Goal: Task Accomplishment & Management: Manage account settings

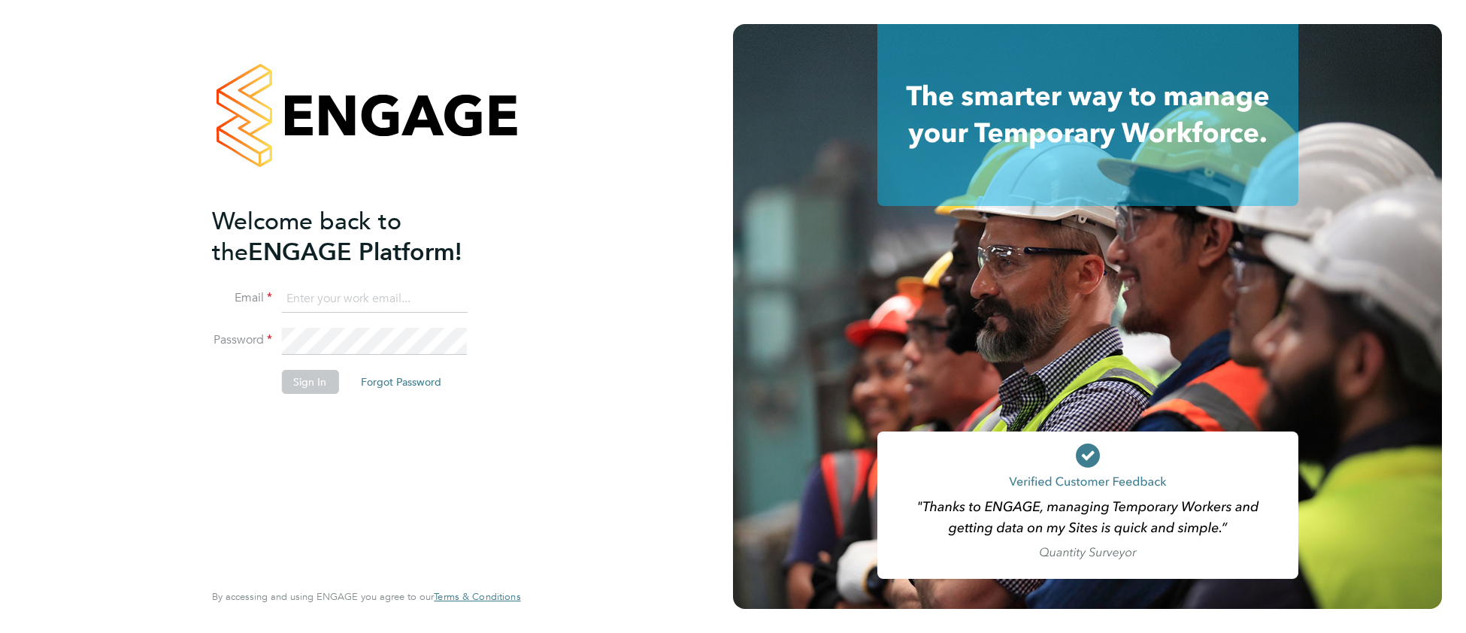
click at [330, 291] on input at bounding box center [374, 299] width 186 height 27
type input "cjs.templabour@uk.g4s.com"
click at [319, 380] on button "Sign In" at bounding box center [309, 382] width 57 height 24
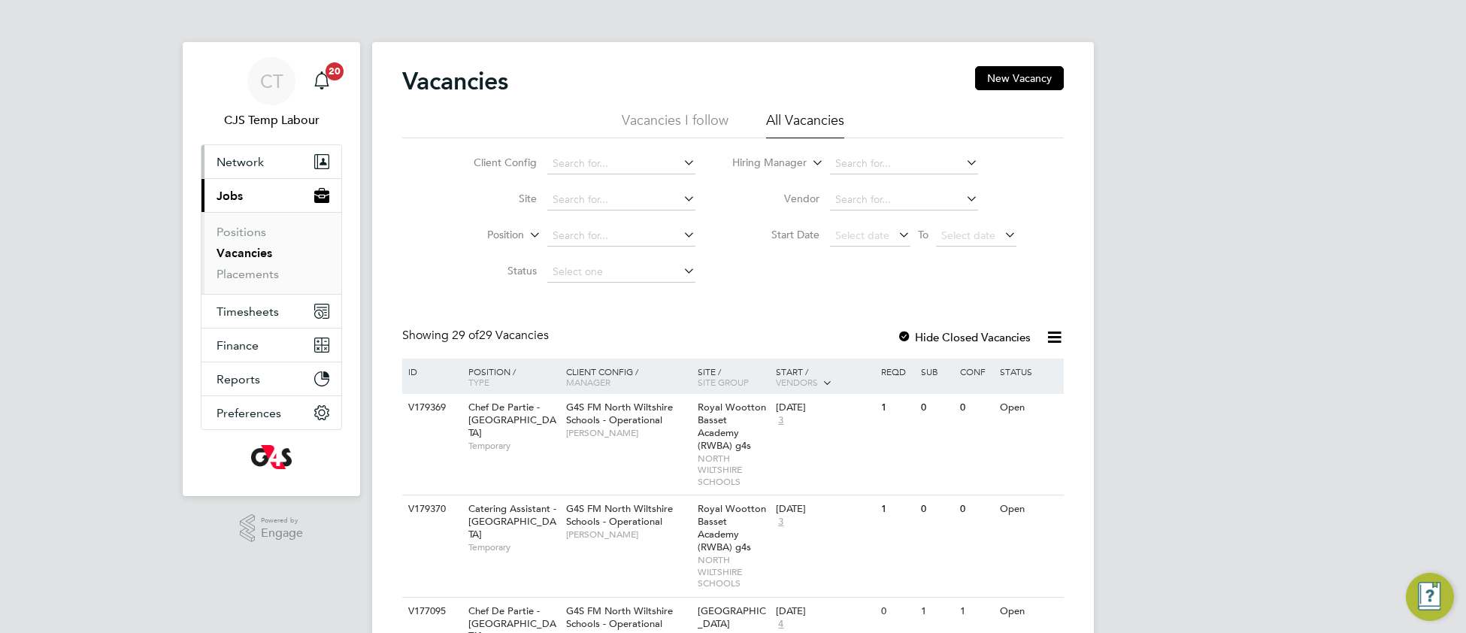
drag, startPoint x: 229, startPoint y: 161, endPoint x: 231, endPoint y: 170, distance: 9.1
click at [230, 162] on span "Network" at bounding box center [240, 162] width 47 height 14
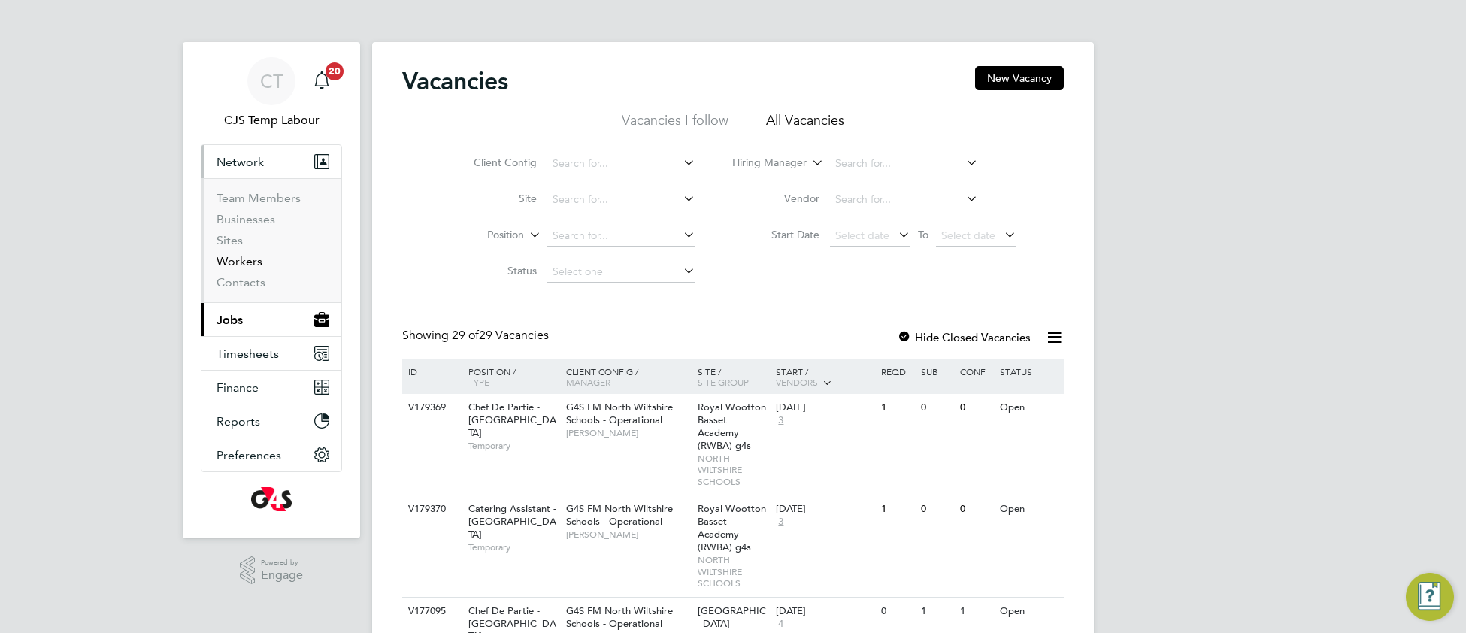
click at [244, 264] on link "Workers" at bounding box center [240, 261] width 46 height 14
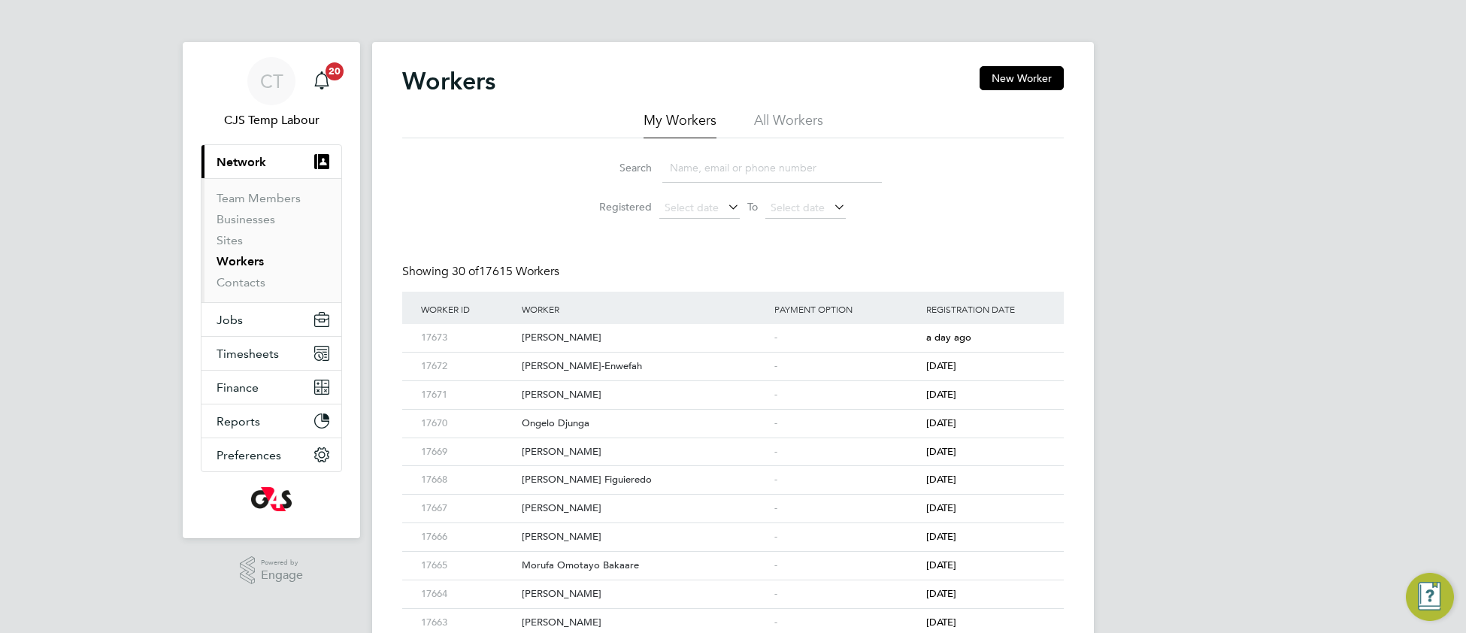
click at [774, 124] on li "All Workers" at bounding box center [788, 124] width 69 height 27
click at [751, 169] on input at bounding box center [772, 167] width 220 height 29
paste input "Adisa Giwa"
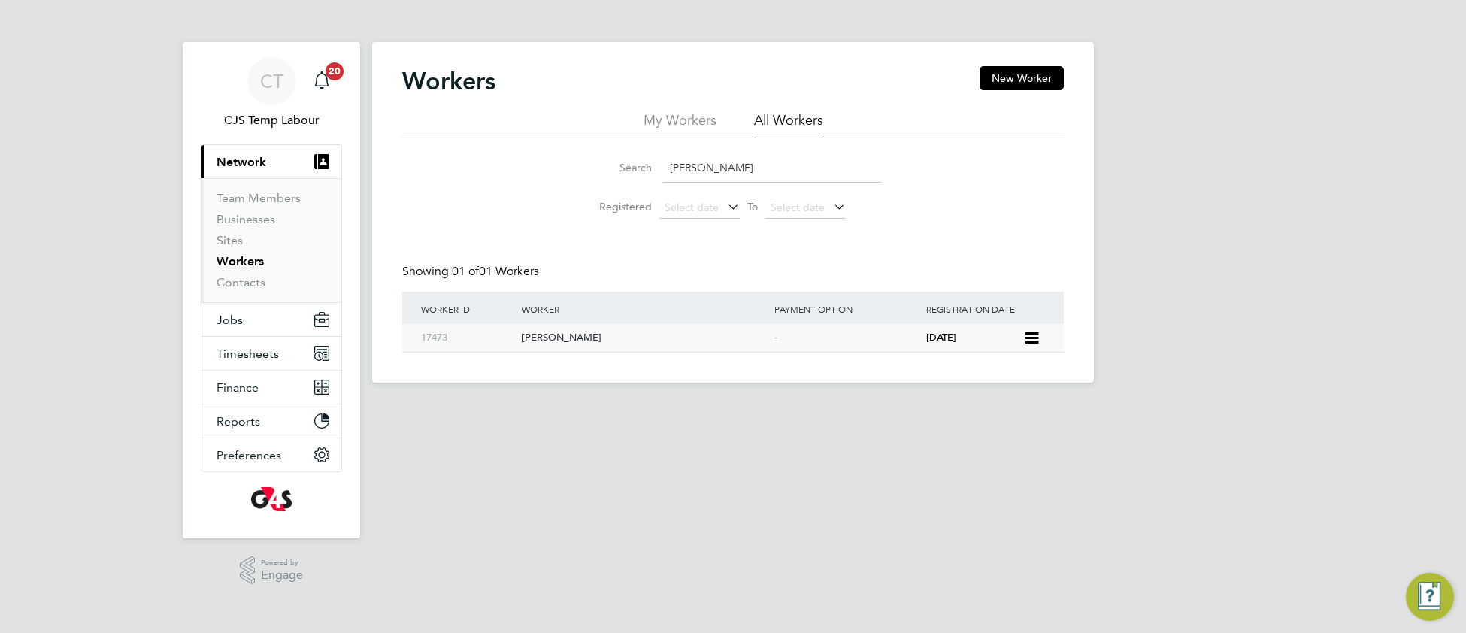
type input "Adisa Giwa"
click at [638, 338] on div "Adisa Giwa" at bounding box center [644, 338] width 253 height 28
click at [247, 354] on span "Timesheets" at bounding box center [248, 354] width 62 height 14
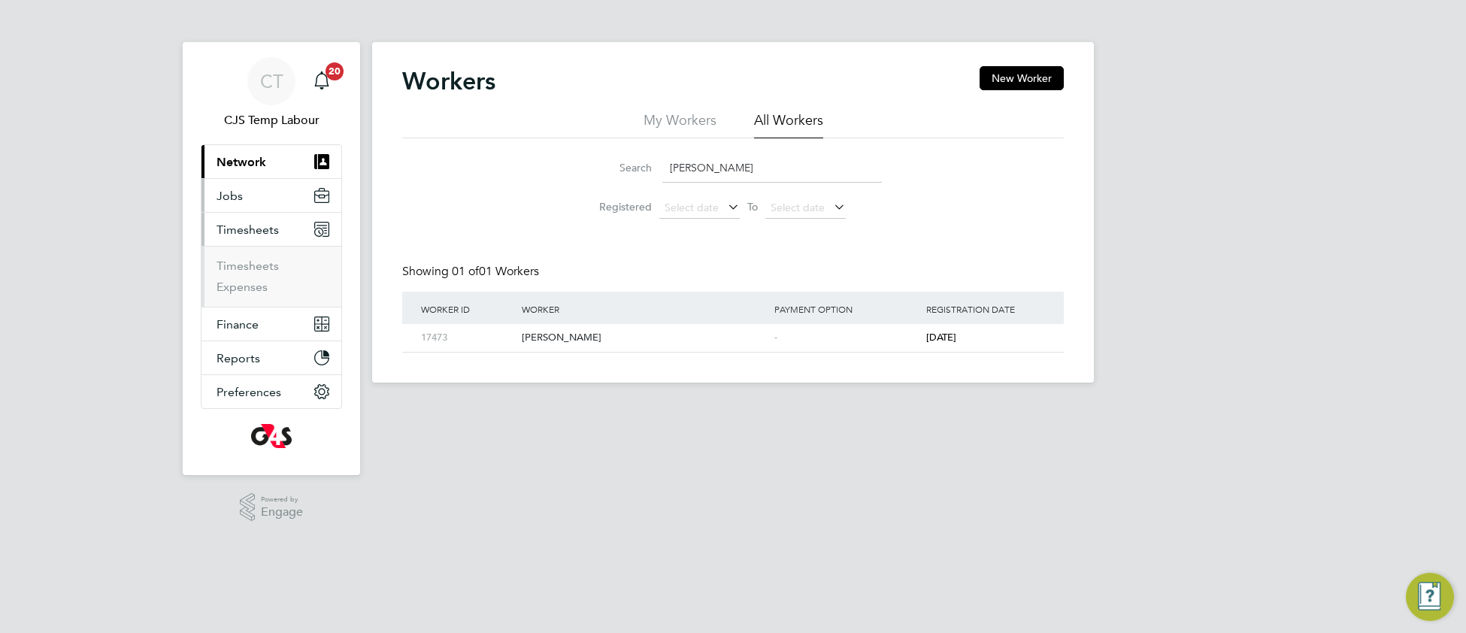
click at [230, 197] on span "Jobs" at bounding box center [230, 196] width 26 height 14
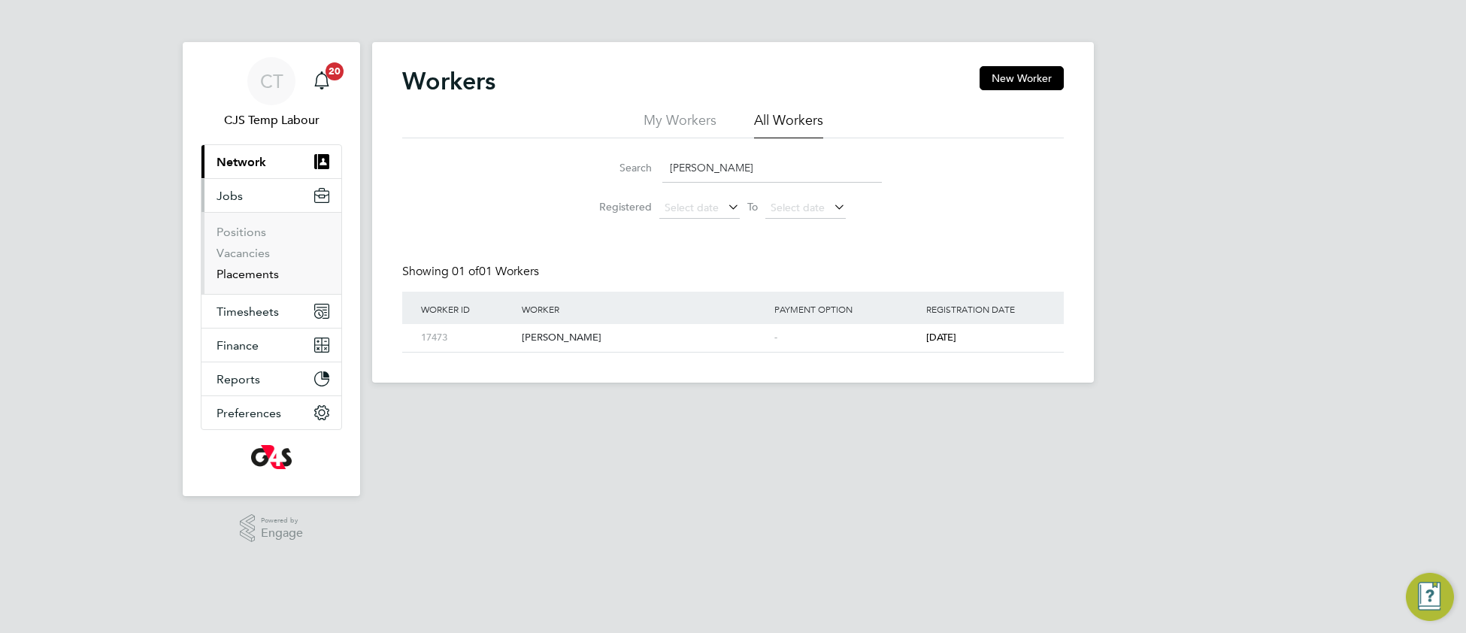
click at [252, 273] on link "Placements" at bounding box center [248, 274] width 62 height 14
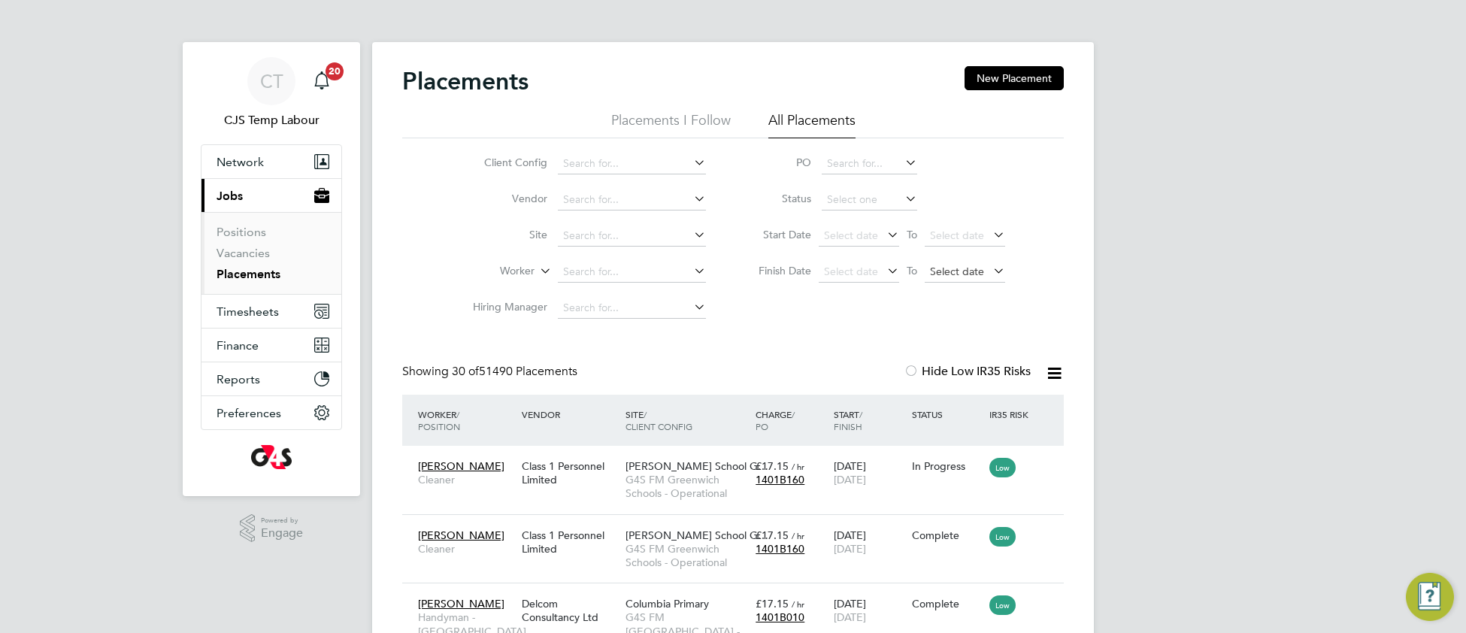
click at [951, 276] on span "Select date" at bounding box center [957, 272] width 54 height 14
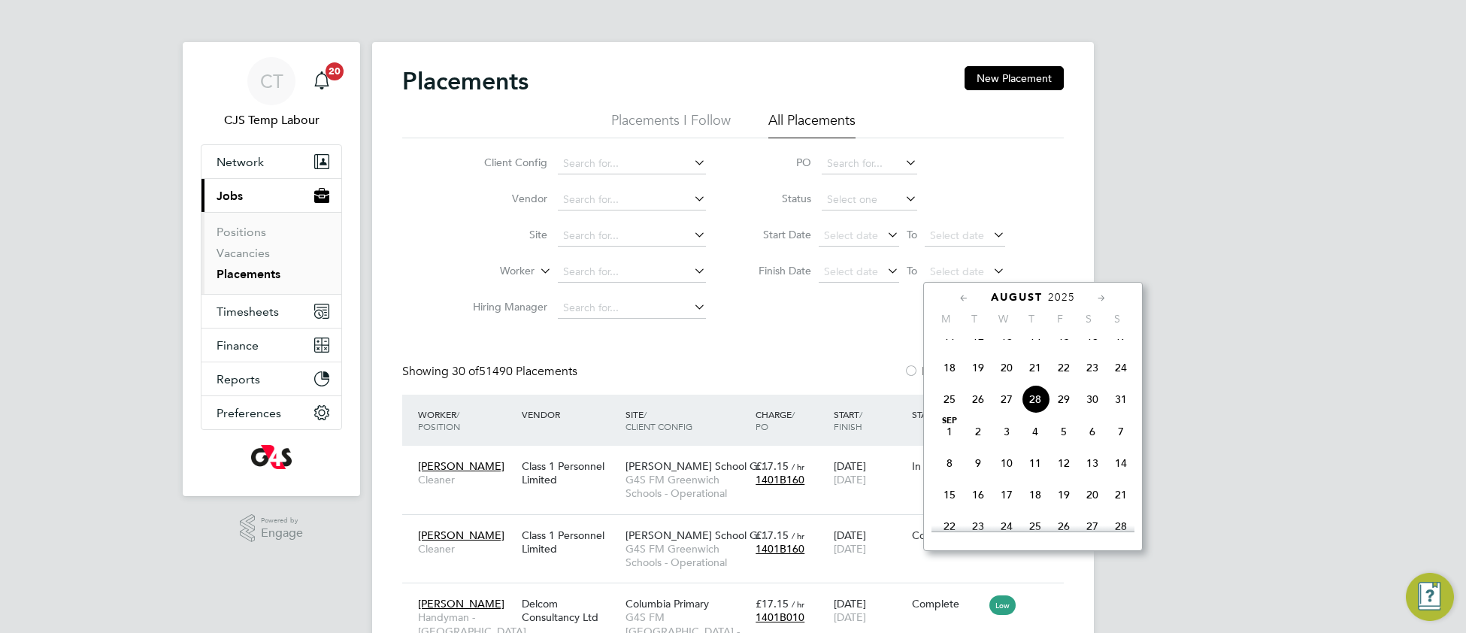
drag, startPoint x: 1125, startPoint y: 419, endPoint x: 1092, endPoint y: 409, distance: 34.5
click at [1124, 413] on span "31" at bounding box center [1121, 399] width 29 height 29
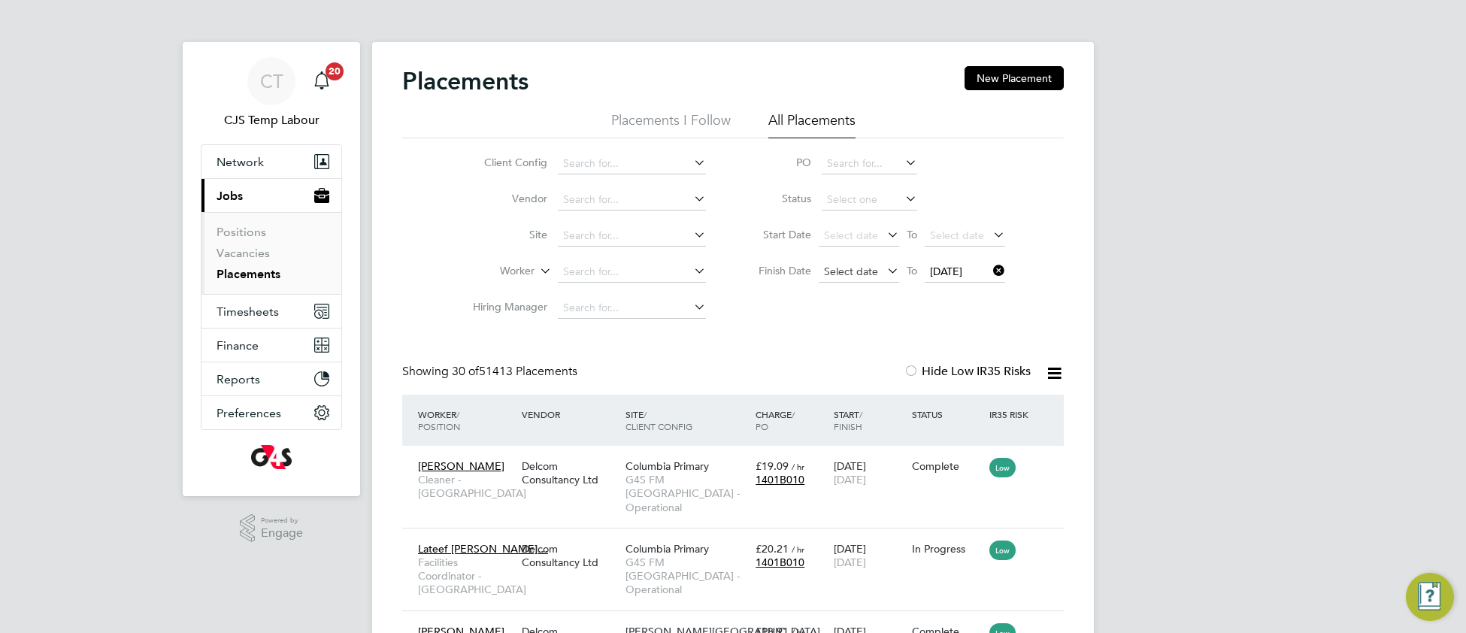
click at [843, 271] on span "Select date" at bounding box center [851, 272] width 54 height 14
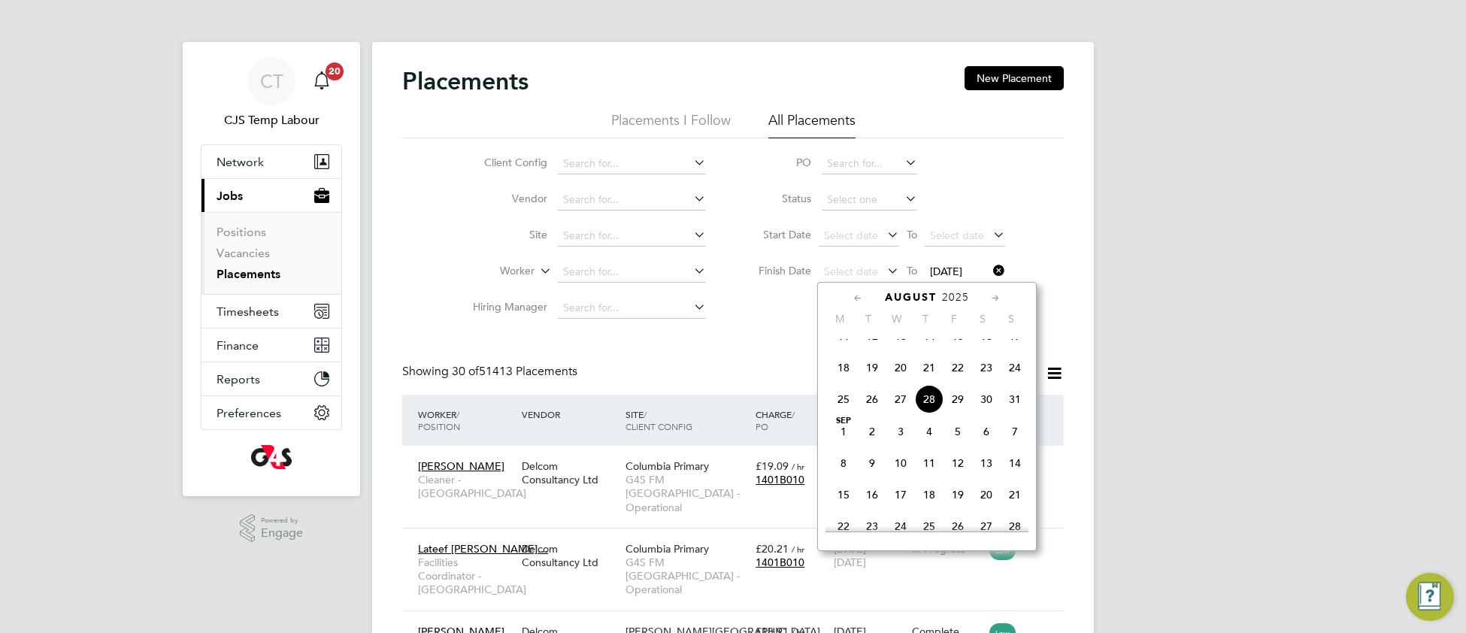
click at [1016, 413] on span "31" at bounding box center [1015, 399] width 29 height 29
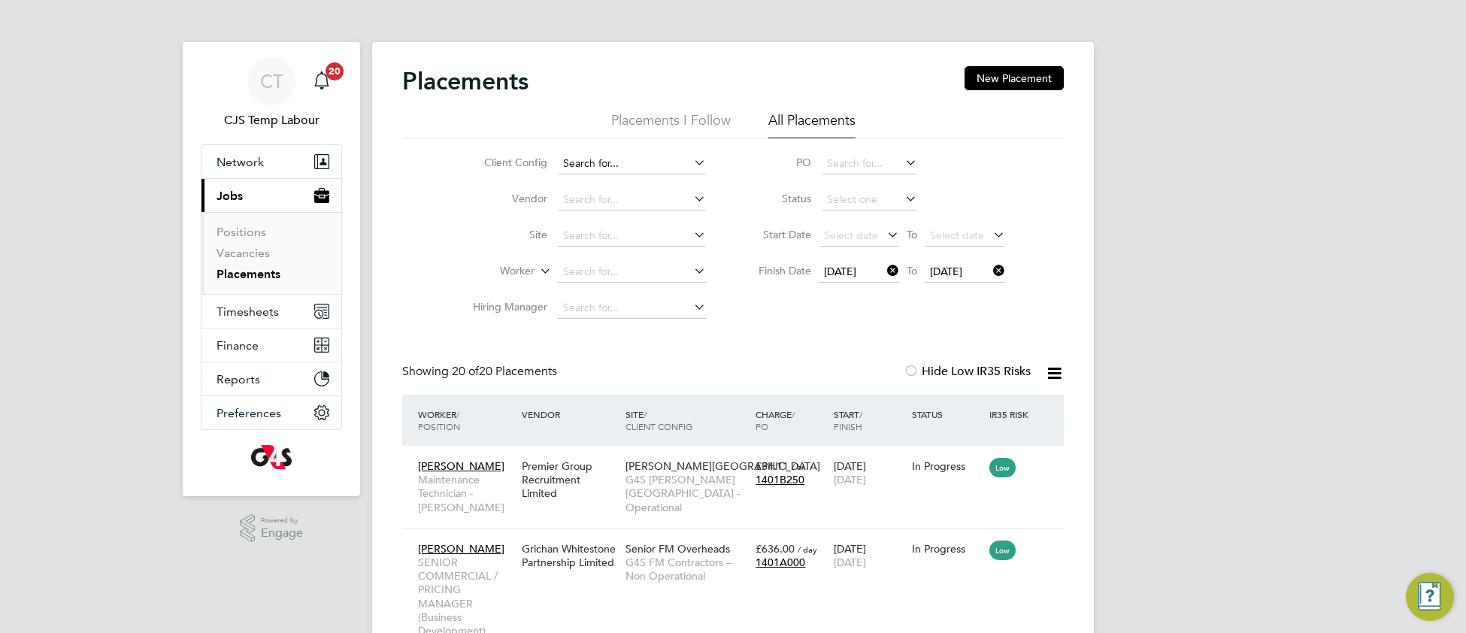
click at [601, 157] on input at bounding box center [632, 163] width 148 height 21
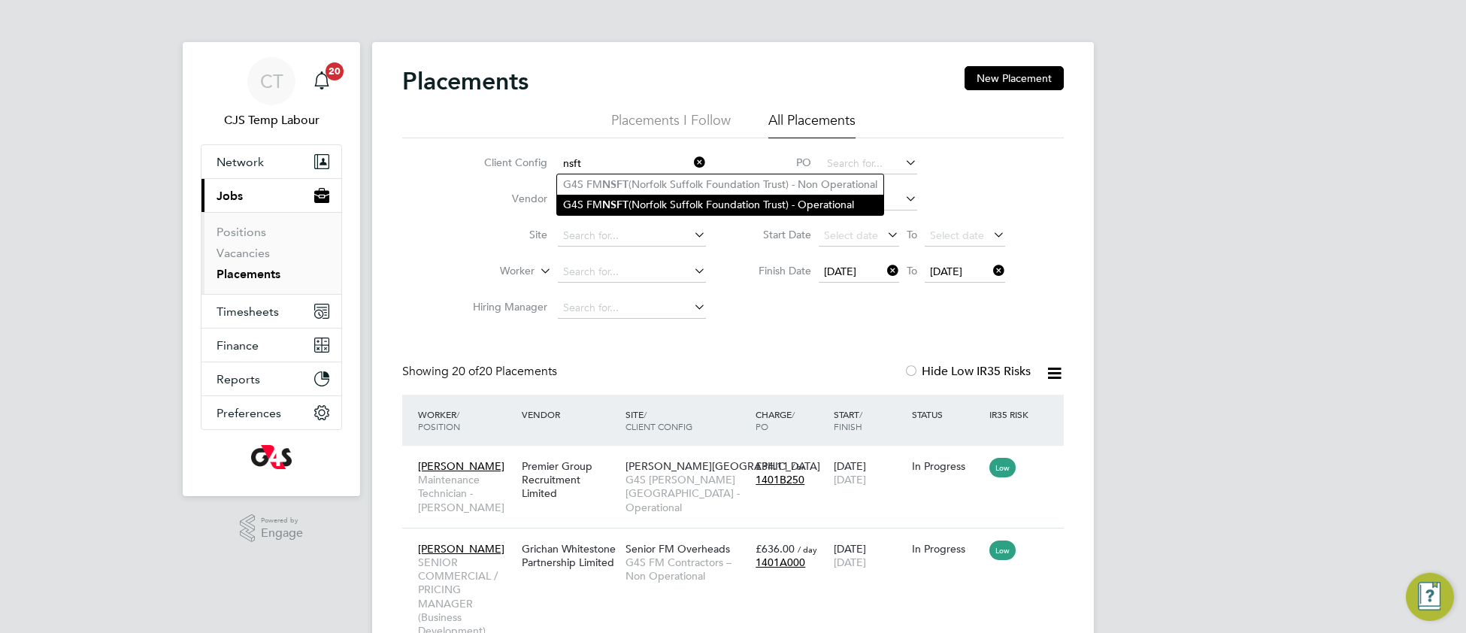
click at [650, 211] on li "G4S FM NSFT (Norfolk Suffolk Foundation Trust) - Operational" at bounding box center [720, 205] width 326 height 20
type input "G4S FM NSFT (Norfolk Suffolk Foundation Trust) - Operational"
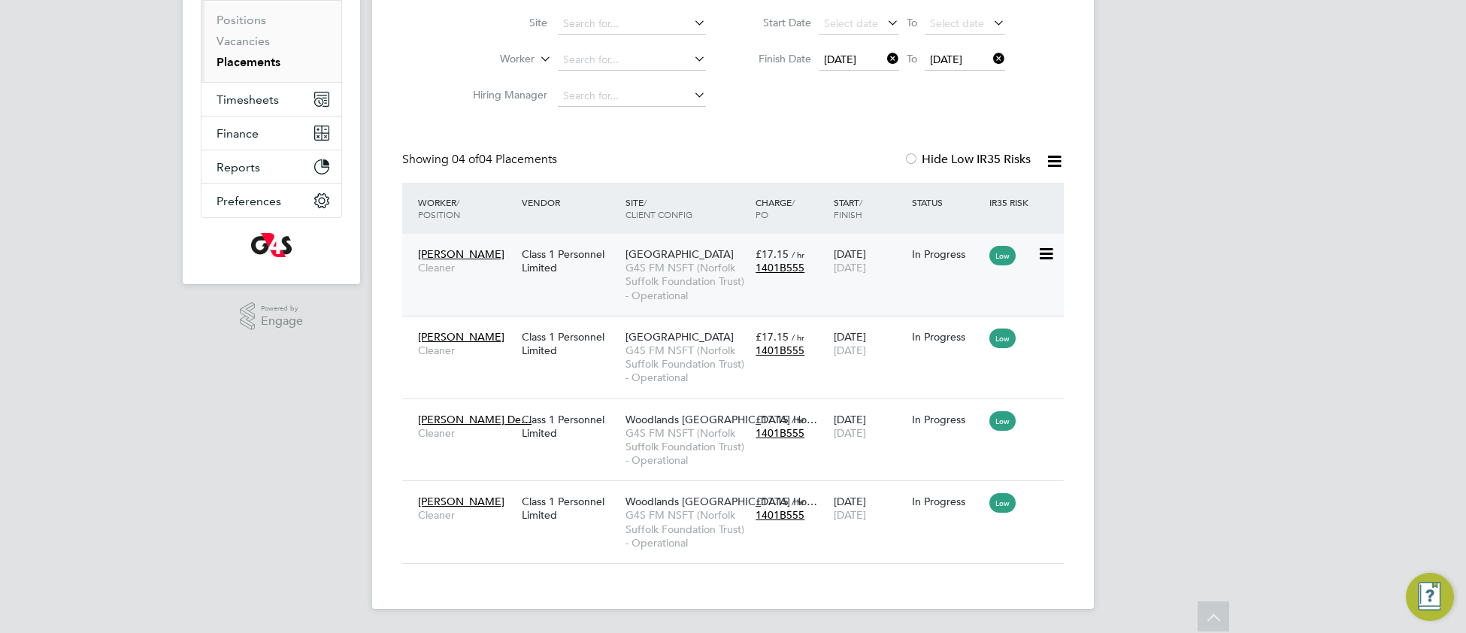
click at [660, 283] on span "G4S FM NSFT (Norfolk Suffolk Foundation Trust) - Operational" at bounding box center [687, 281] width 123 height 41
click at [698, 382] on span "G4S FM NSFT (Norfolk Suffolk Foundation Trust) - Operational" at bounding box center [687, 364] width 123 height 41
click at [708, 456] on span "G4S FM NSFT (Norfolk Suffolk Foundation Trust) - Operational" at bounding box center [687, 446] width 123 height 41
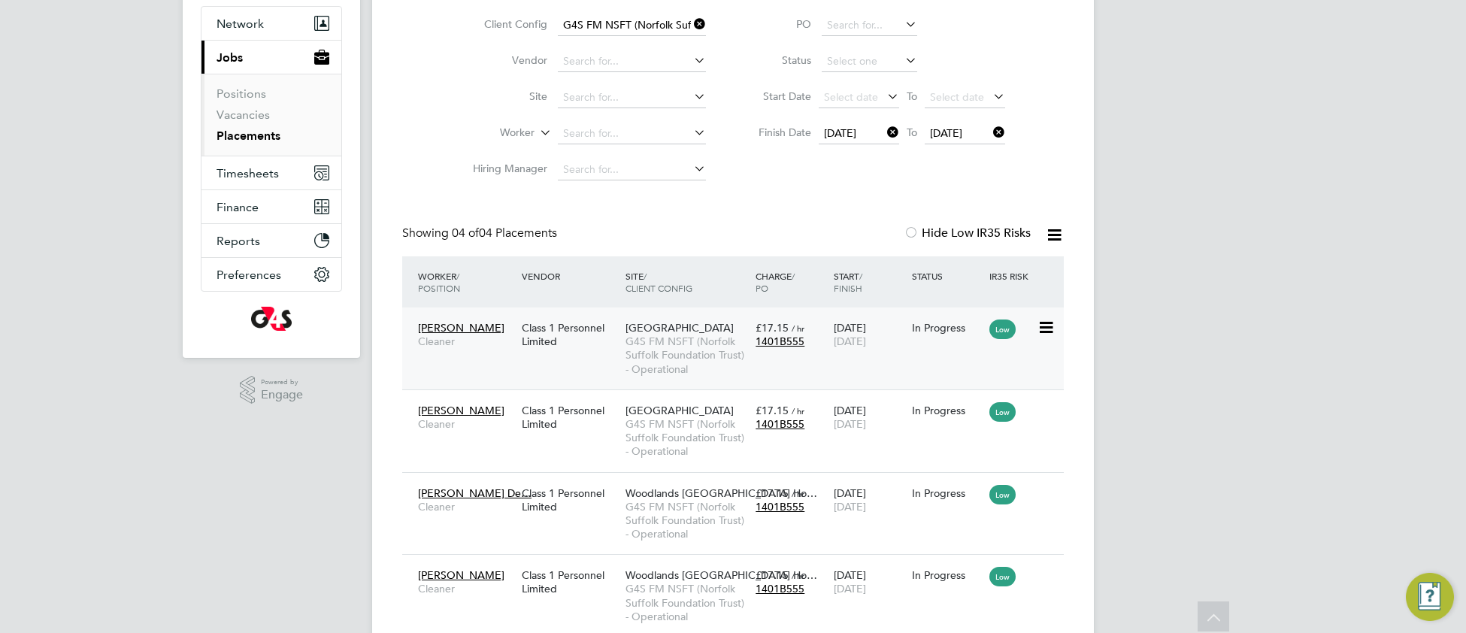
scroll to position [16, 0]
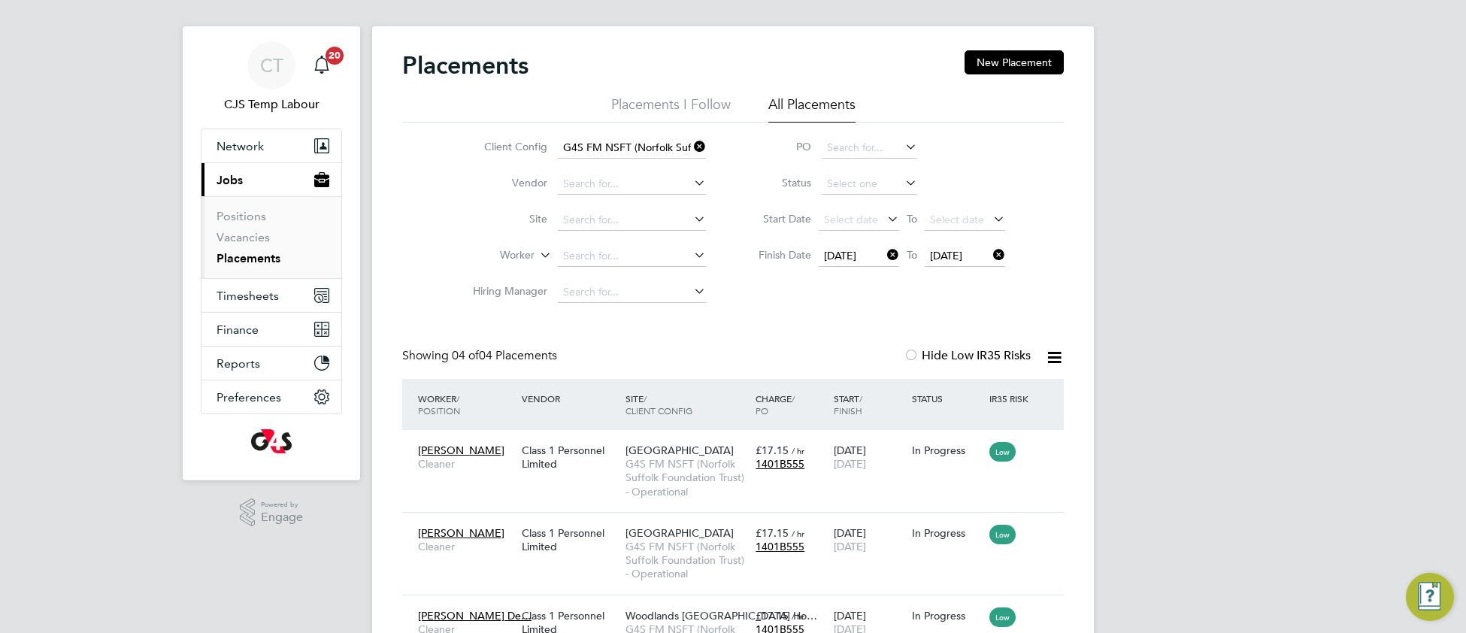
click at [691, 147] on icon at bounding box center [691, 146] width 0 height 21
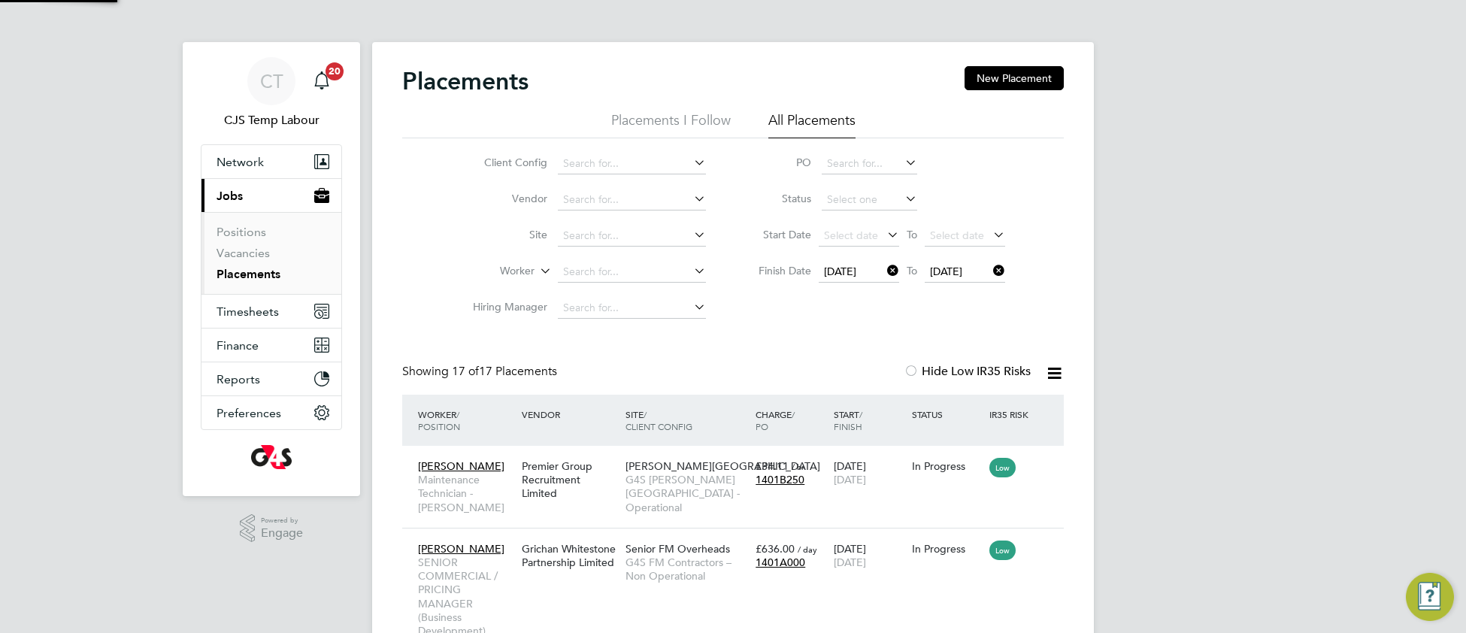
scroll to position [7, 7]
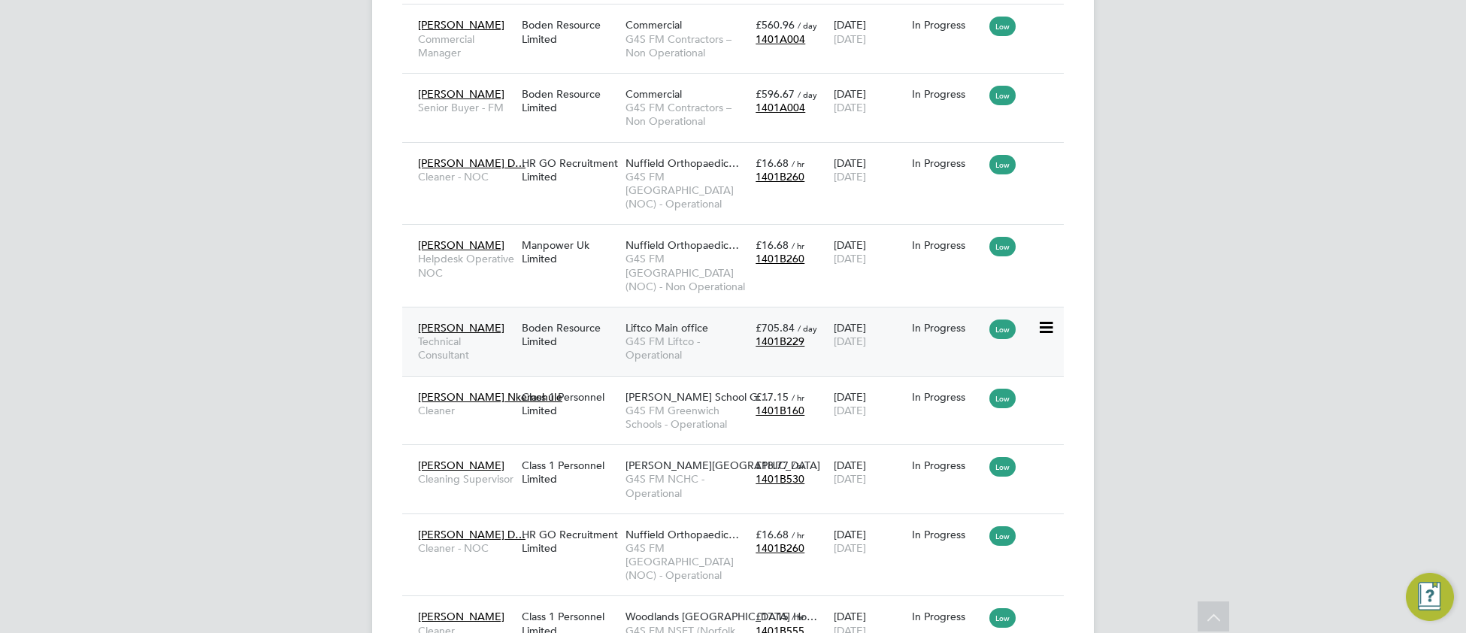
click at [678, 321] on span "Liftco Main office" at bounding box center [667, 328] width 83 height 14
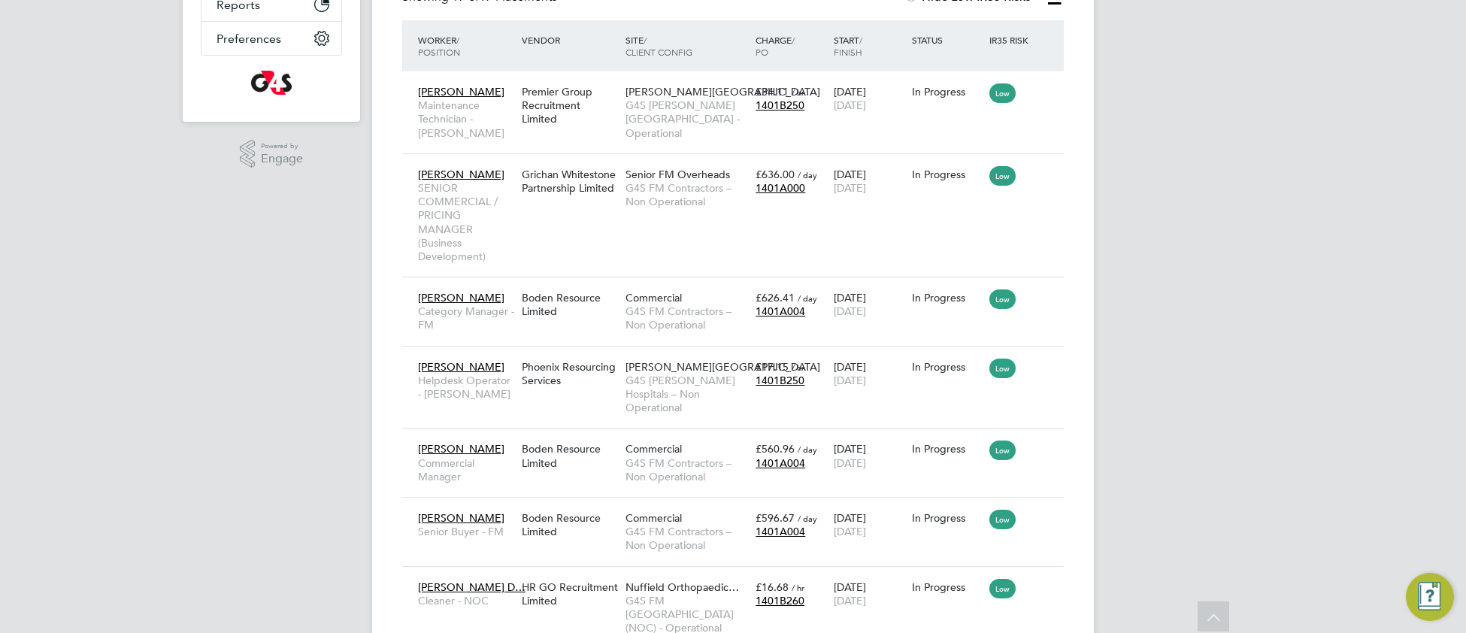
scroll to position [354, 0]
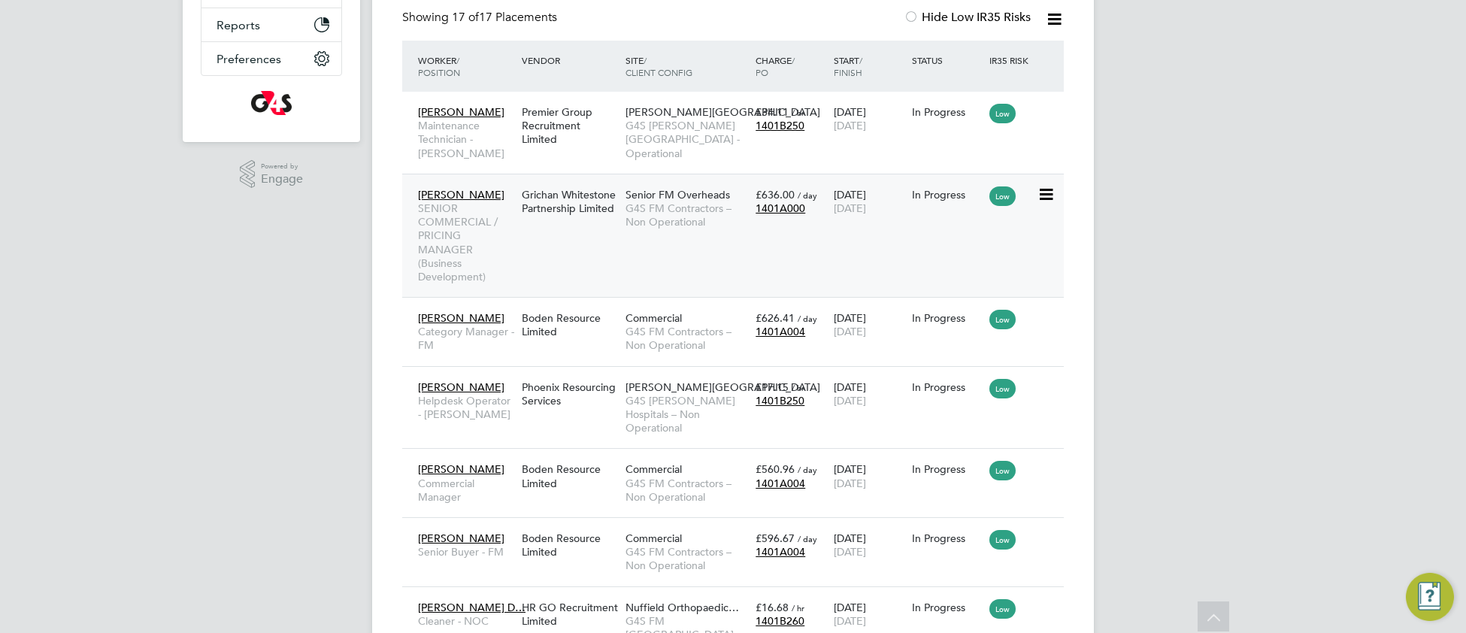
click at [677, 229] on div "Senior FM Overheads G4S FM Contractors – Non Operational" at bounding box center [687, 208] width 130 height 56
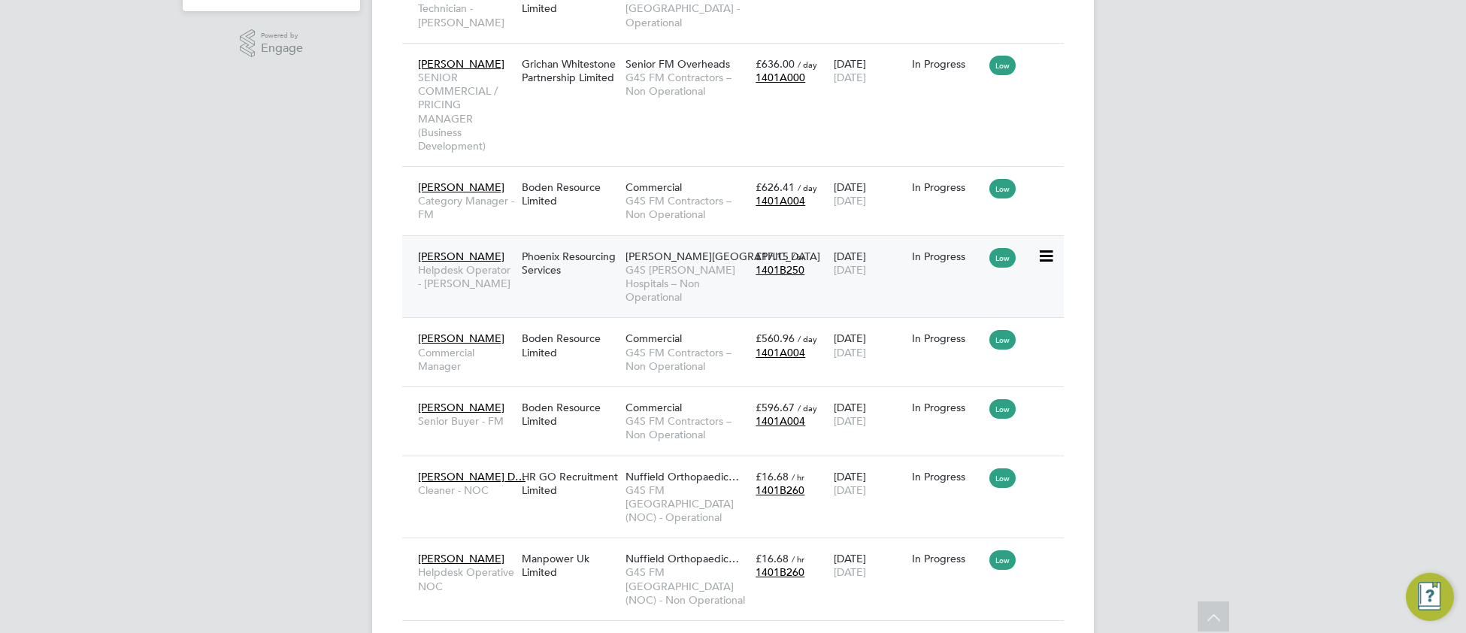
scroll to position [493, 0]
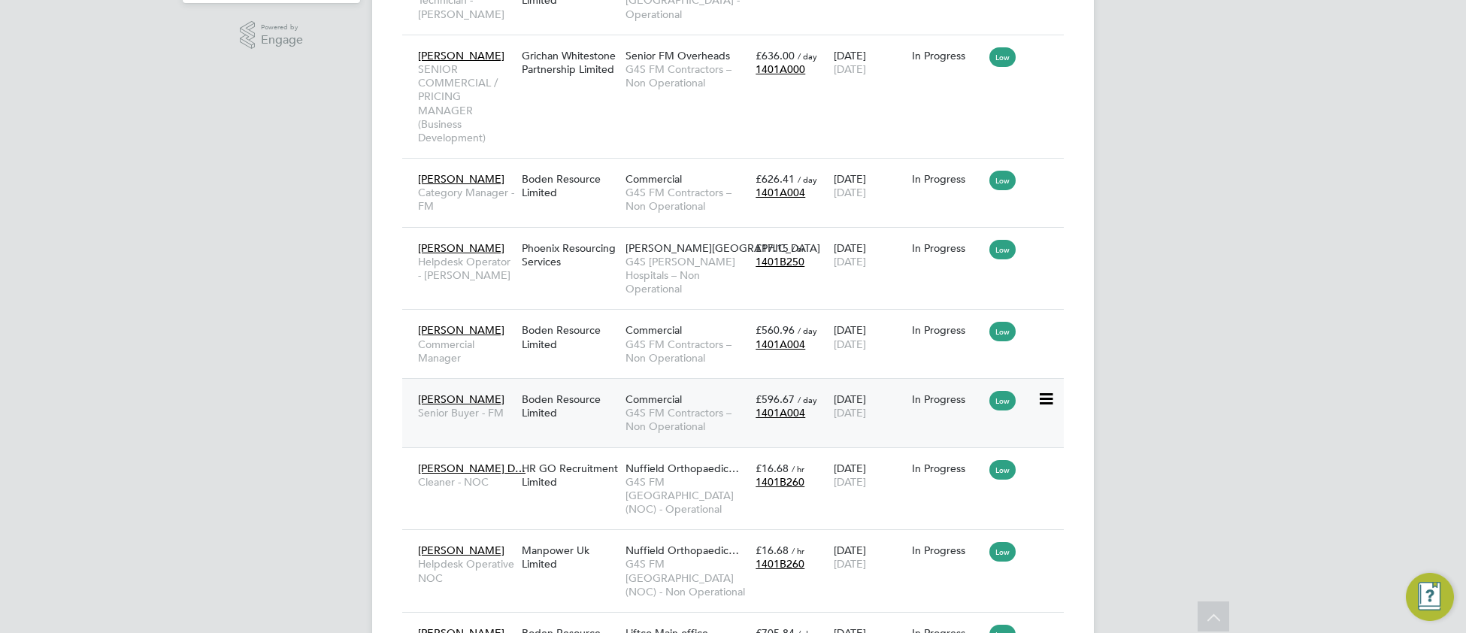
click at [617, 423] on div "Boden Resource Limited" at bounding box center [570, 406] width 104 height 42
click at [669, 351] on span "G4S FM Contractors – Non Operational" at bounding box center [687, 351] width 123 height 27
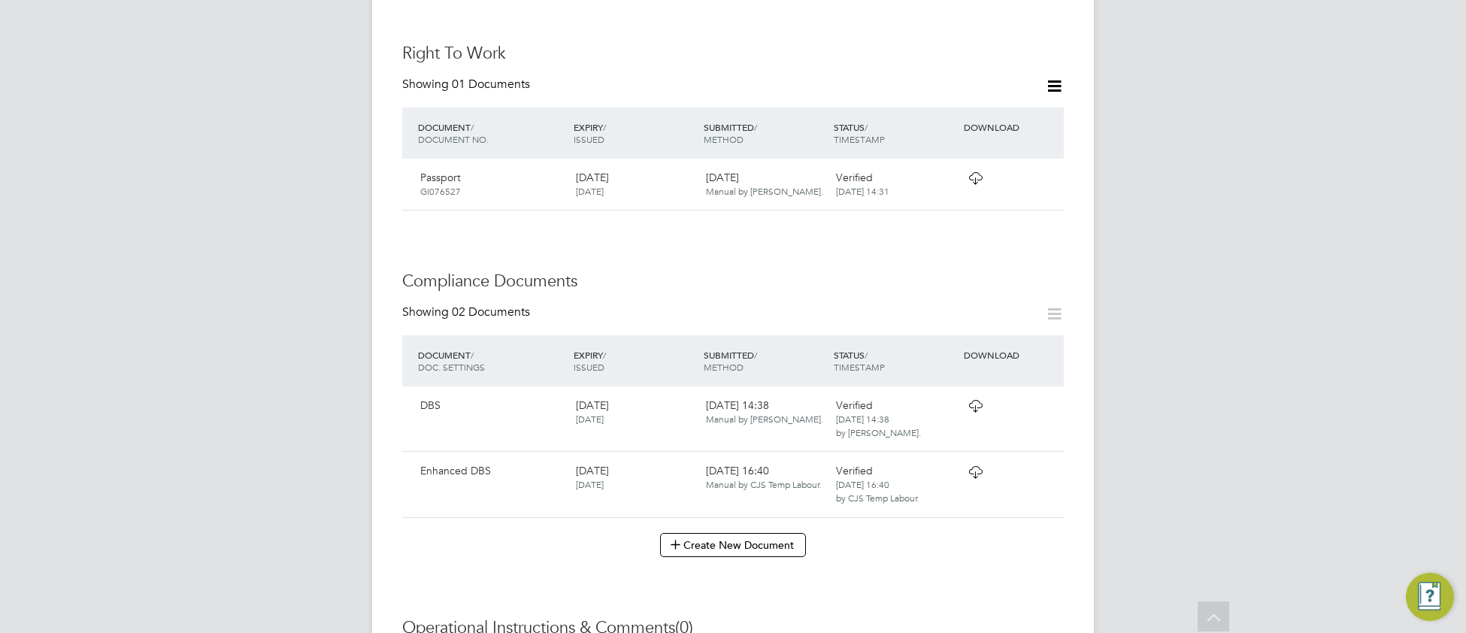
scroll to position [568, 0]
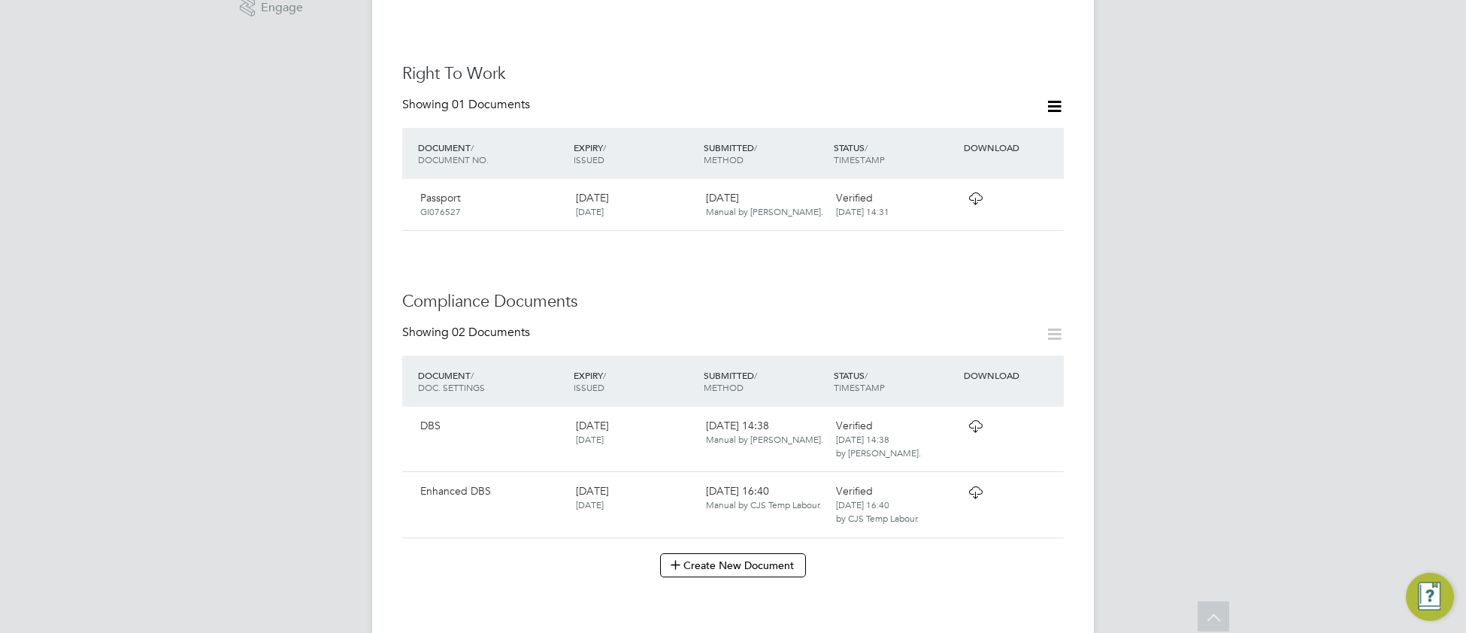
click at [976, 420] on icon at bounding box center [975, 426] width 19 height 12
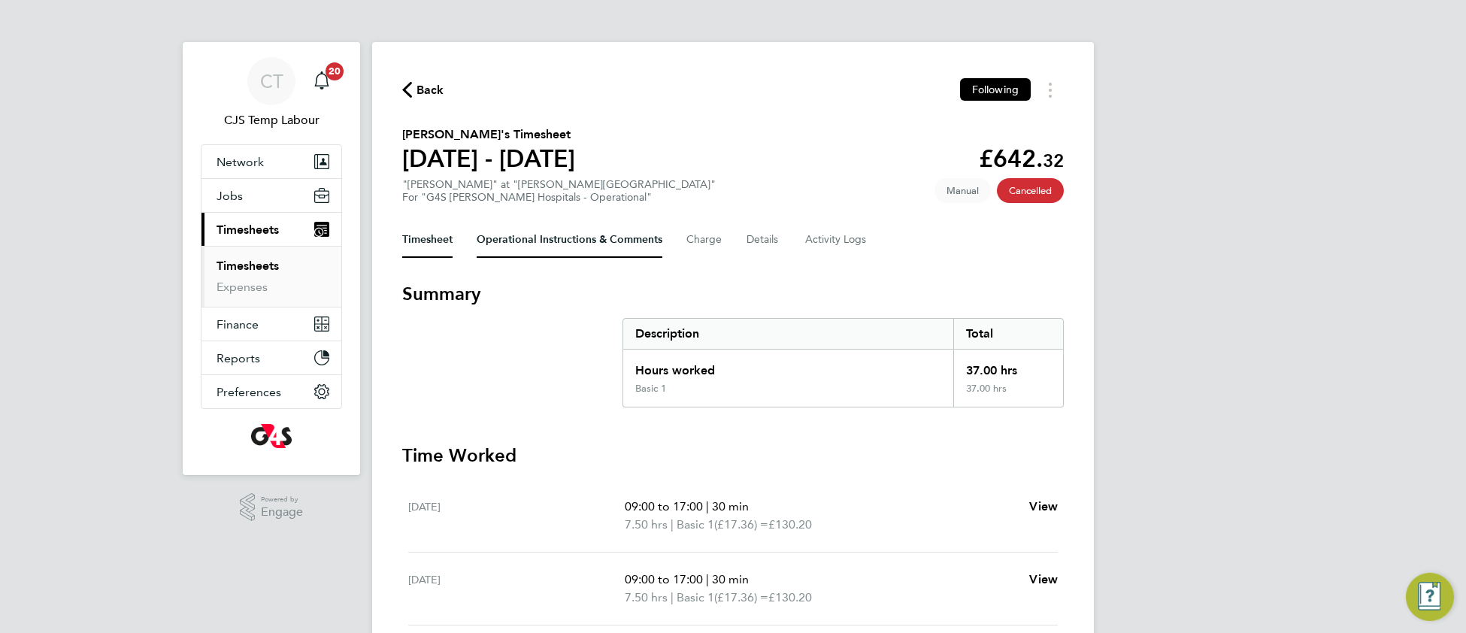
click at [547, 244] on Comments-tab "Operational Instructions & Comments" at bounding box center [570, 240] width 186 height 36
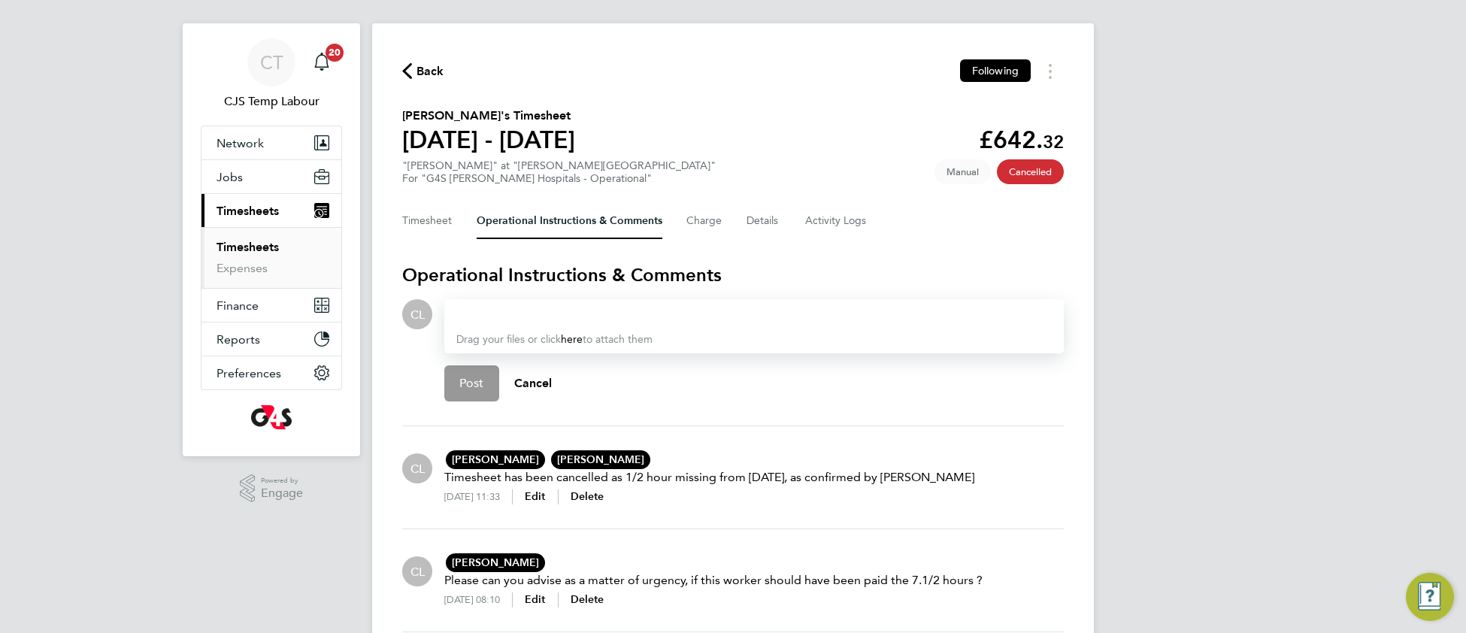
scroll to position [107, 0]
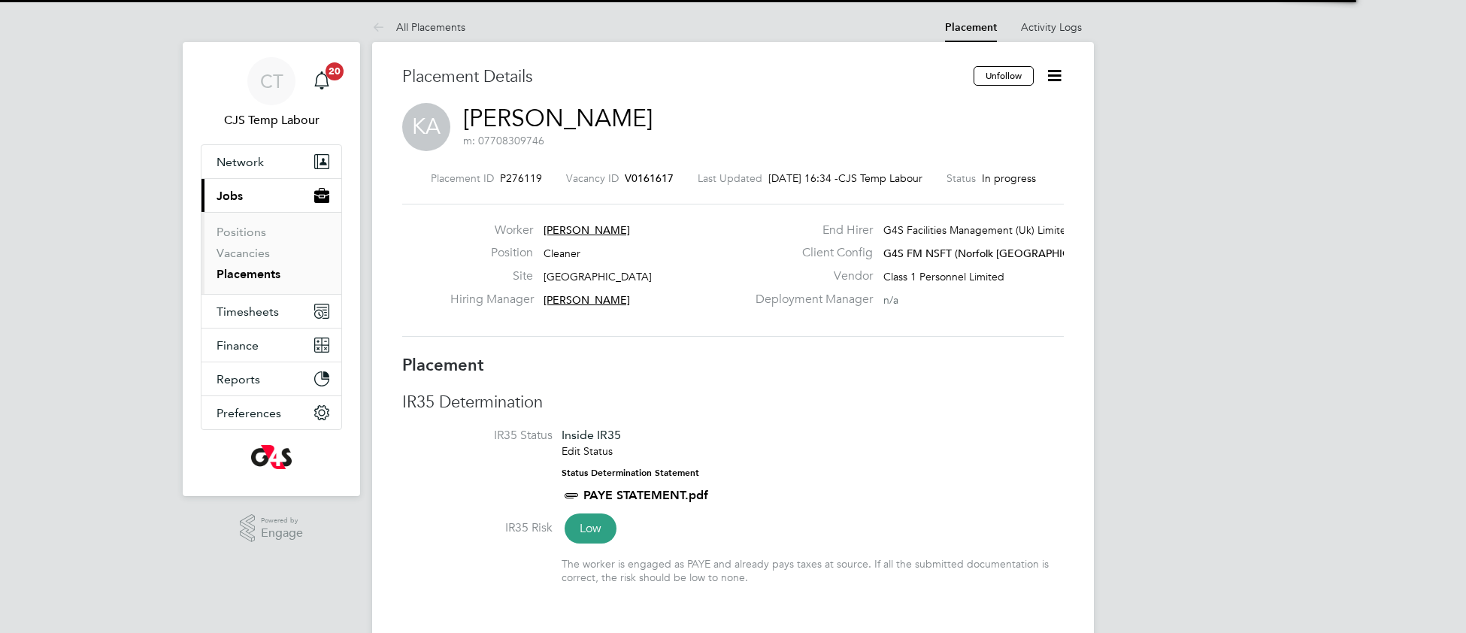
click at [796, 452] on li "IR35 Status Inside IR35 Edit Status Status Determination Statement PAYE STATEME…" at bounding box center [733, 474] width 662 height 92
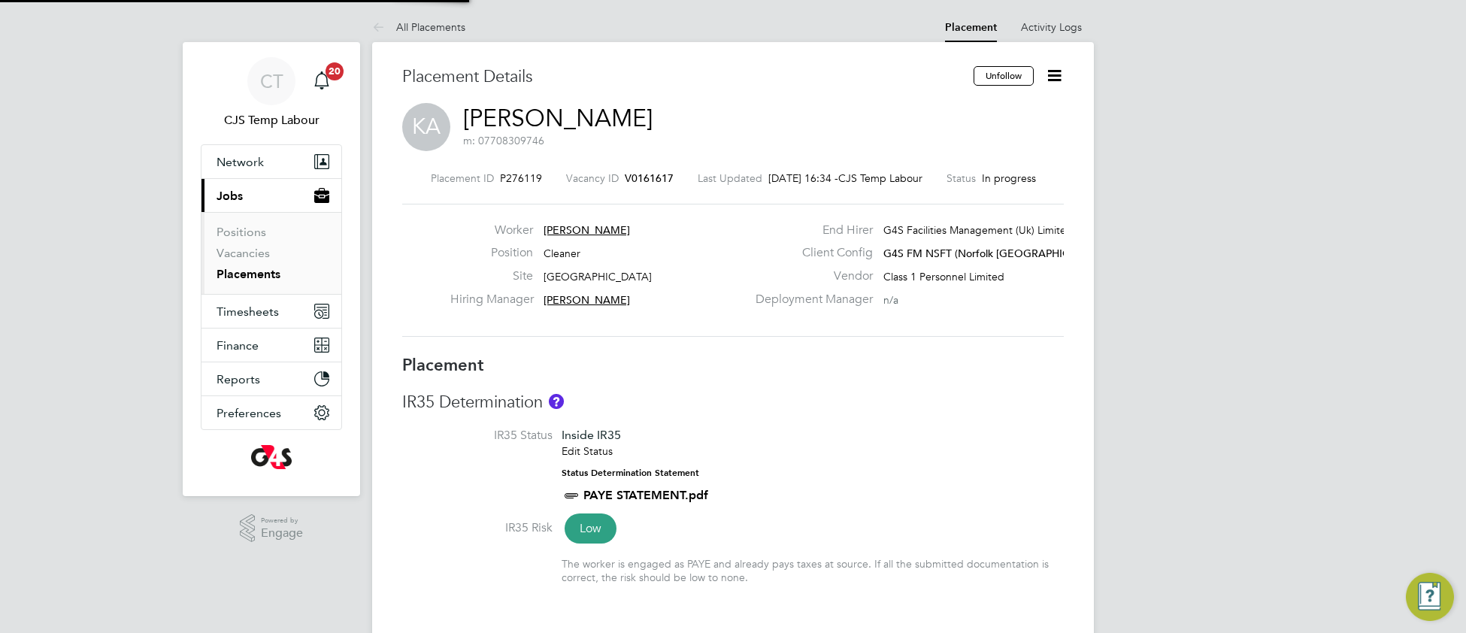
type input "Gianni Bernardi"
type input "08 Mar 2025"
type input "31 Aug 2025"
type input "08:00"
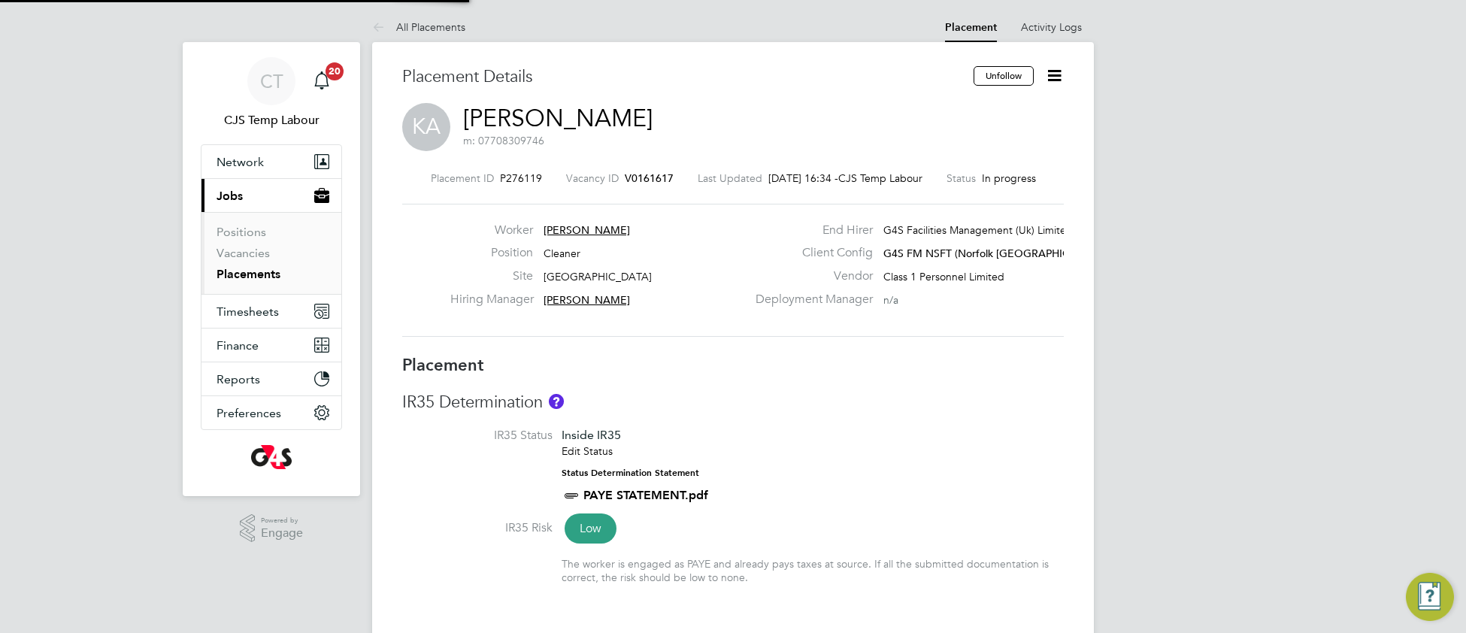
type input "14:00"
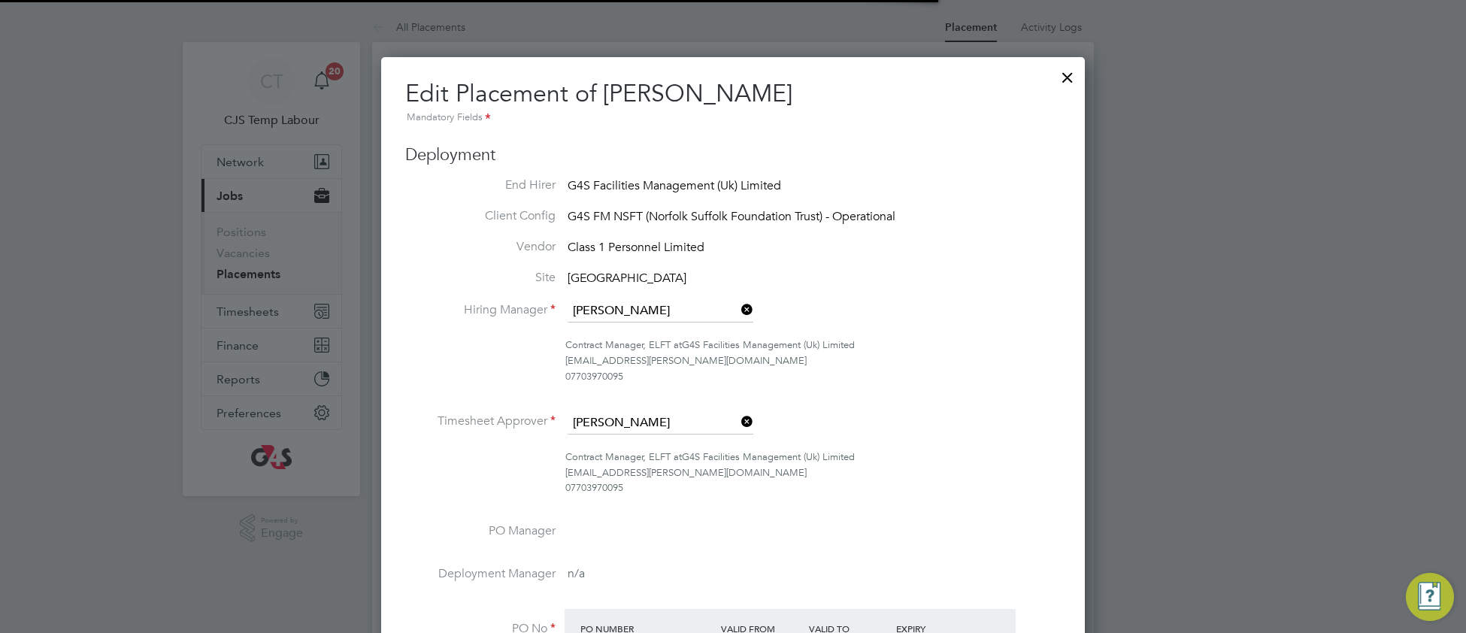
scroll to position [6, 7]
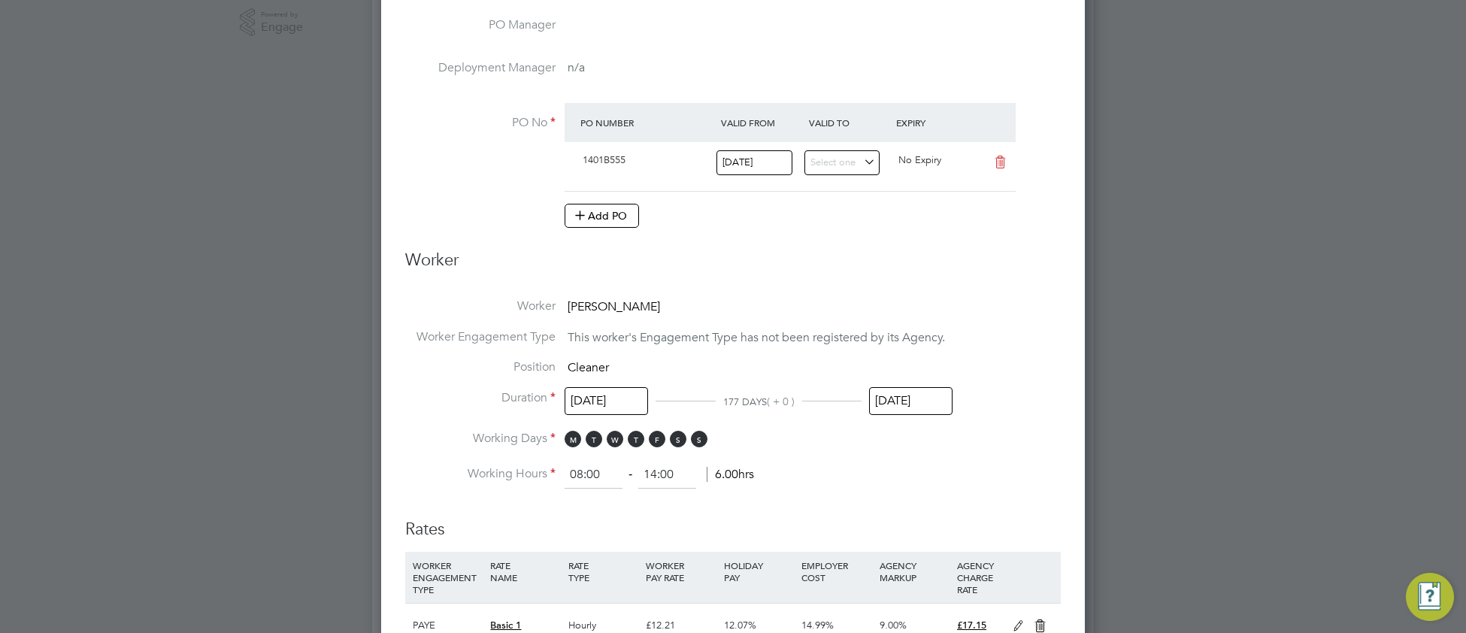
click at [927, 409] on input "31 Aug 2025" at bounding box center [910, 401] width 83 height 28
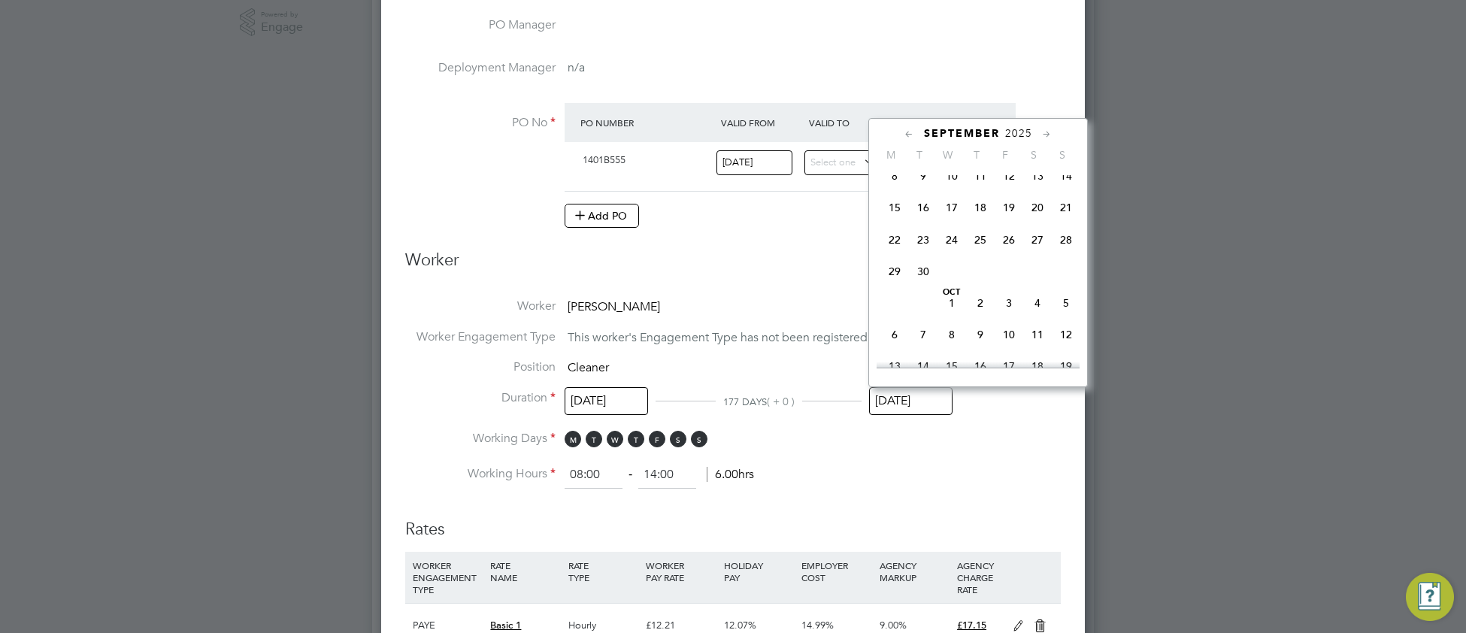
click at [920, 286] on span "30" at bounding box center [923, 271] width 29 height 29
type input "30 Sep 2025"
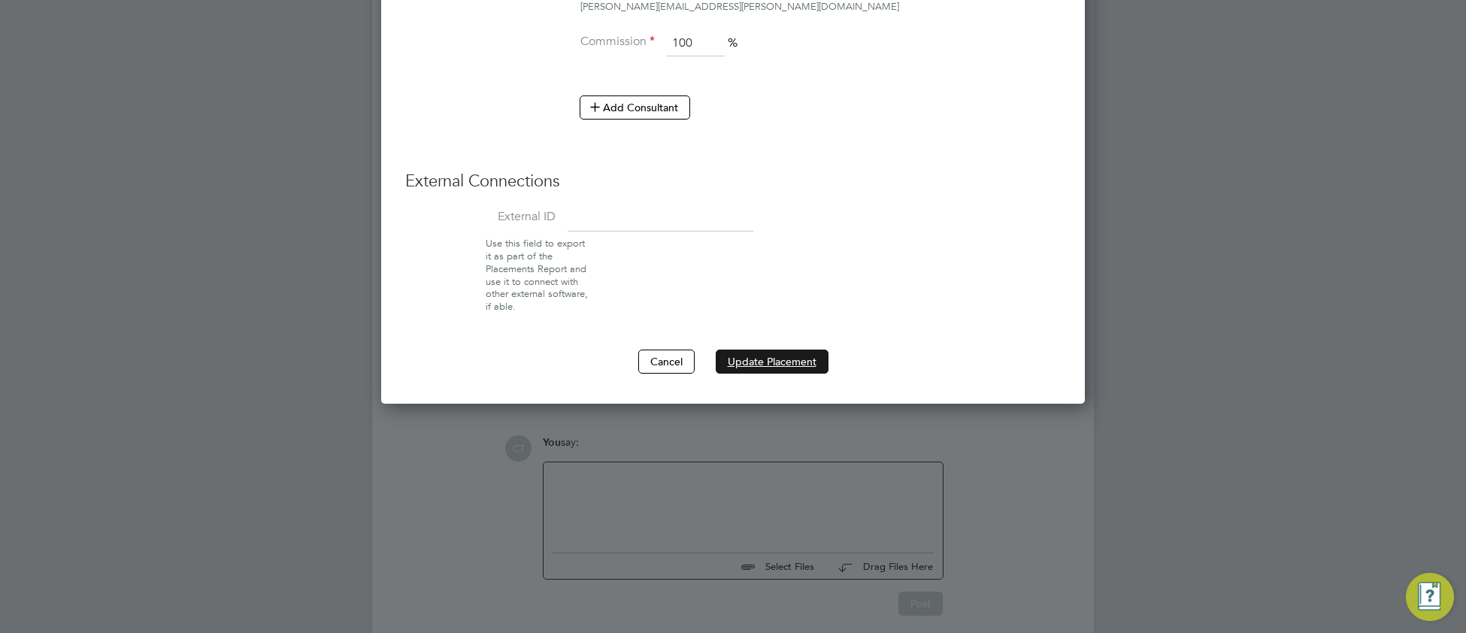
click at [760, 367] on button "Update Placement" at bounding box center [772, 362] width 113 height 24
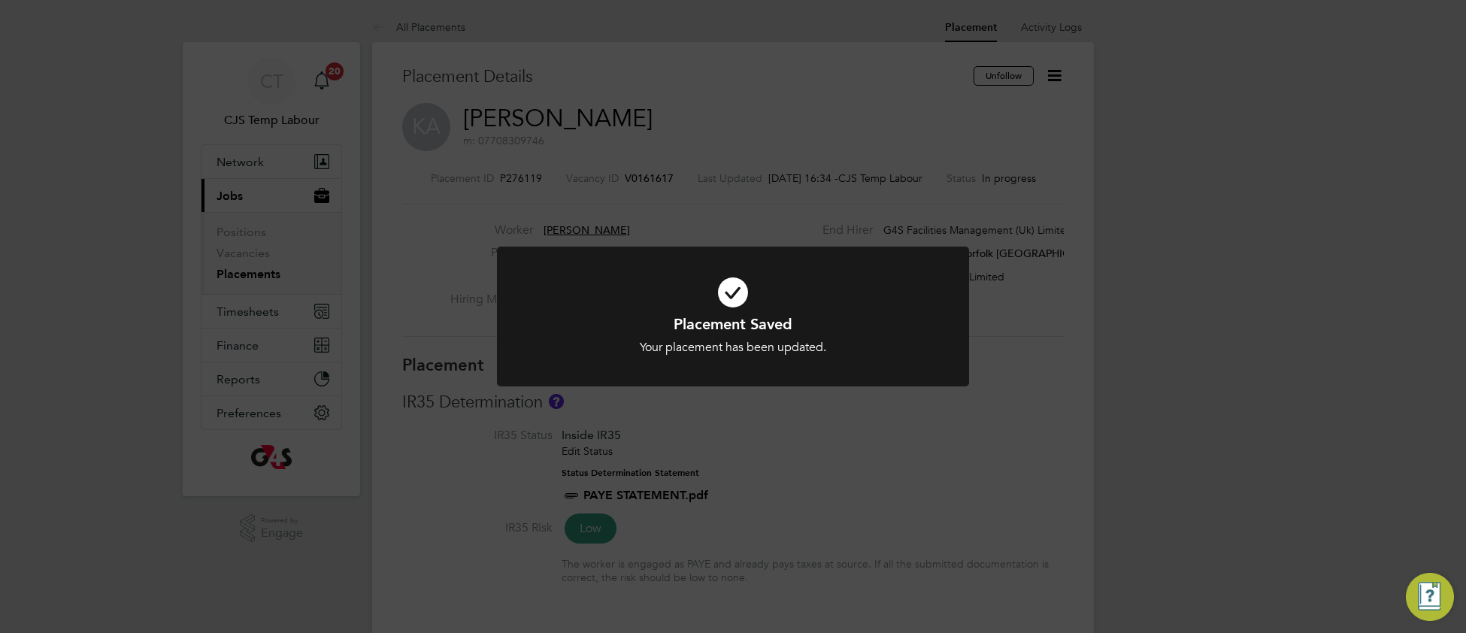
click at [566, 313] on div "Placement Saved Your placement has been updated. Cancel Okay" at bounding box center [733, 326] width 472 height 159
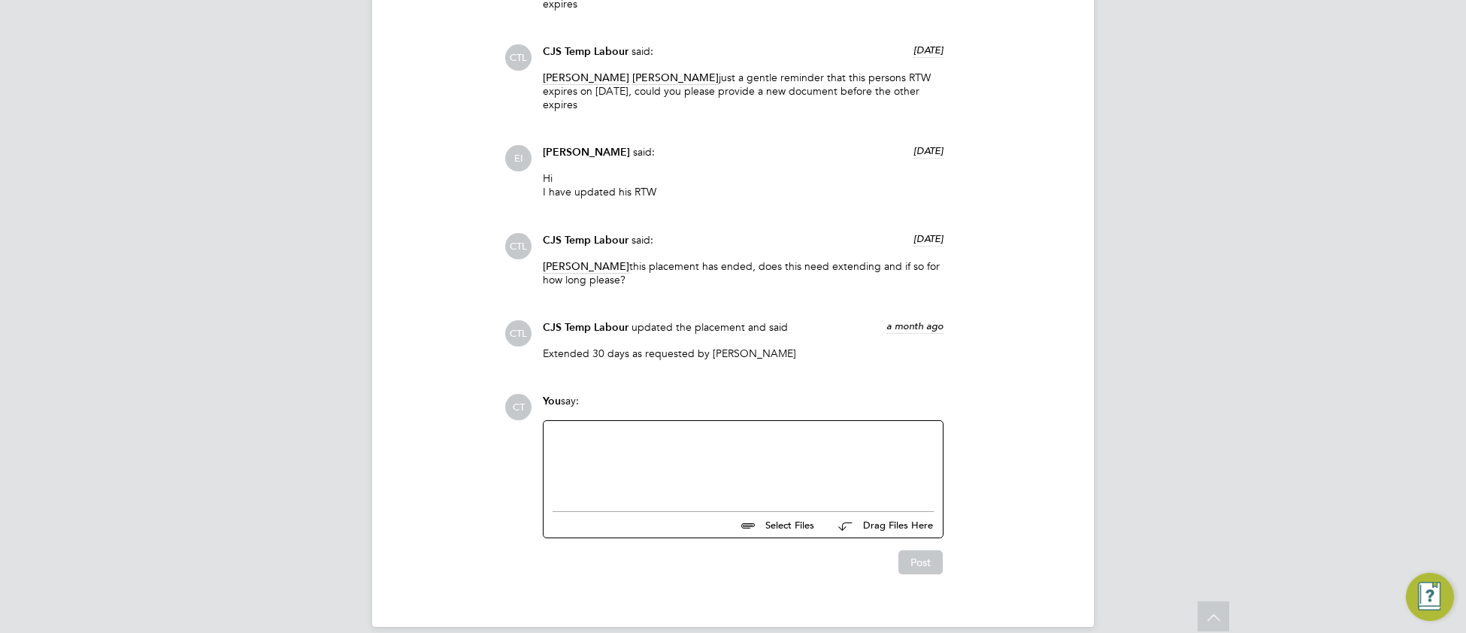
click at [599, 444] on div at bounding box center [743, 462] width 381 height 65
paste div
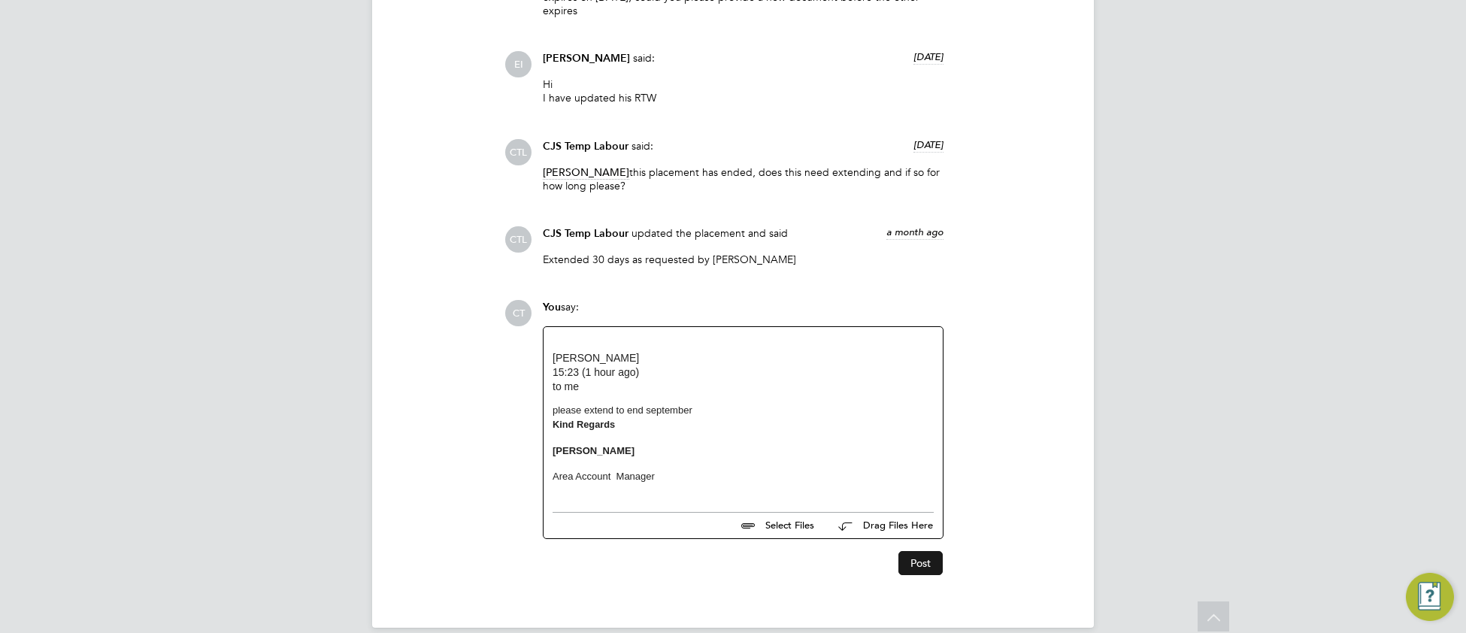
click at [925, 553] on button "Post" at bounding box center [920, 563] width 44 height 24
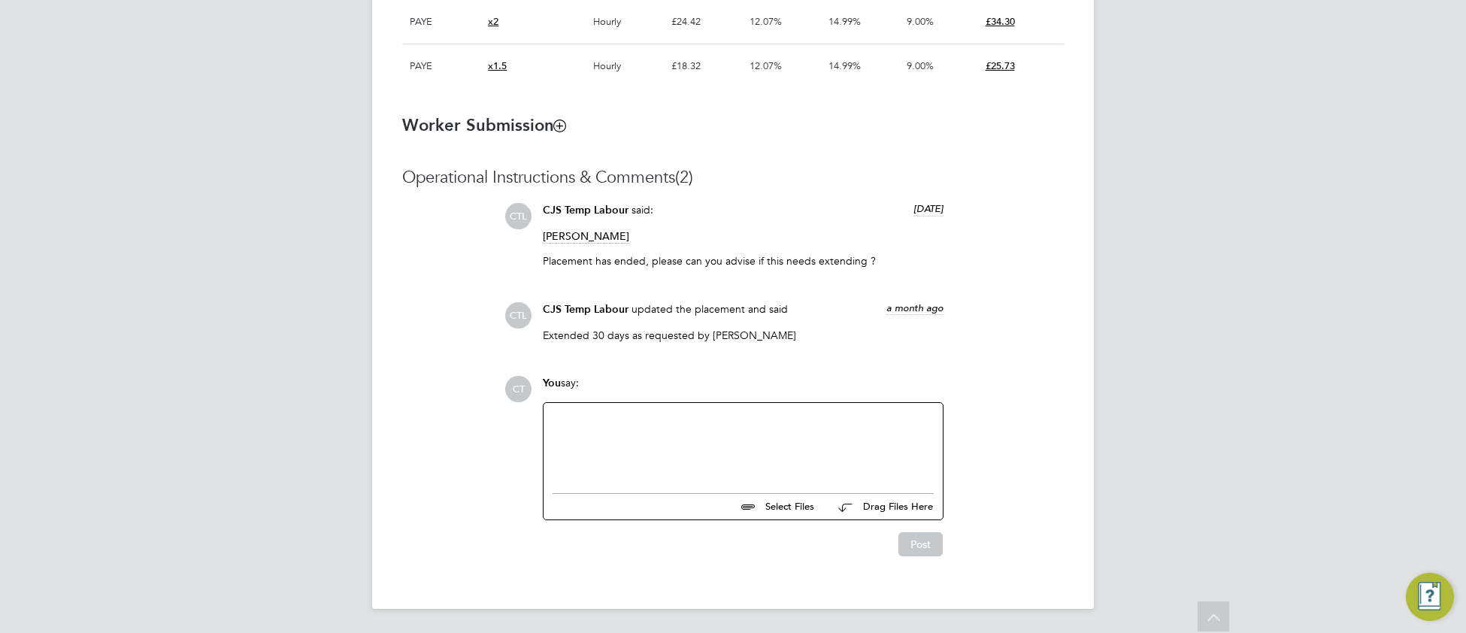
click at [627, 428] on div at bounding box center [743, 444] width 381 height 65
paste div
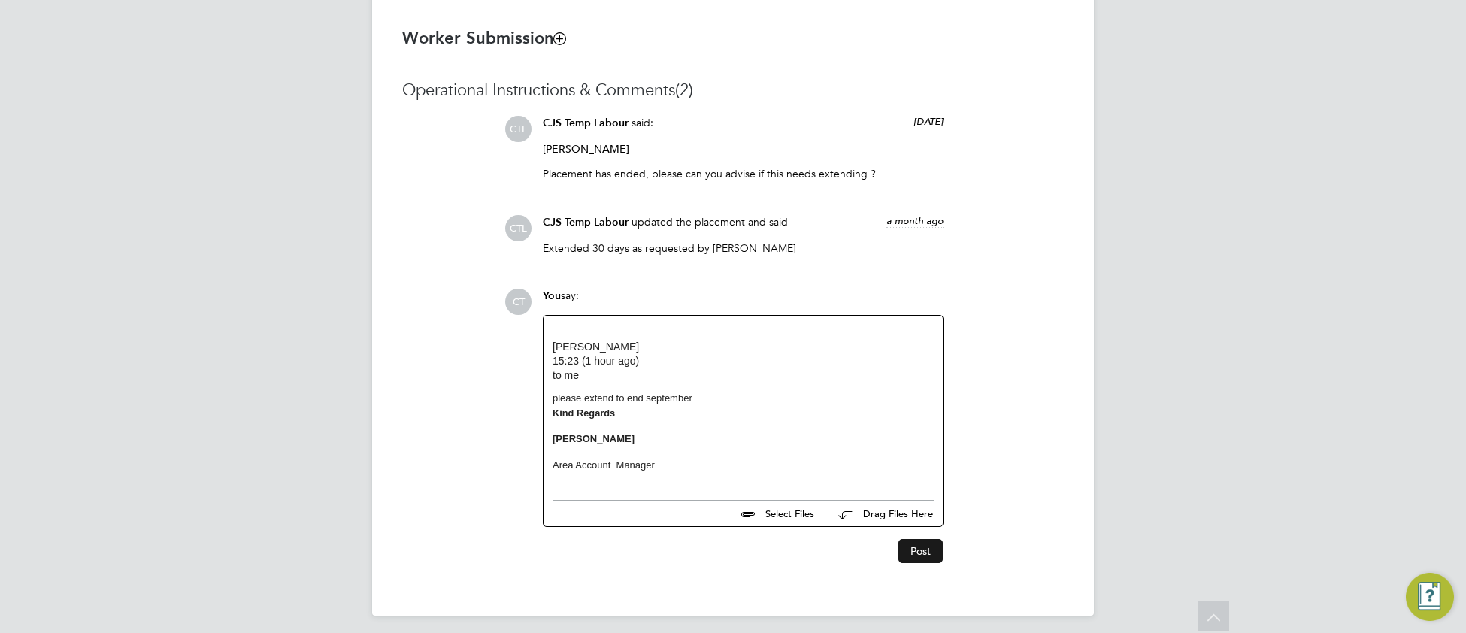
click at [921, 559] on button "Post" at bounding box center [920, 551] width 44 height 24
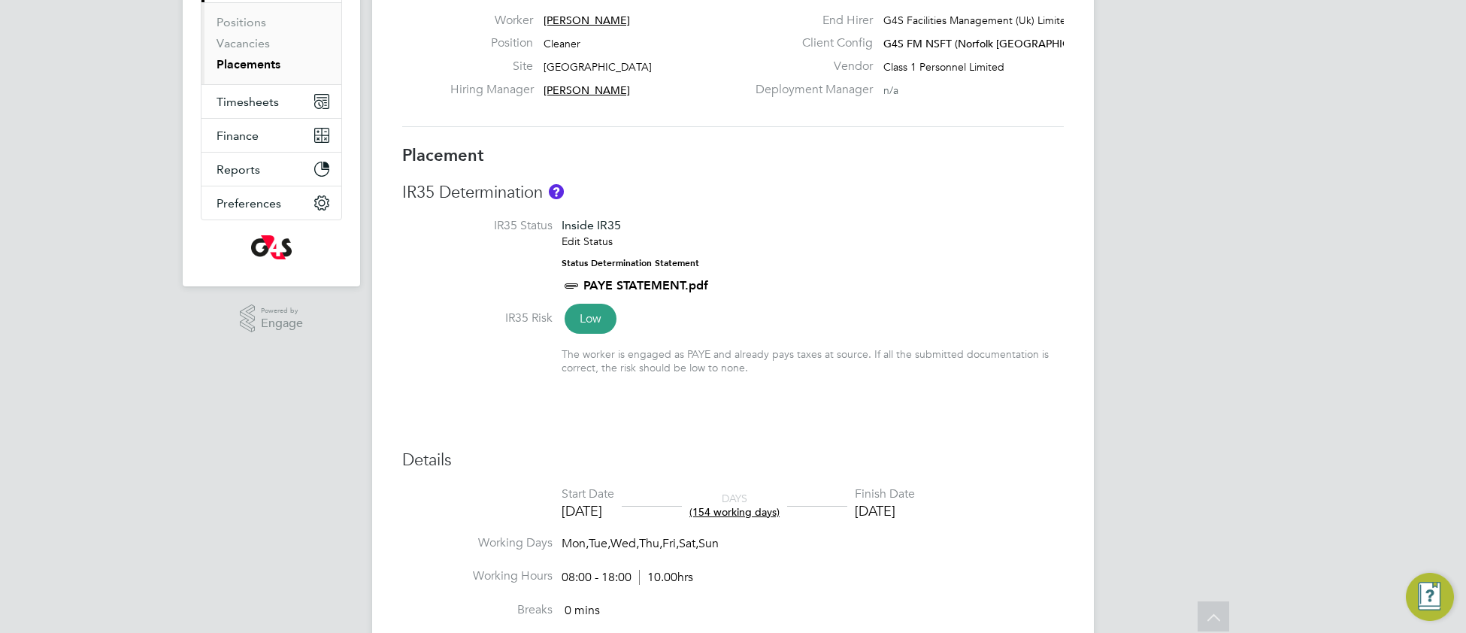
click at [934, 415] on div "Placement IR35 Determination IR35 Status Inside IR35 Edit Status Status Determi…" at bounding box center [733, 620] width 662 height 950
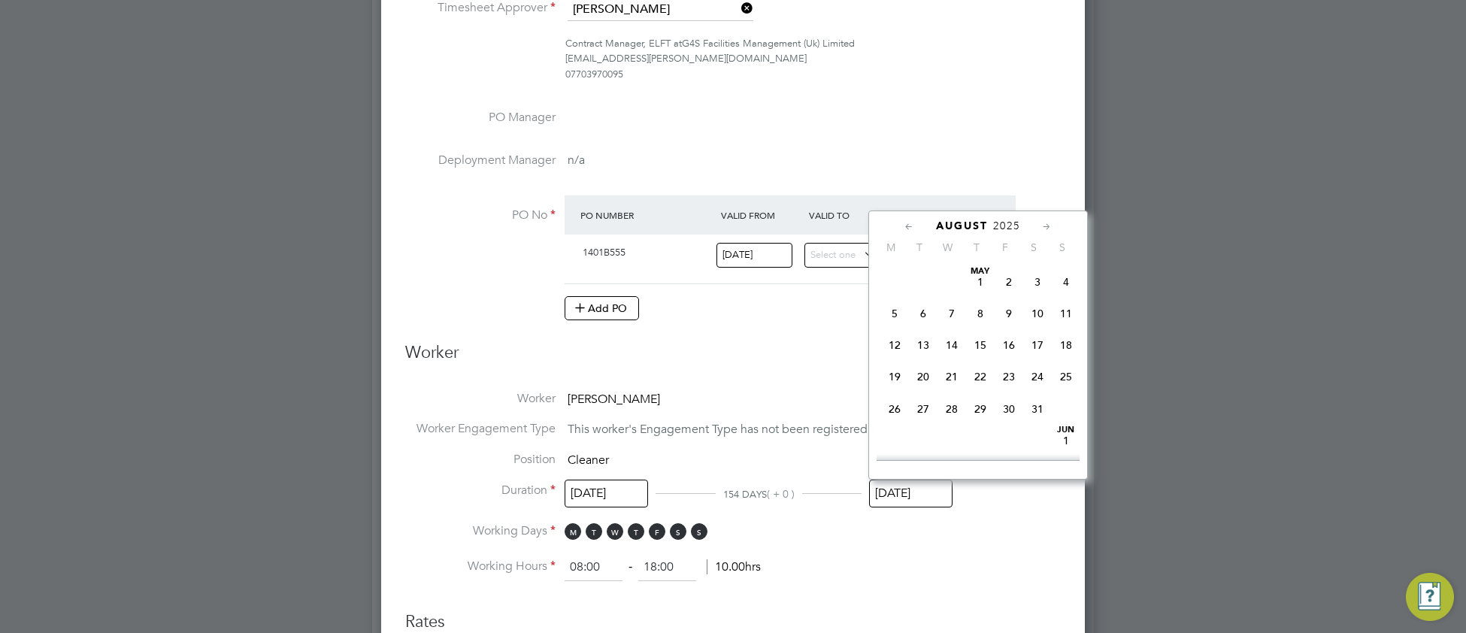
click at [922, 498] on input "[DATE]" at bounding box center [910, 494] width 83 height 28
click at [925, 433] on span "30" at bounding box center [923, 418] width 29 height 29
type input "[DATE]"
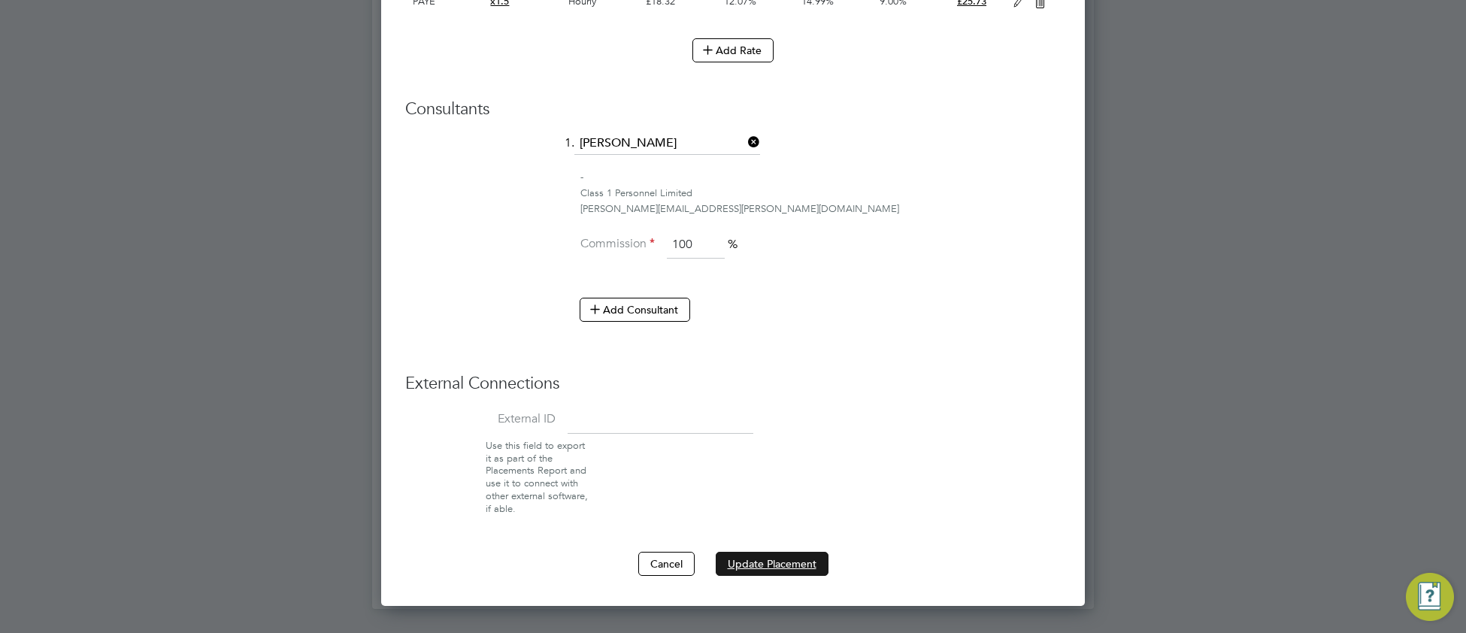
click at [759, 559] on button "Update Placement" at bounding box center [772, 564] width 113 height 24
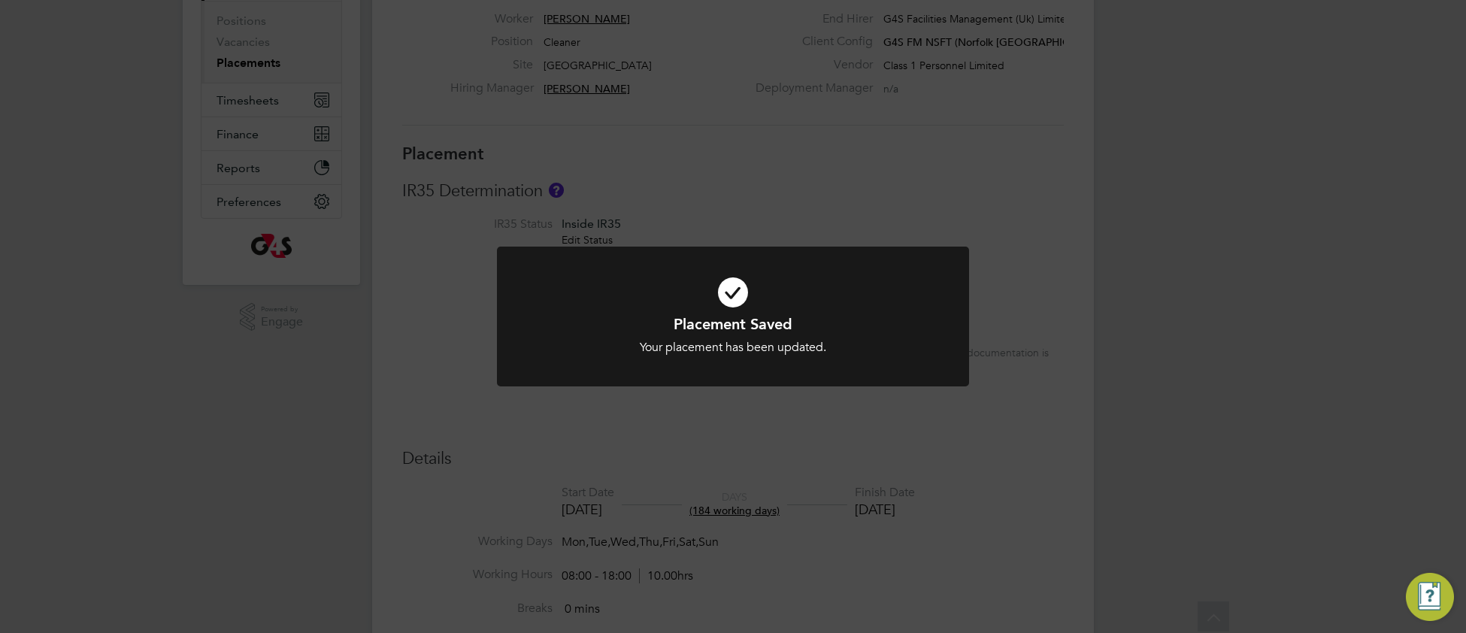
click at [581, 331] on h1 "Placement Saved" at bounding box center [733, 324] width 391 height 20
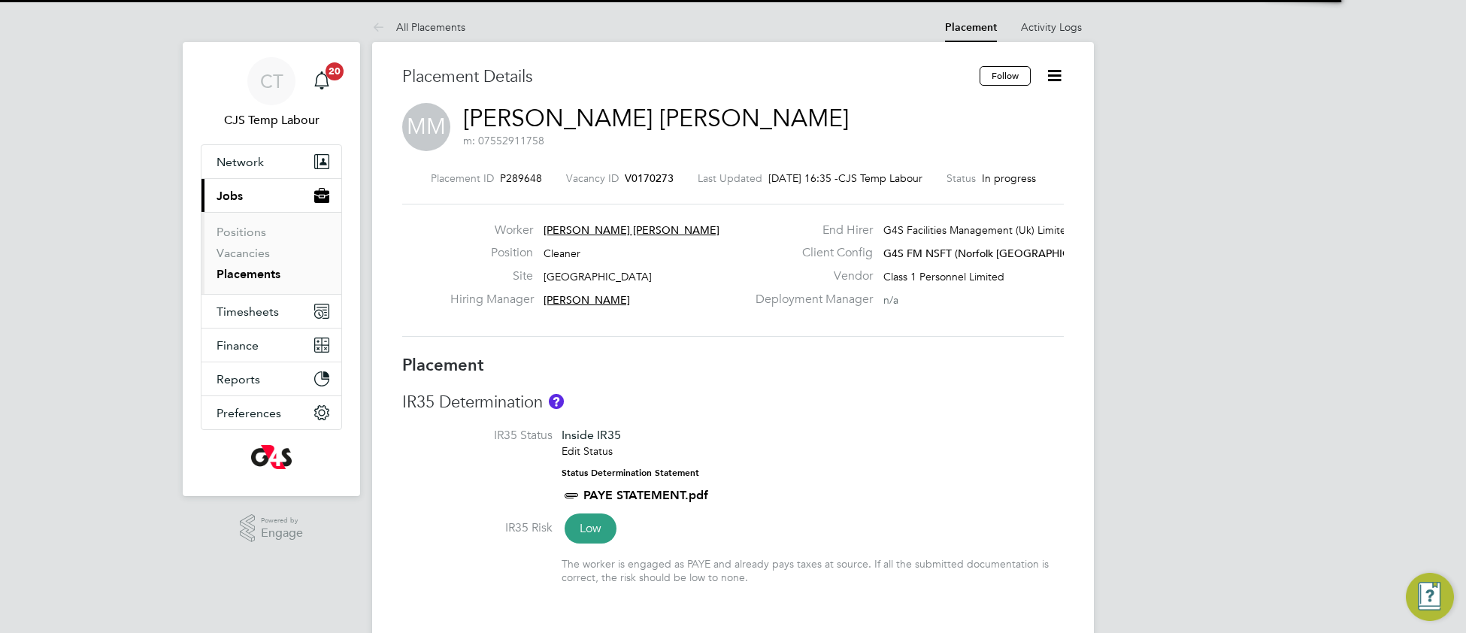
click at [819, 440] on li "IR35 Status Inside IR35 Edit Status Status Determination Statement PAYE STATEME…" at bounding box center [733, 474] width 662 height 92
type input "[PERSON_NAME]"
type input "19 May 2025"
type input "[DATE]"
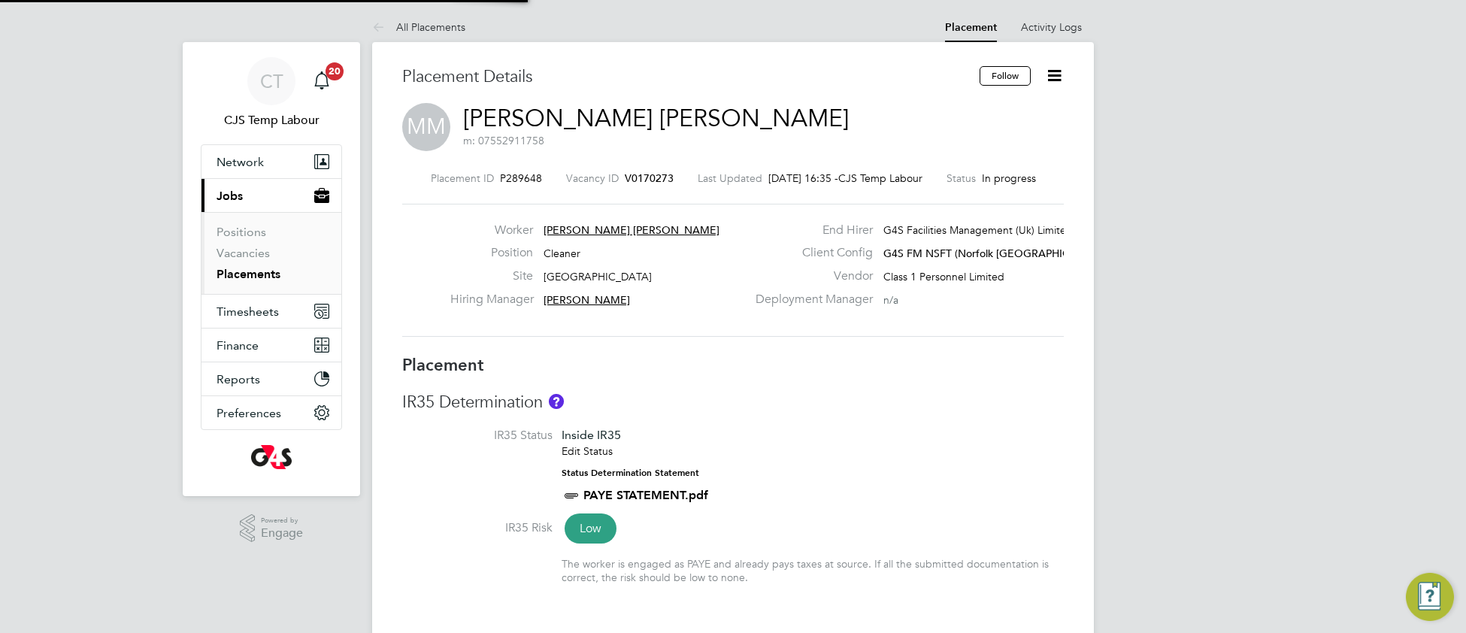
type input "08:00"
type input "18:00"
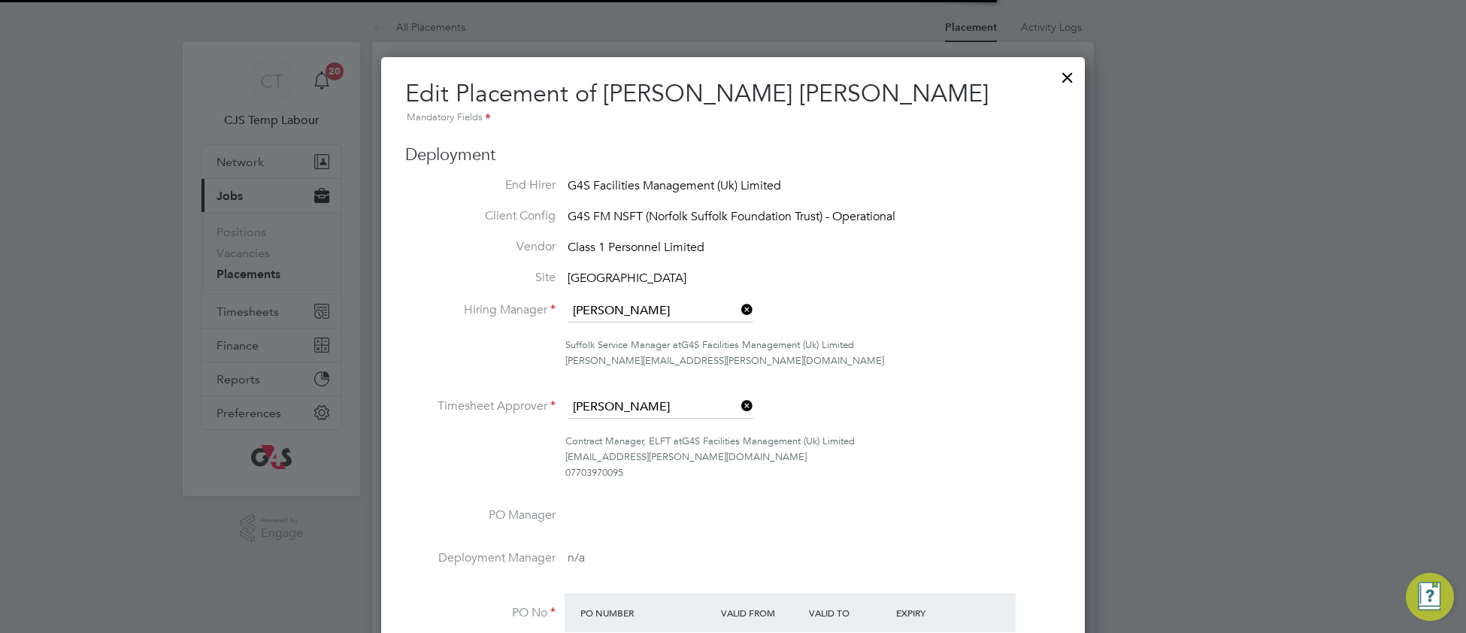
scroll to position [7, 7]
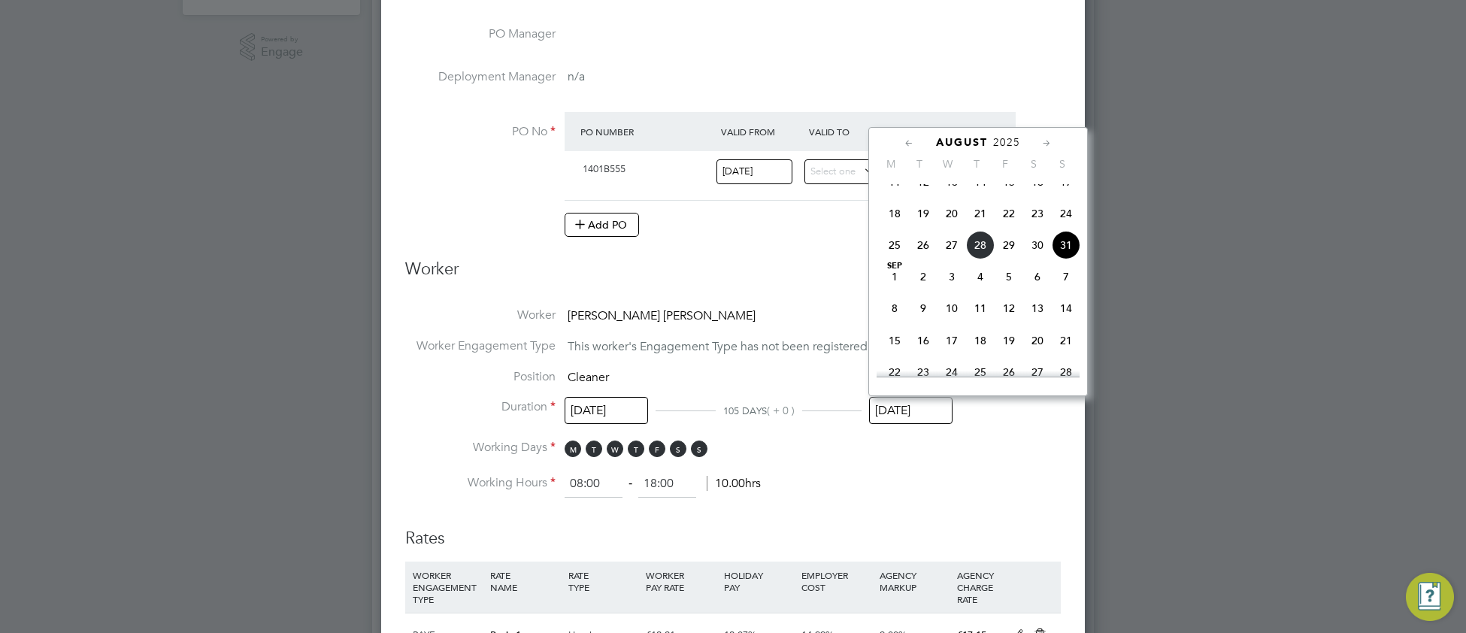
click at [901, 401] on input "[DATE]" at bounding box center [910, 411] width 83 height 28
click at [925, 309] on span "30" at bounding box center [923, 294] width 29 height 29
type input "[DATE]"
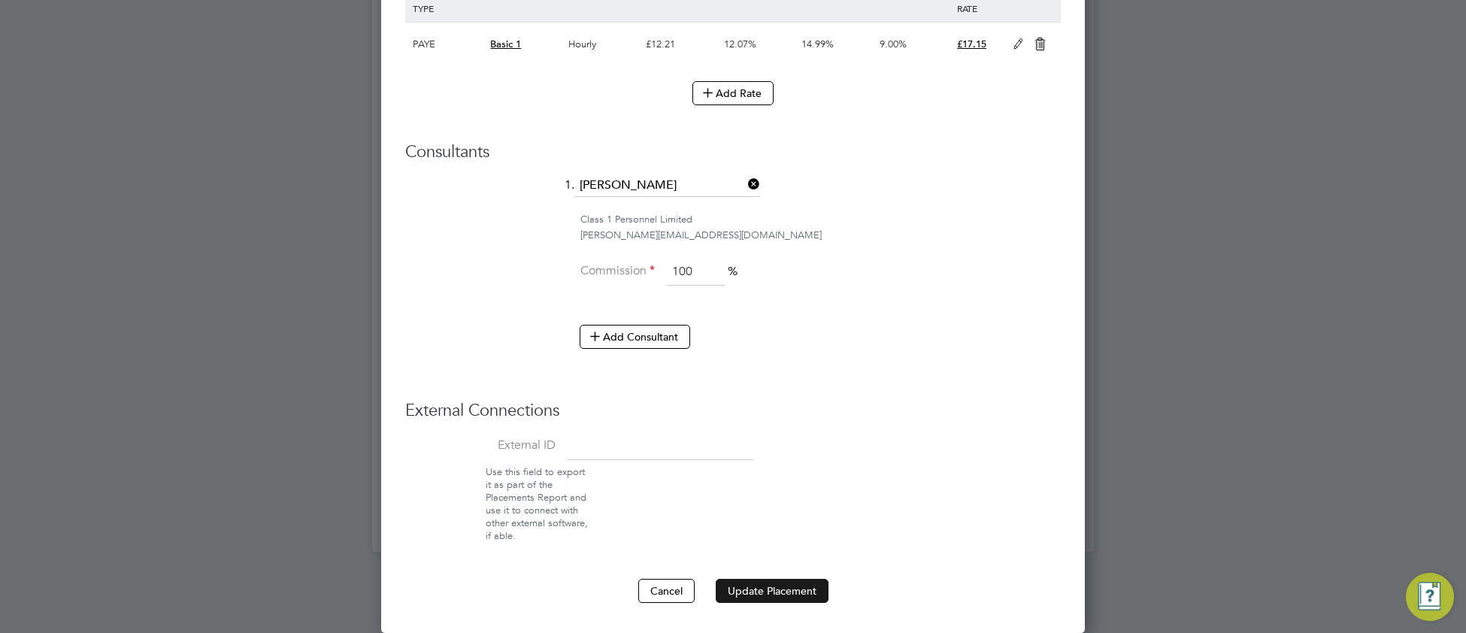
click at [750, 586] on button "Update Placement" at bounding box center [772, 591] width 113 height 24
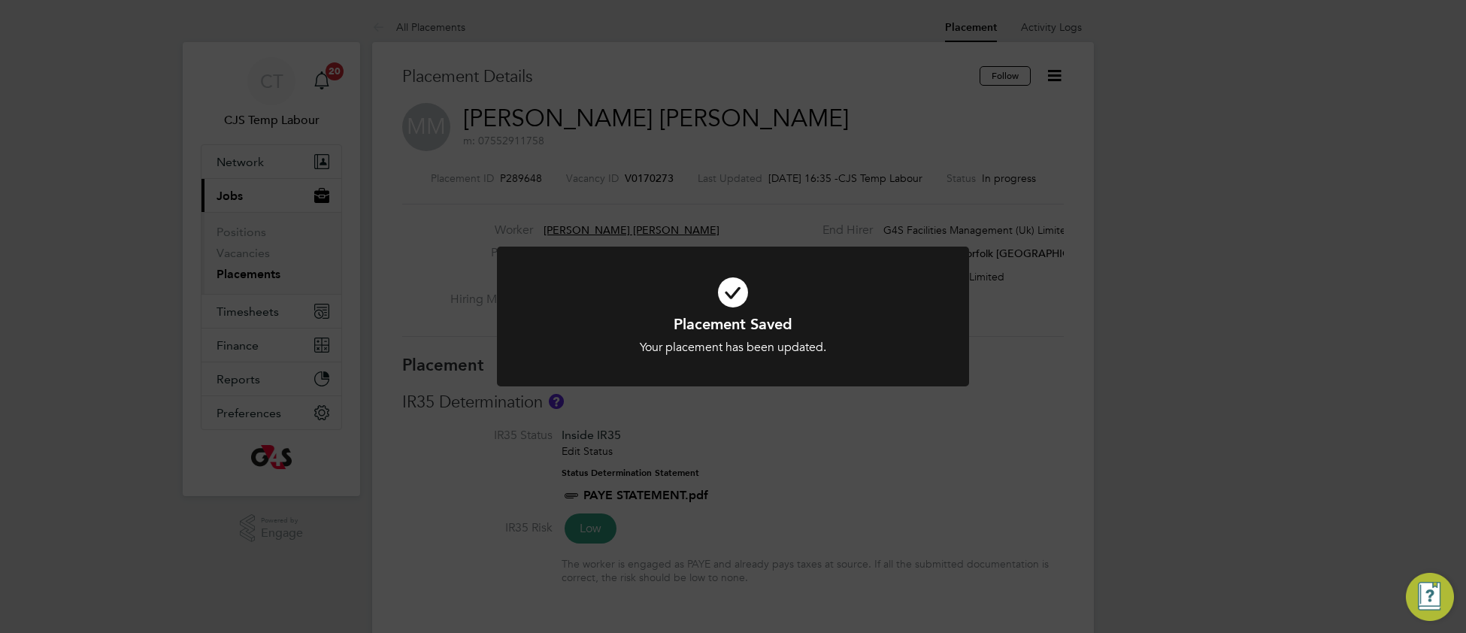
click at [603, 331] on h1 "Placement Saved" at bounding box center [733, 324] width 391 height 20
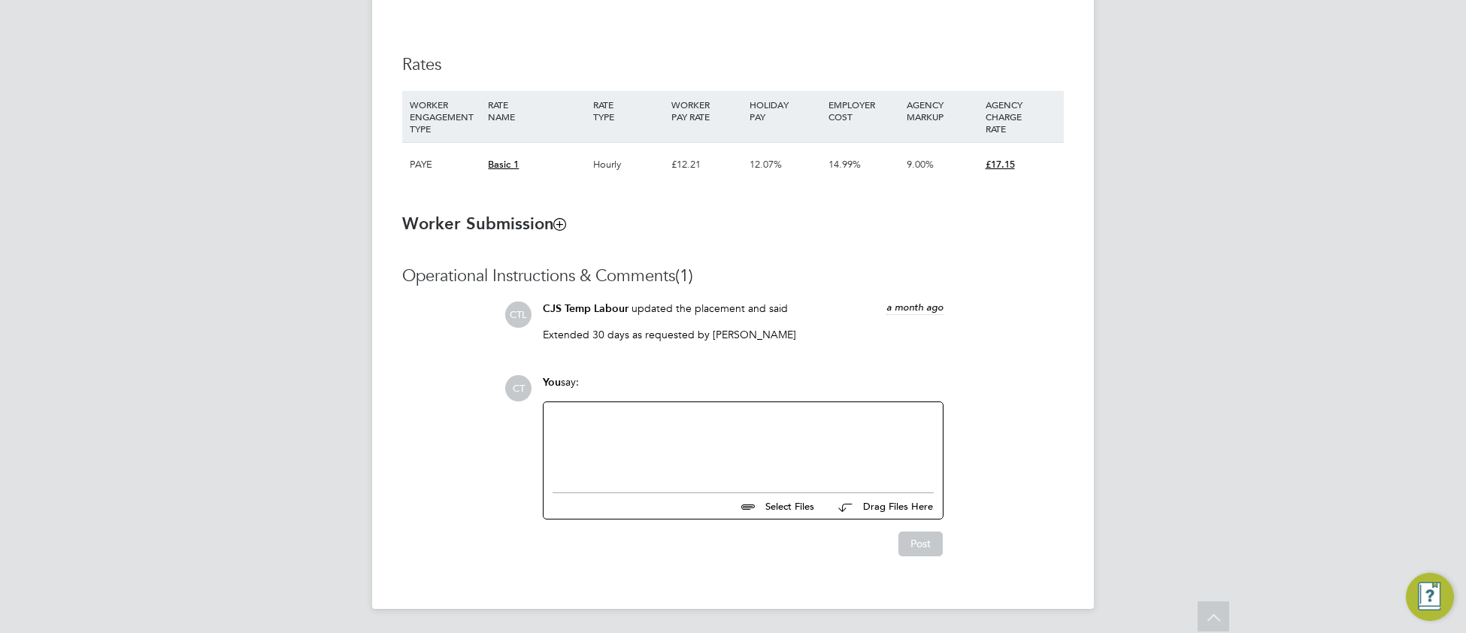
click at [601, 455] on div at bounding box center [743, 443] width 381 height 65
paste div
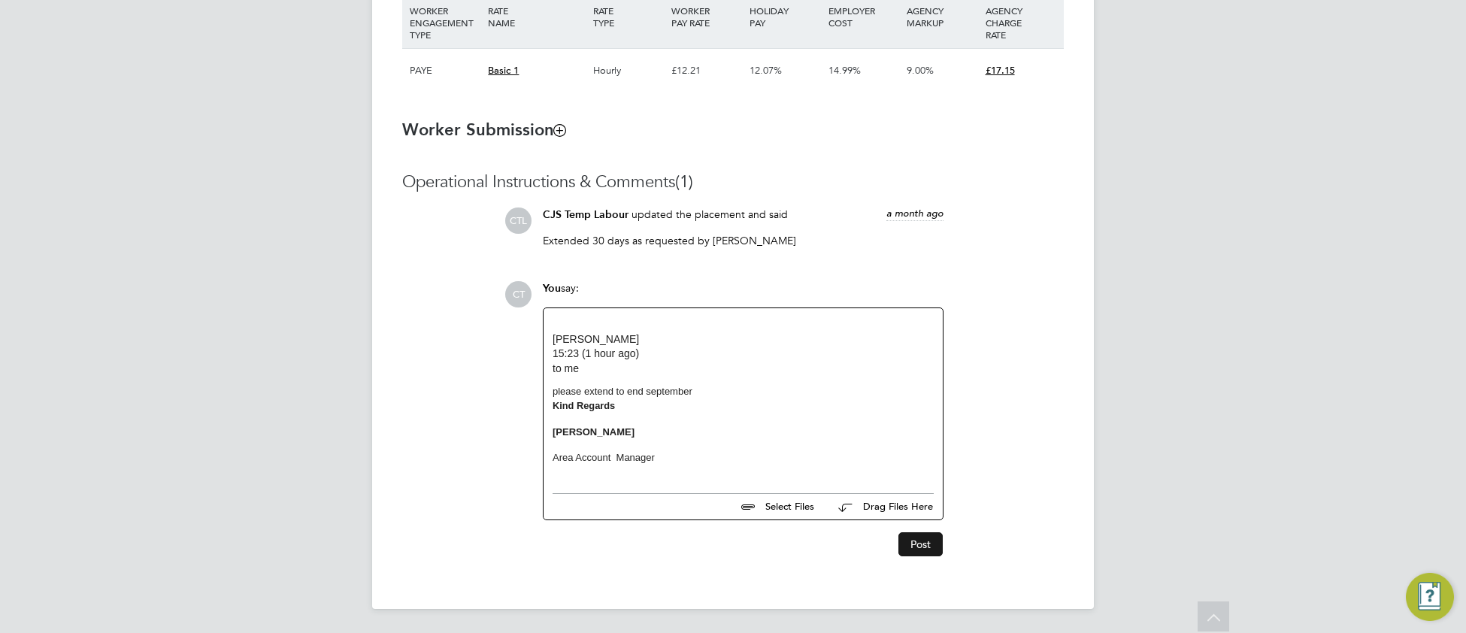
click at [916, 546] on button "Post" at bounding box center [920, 544] width 44 height 24
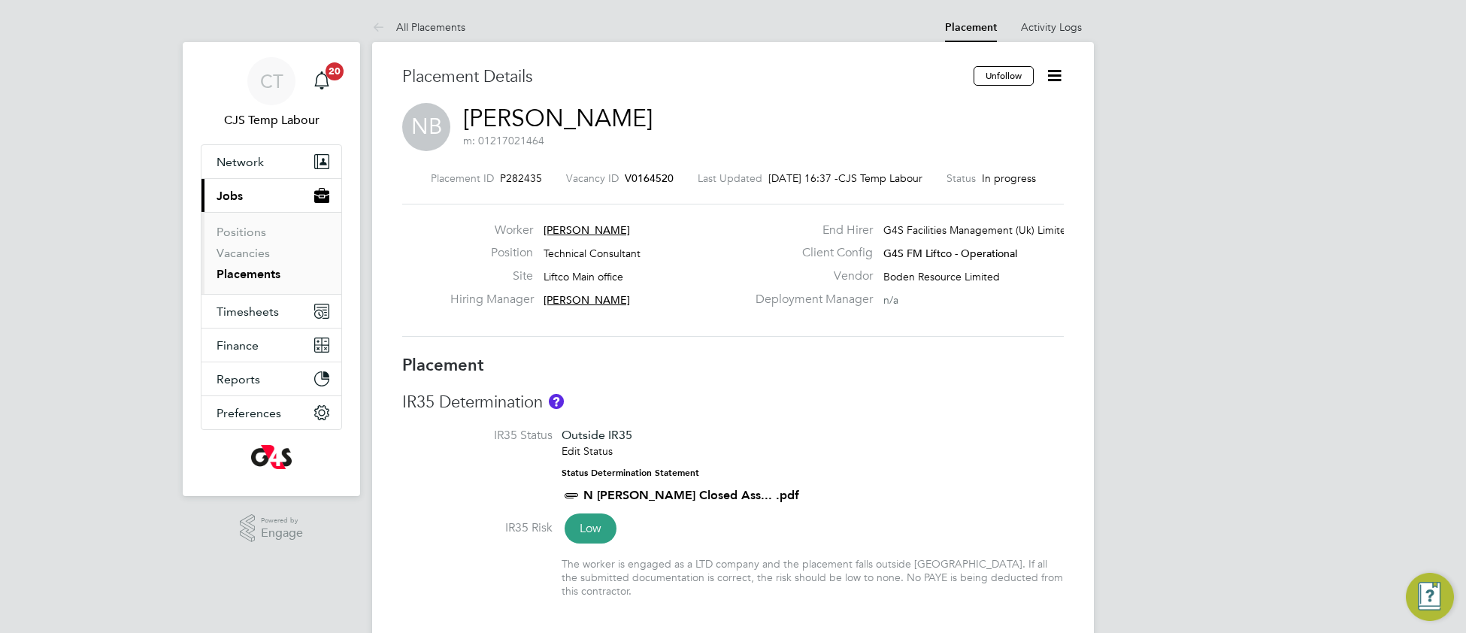
click at [764, 401] on h3 "IR35 Determination" at bounding box center [733, 403] width 662 height 22
type input "Tom Wood"
type input "31 Mar 2025"
type input "[DATE]"
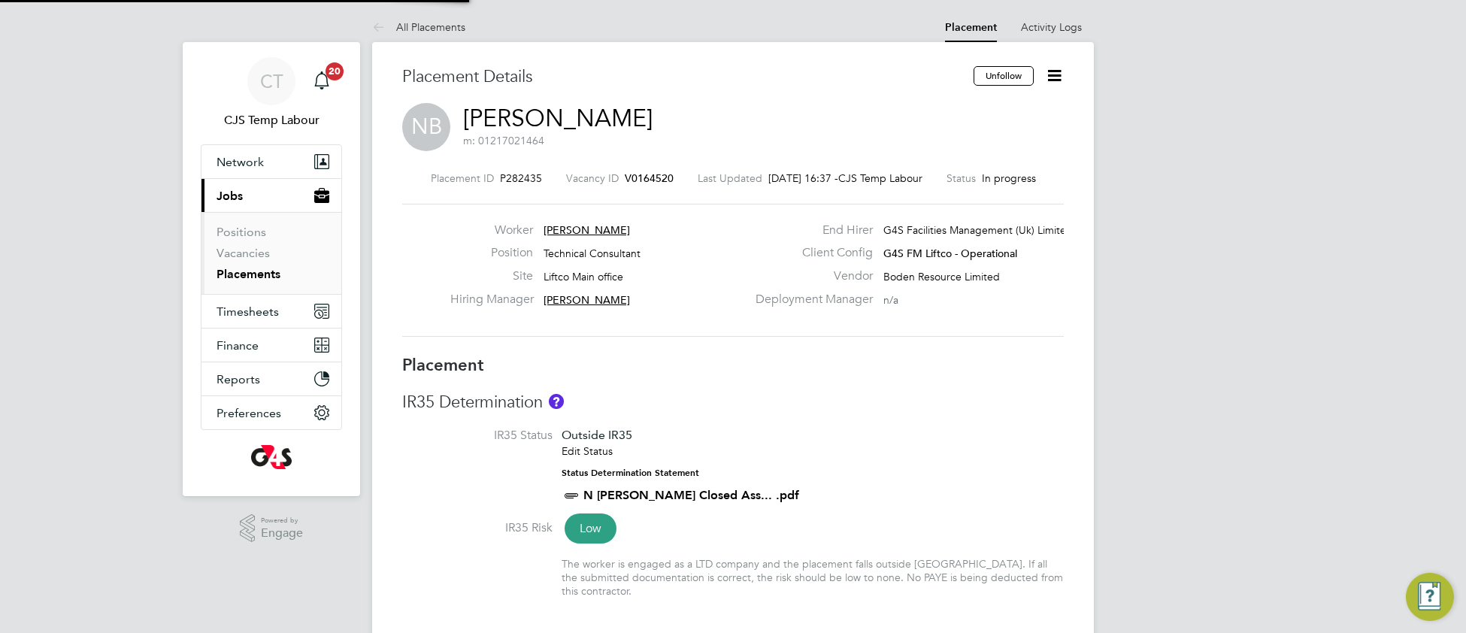
type input "08:00"
type input "18:00"
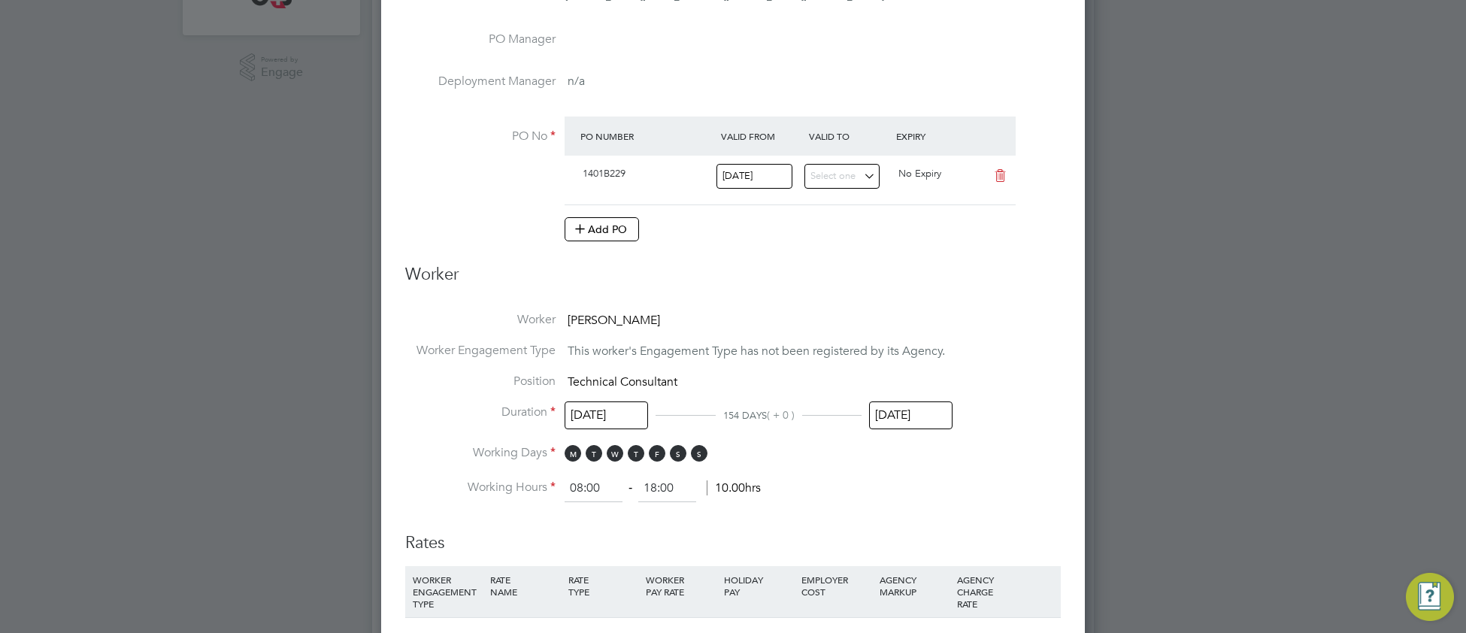
click at [913, 412] on input "[DATE]" at bounding box center [910, 415] width 83 height 28
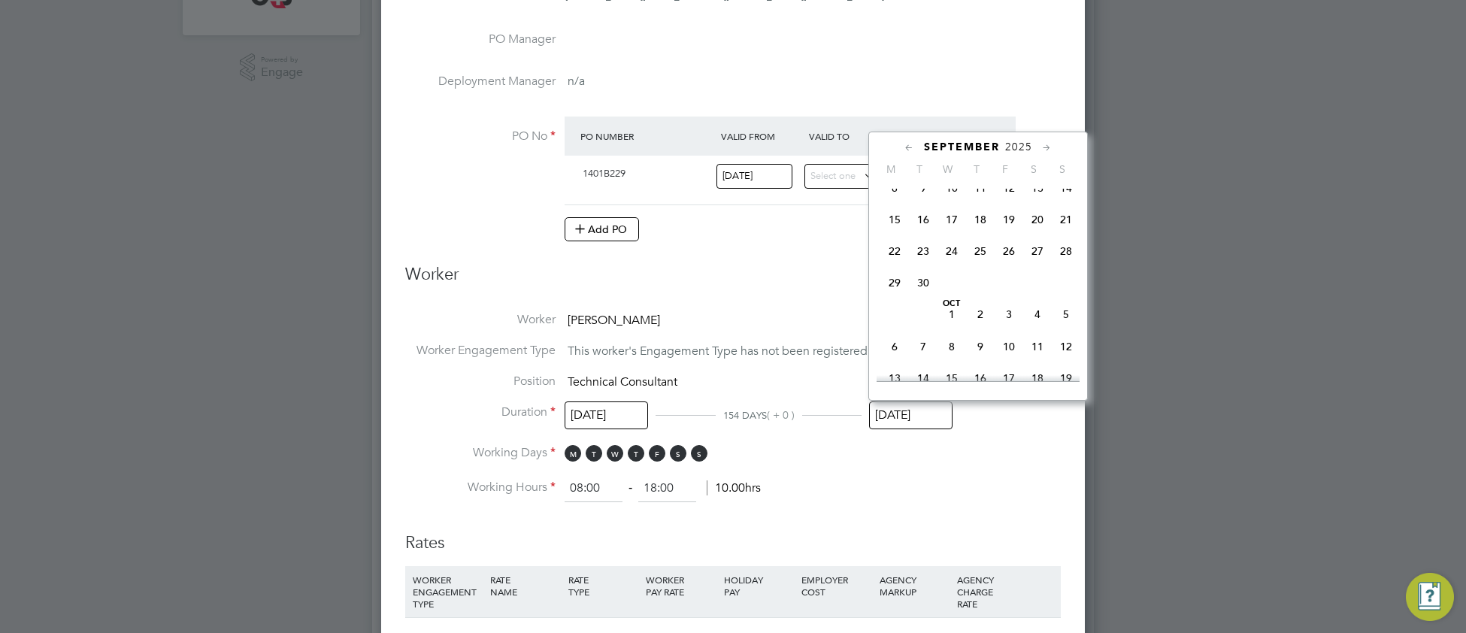
click at [925, 297] on span "30" at bounding box center [923, 282] width 29 height 29
type input "[DATE]"
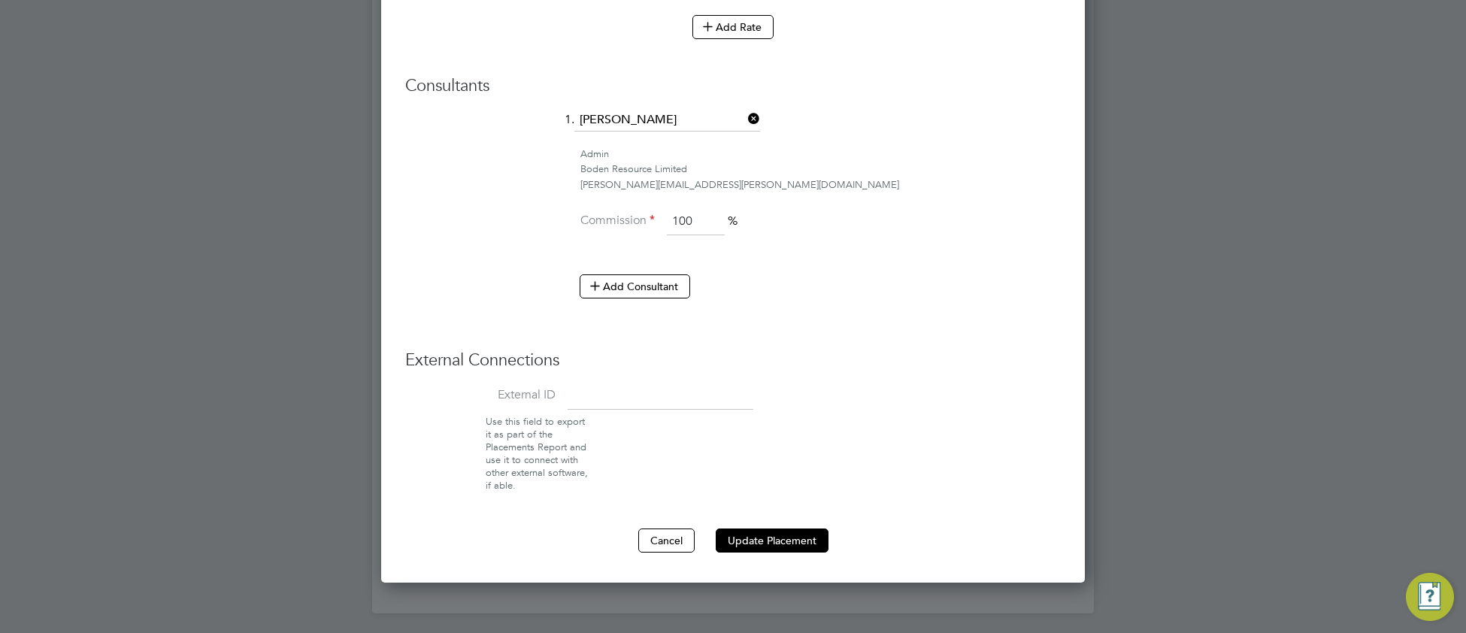
click at [741, 538] on button "Update Placement" at bounding box center [772, 541] width 113 height 24
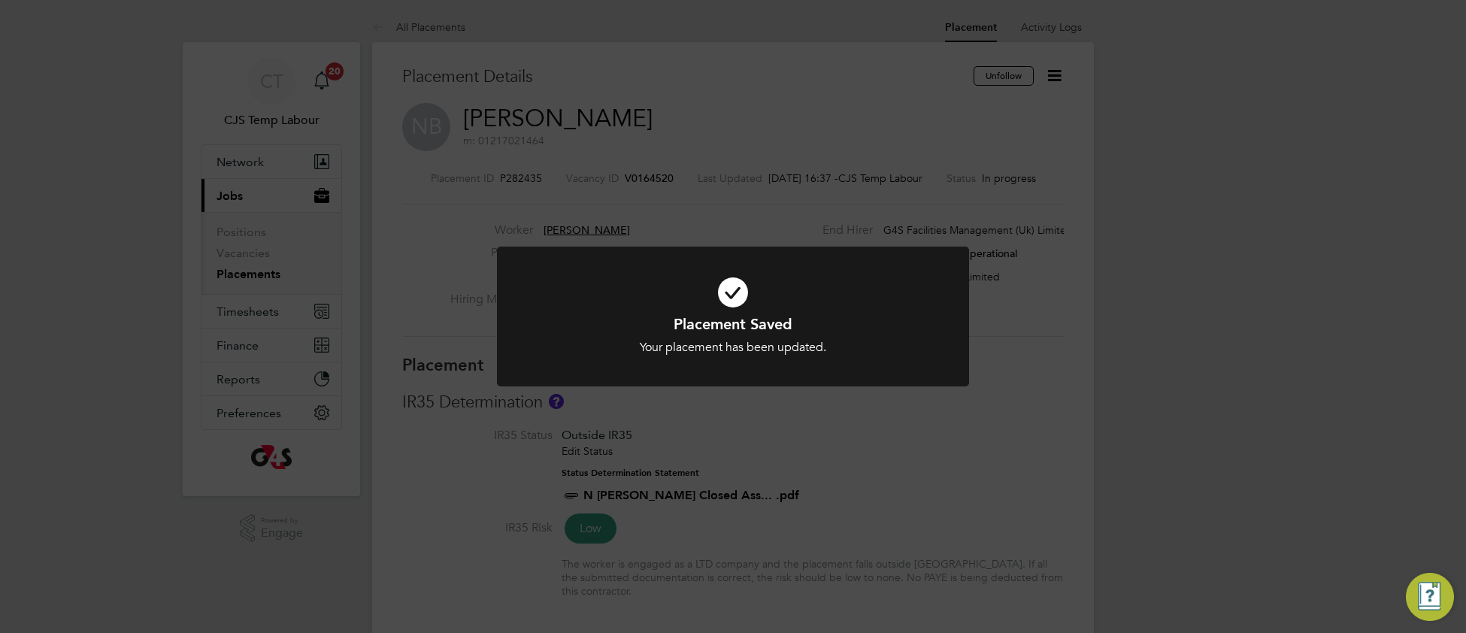
drag, startPoint x: 855, startPoint y: 318, endPoint x: 844, endPoint y: 326, distance: 13.6
click at [856, 318] on h1 "Placement Saved" at bounding box center [733, 324] width 391 height 20
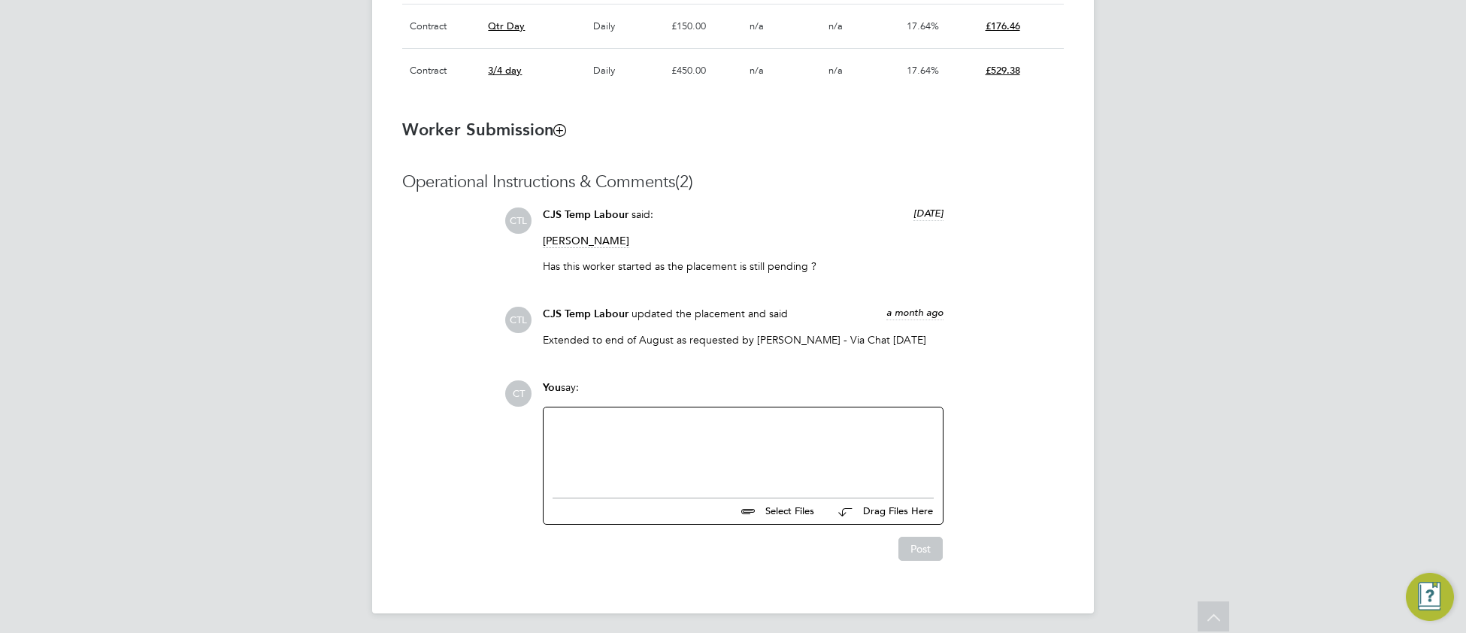
click at [608, 434] on div at bounding box center [743, 449] width 381 height 65
paste div
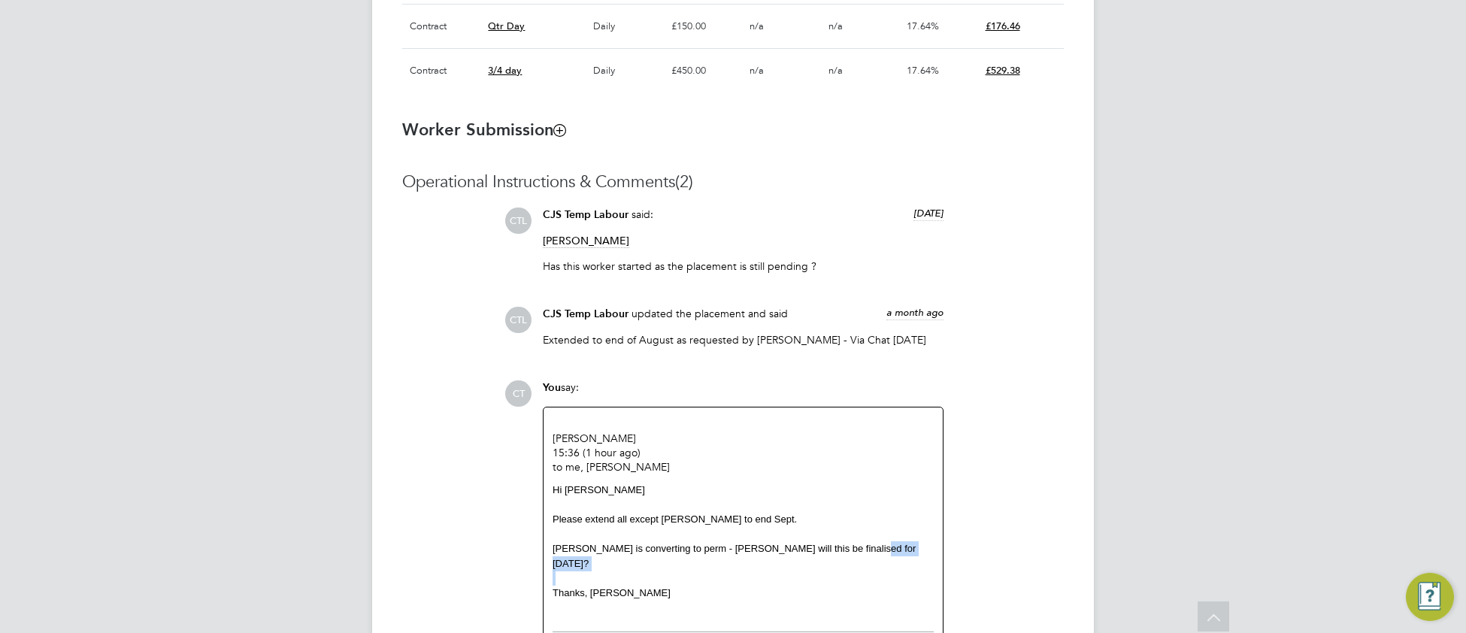
drag, startPoint x: 873, startPoint y: 544, endPoint x: 417, endPoint y: 559, distance: 456.6
click at [417, 559] on div "Operational Instructions & Comments (2) CTL CJS Temp Labour said: 4 months ago …" at bounding box center [733, 432] width 662 height 523
click at [865, 541] on div "Lyndsay is converting to perm - Tom G will this be finalised for 1 Sept?" at bounding box center [743, 555] width 381 height 29
drag, startPoint x: 862, startPoint y: 545, endPoint x: 541, endPoint y: 544, distance: 321.0
click at [543, 544] on at-comment-box "Tom Wood 15:36 (1 hour ago) to me , Tom Hi Yvonne Please extend all except Lind…" at bounding box center [743, 533] width 401 height 252
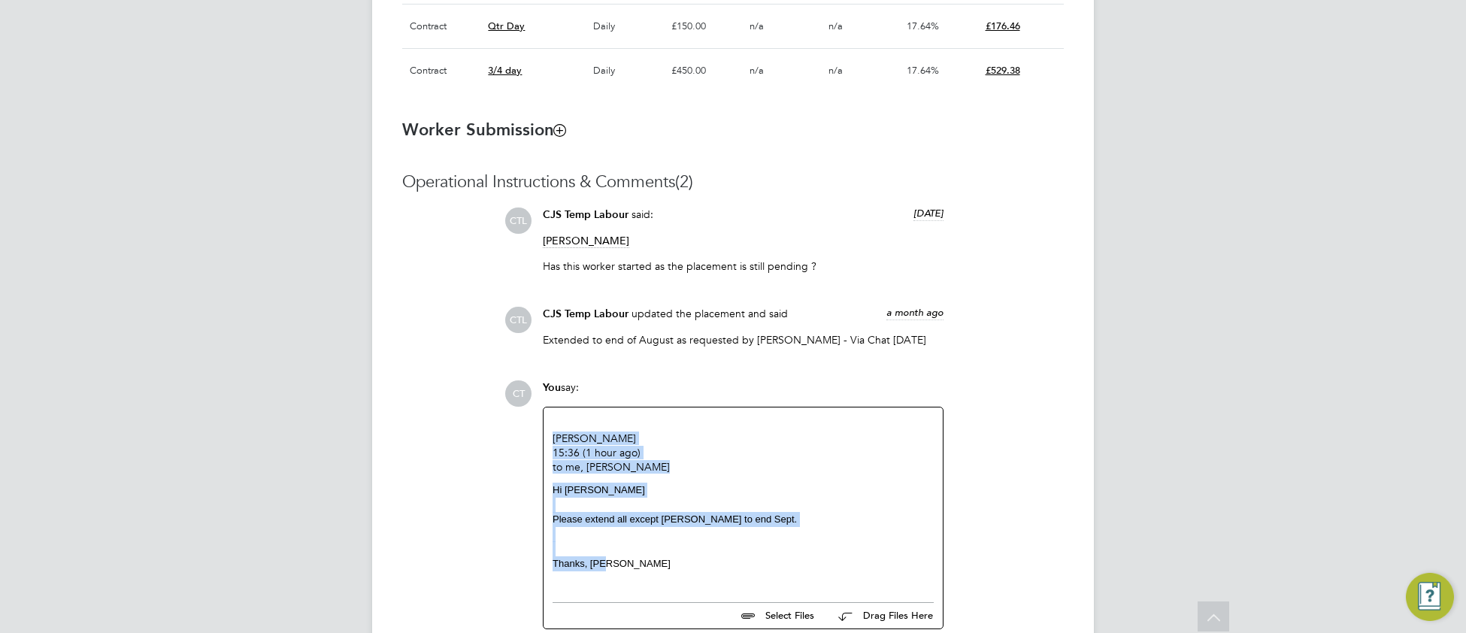
drag, startPoint x: 553, startPoint y: 427, endPoint x: 658, endPoint y: 559, distance: 168.5
click at [658, 559] on div "Tom Wood 15:36 (1 hour ago) to me , Tom Hi Yvonne Please extend all except Lind…" at bounding box center [743, 501] width 381 height 169
copy div "Tom Wood 15:36 (1 hour ago) to me , Tom Hi Yvonne Please extend all except Lind…"
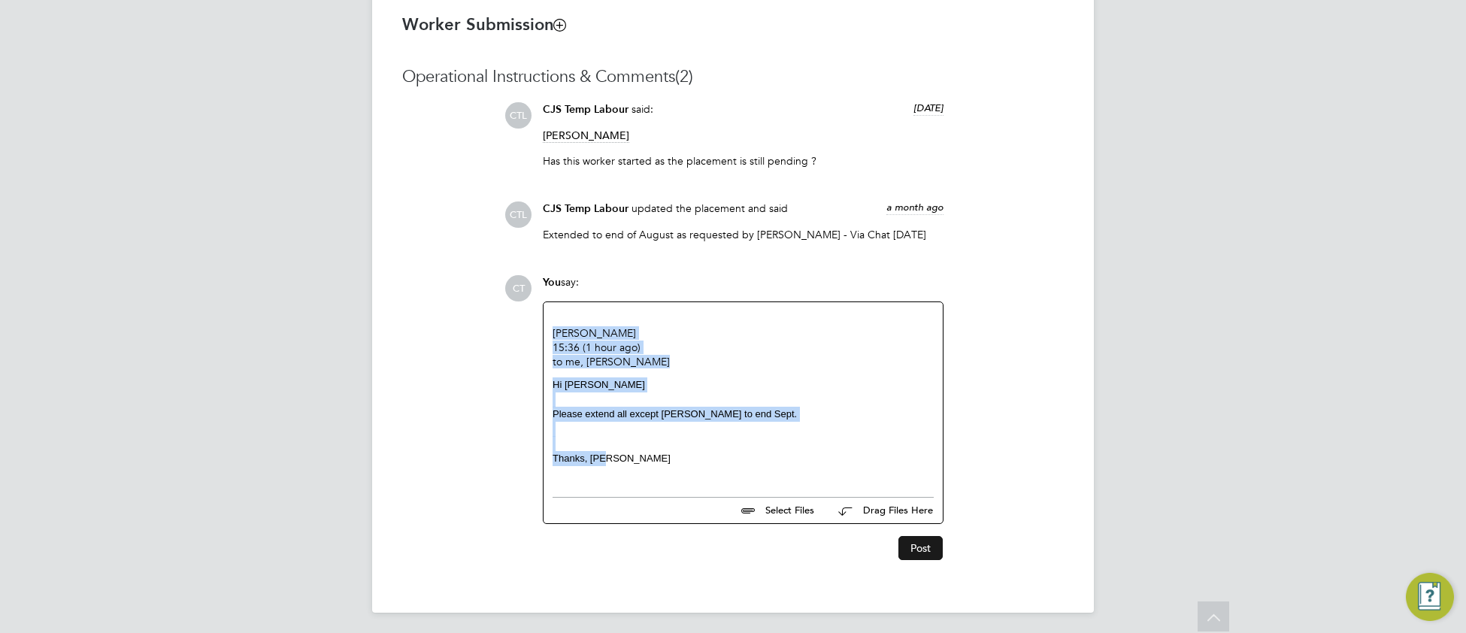
click at [937, 544] on button "Post" at bounding box center [920, 548] width 44 height 24
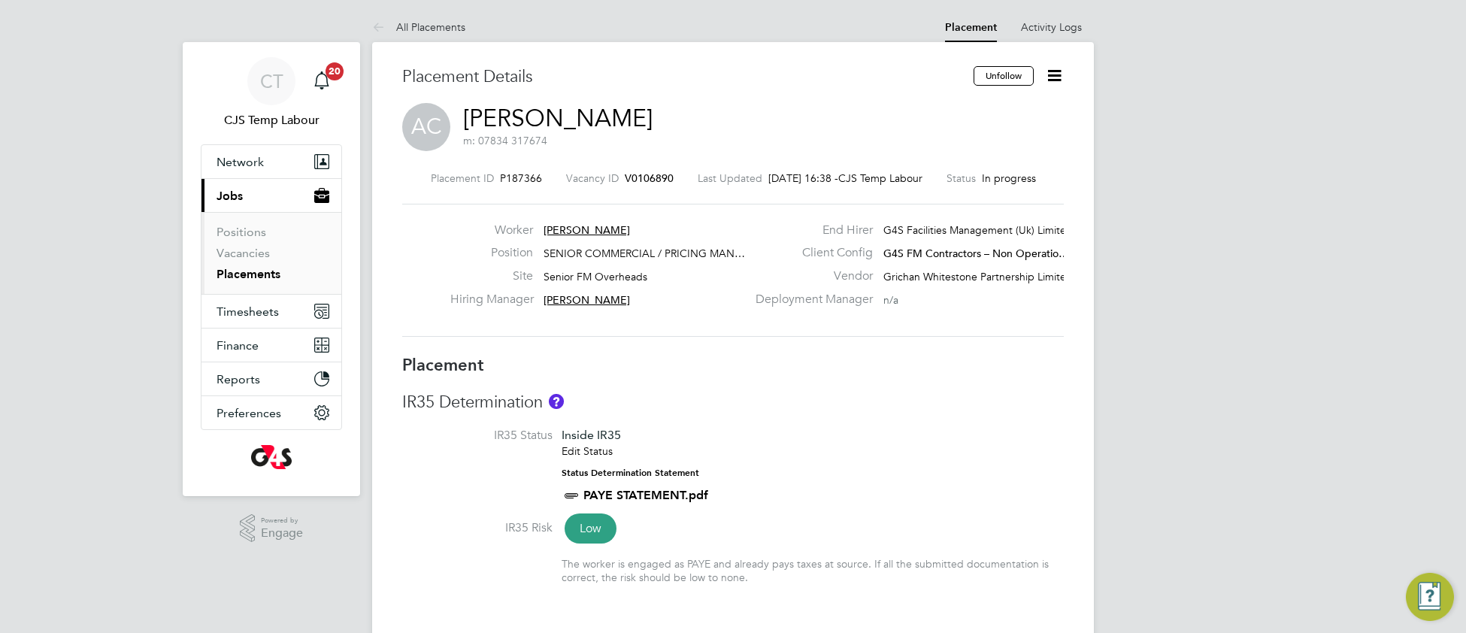
click at [865, 439] on li "IR35 Status Inside IR35 Edit Status Status Determination Statement PAYE STATEME…" at bounding box center [733, 474] width 662 height 92
type input "[PERSON_NAME]"
type input "[DATE]"
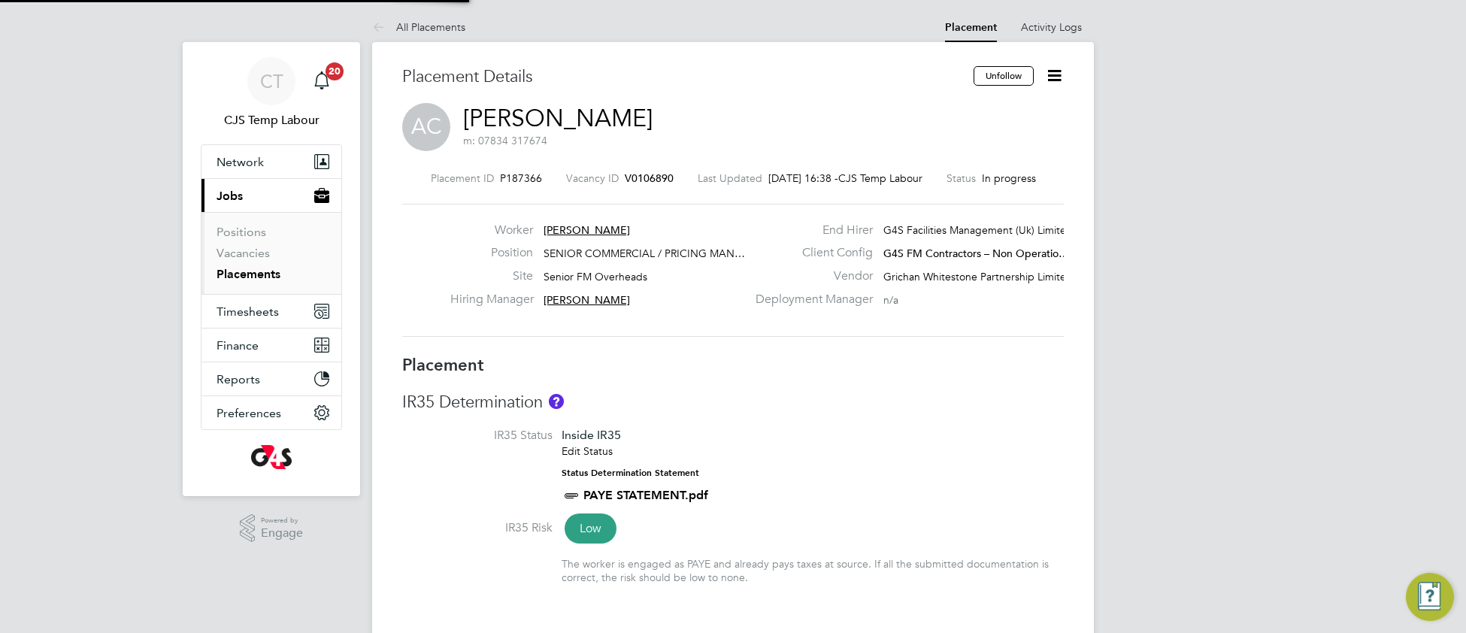
type input "09:00"
type input "17:00"
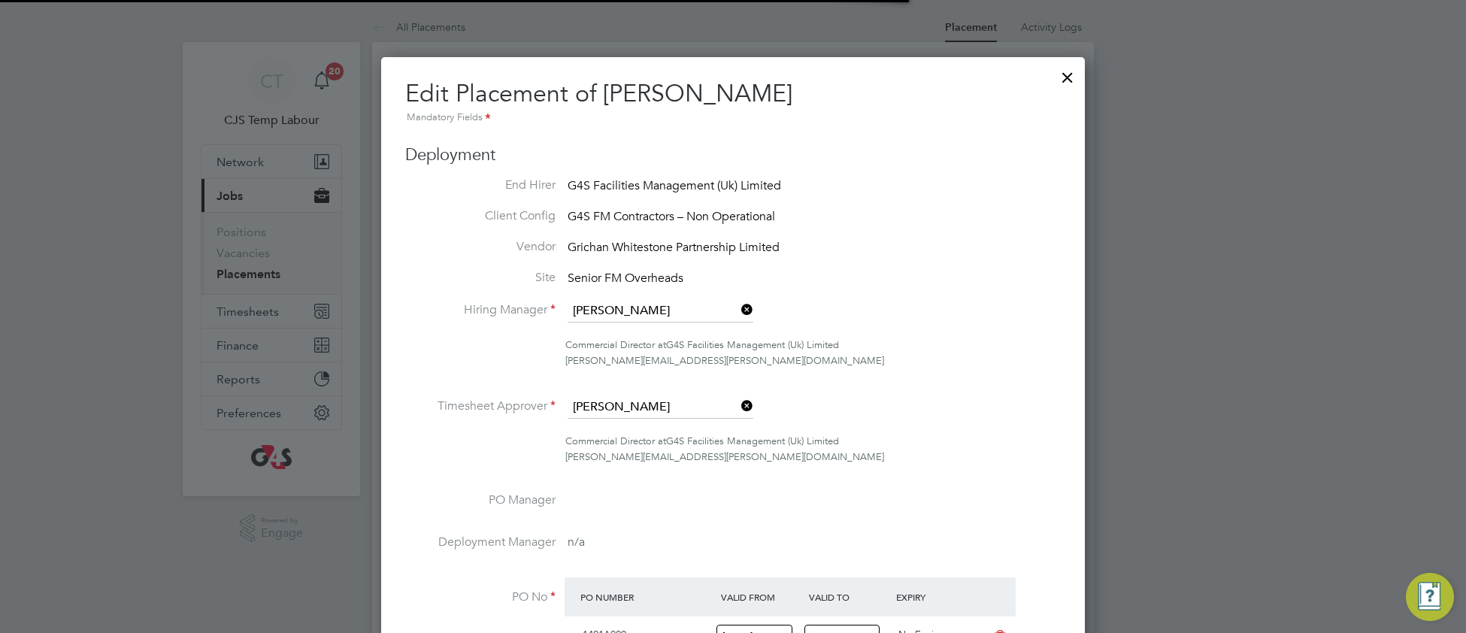
scroll to position [7, 7]
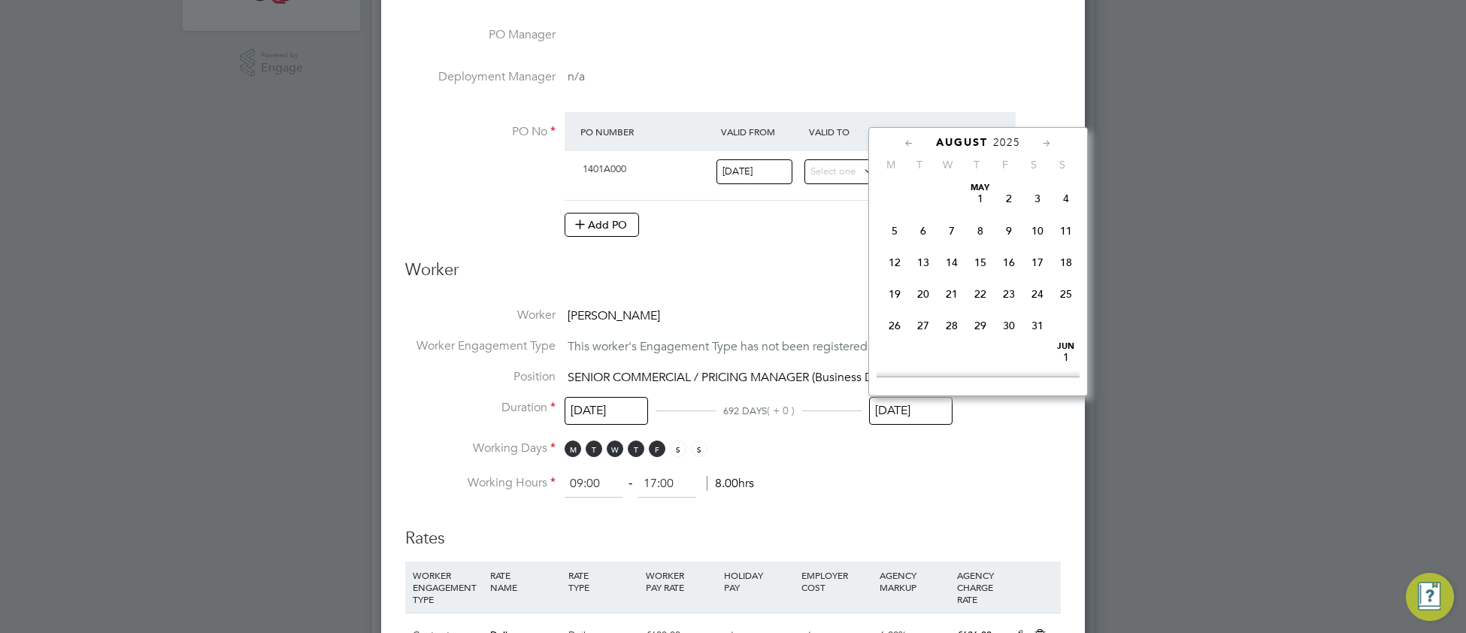
drag, startPoint x: 896, startPoint y: 413, endPoint x: 911, endPoint y: 415, distance: 15.1
click at [897, 413] on input "[DATE]" at bounding box center [910, 411] width 83 height 28
click at [925, 283] on span "30" at bounding box center [923, 268] width 29 height 29
type input "[DATE]"
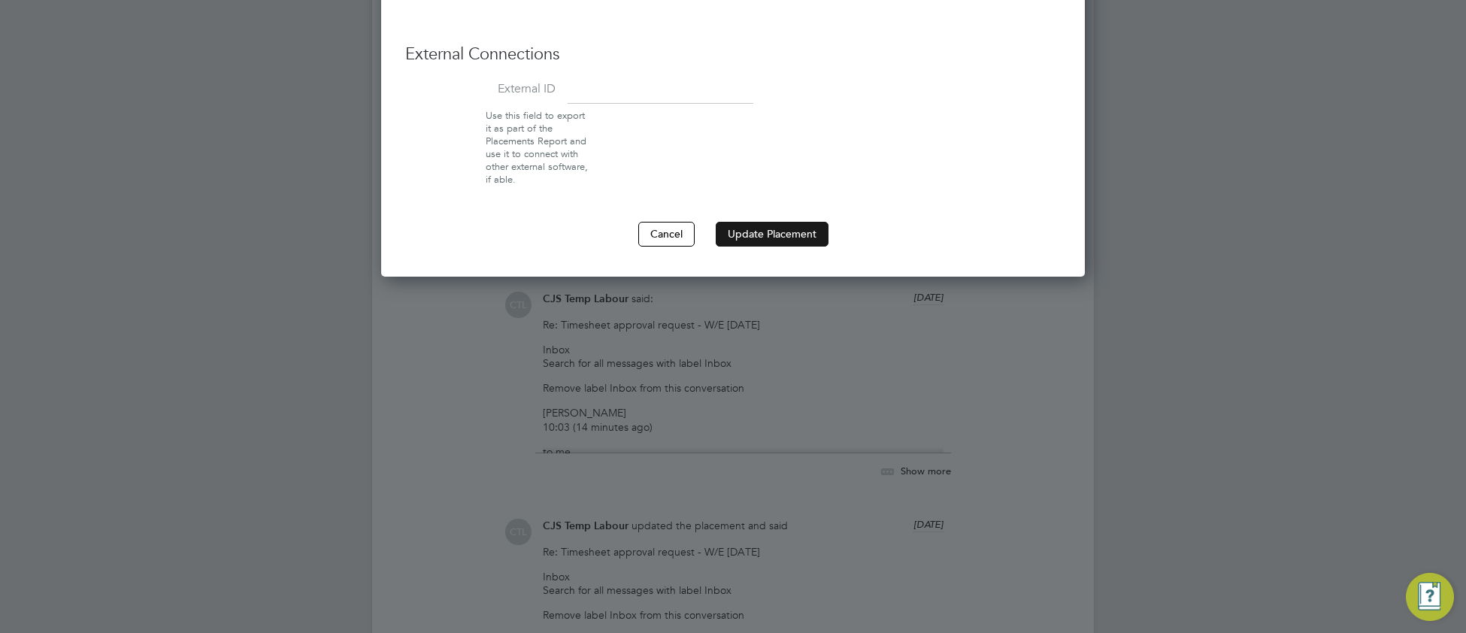
click at [792, 244] on button "Update Placement" at bounding box center [772, 234] width 113 height 24
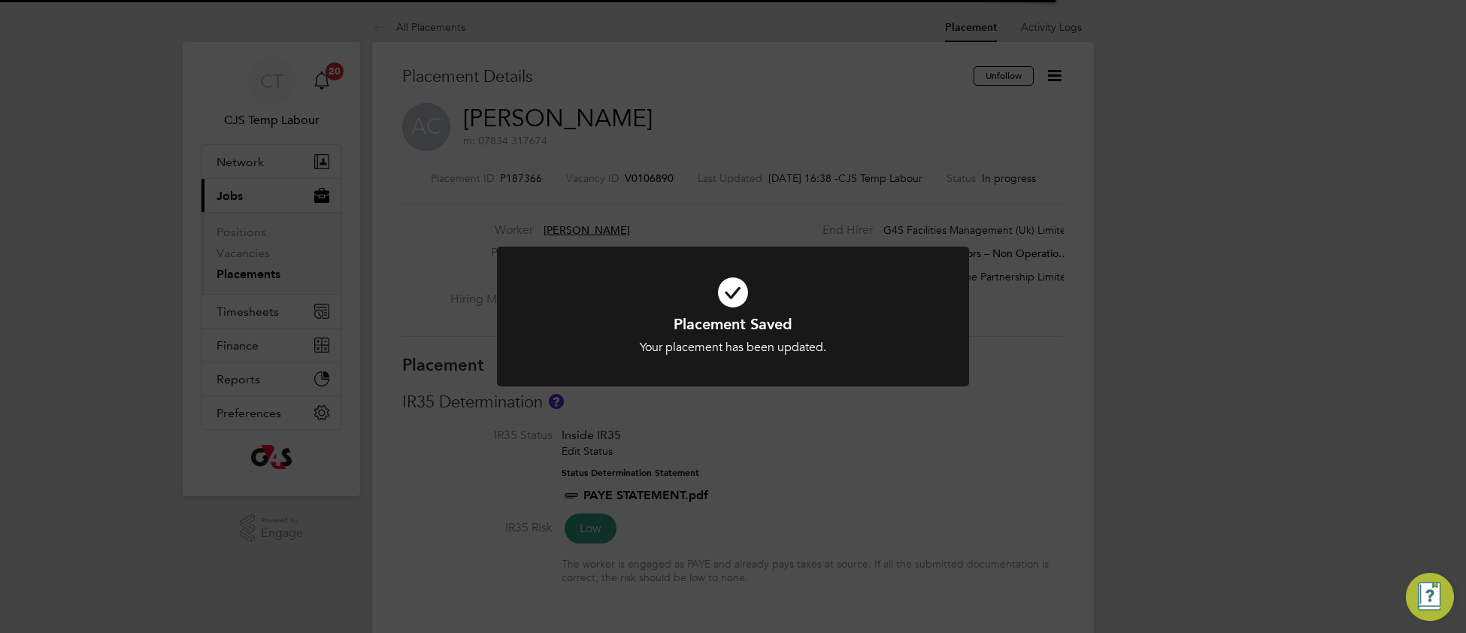
drag, startPoint x: 622, startPoint y: 326, endPoint x: 622, endPoint y: 334, distance: 7.6
click at [622, 326] on h1 "Placement Saved" at bounding box center [733, 324] width 391 height 20
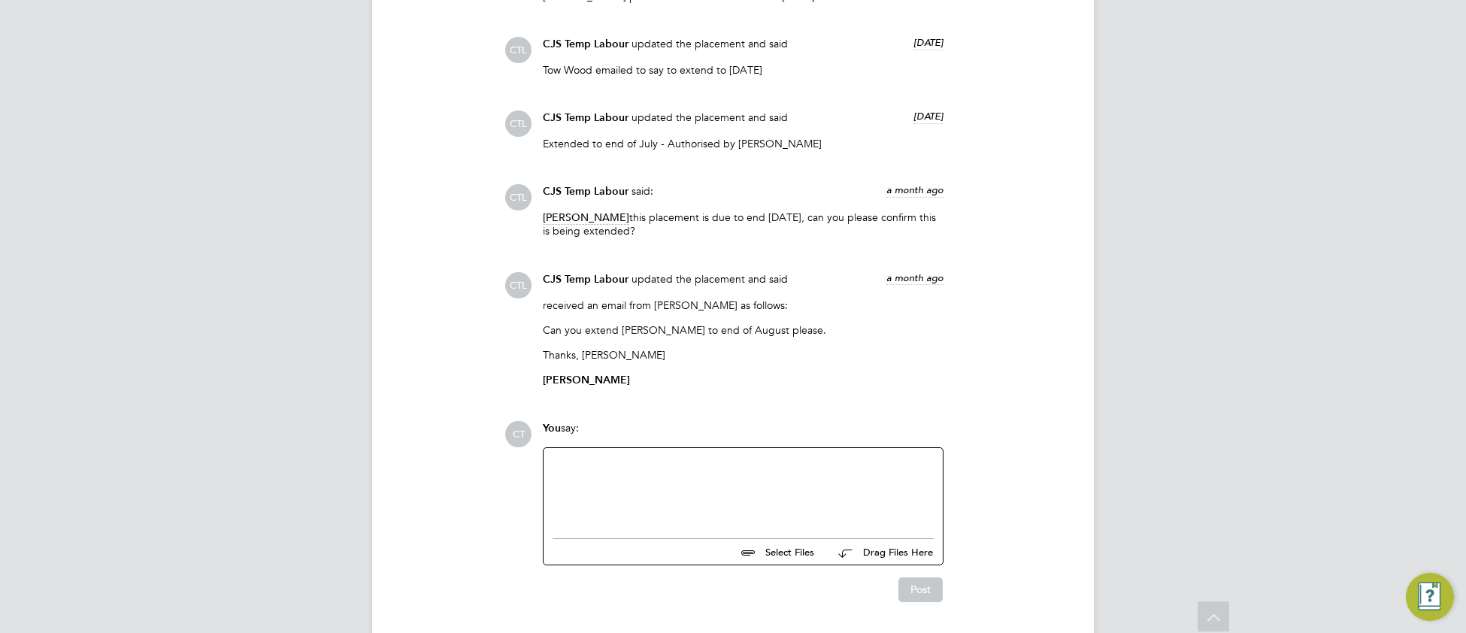
click at [595, 475] on div at bounding box center [743, 489] width 381 height 65
paste div
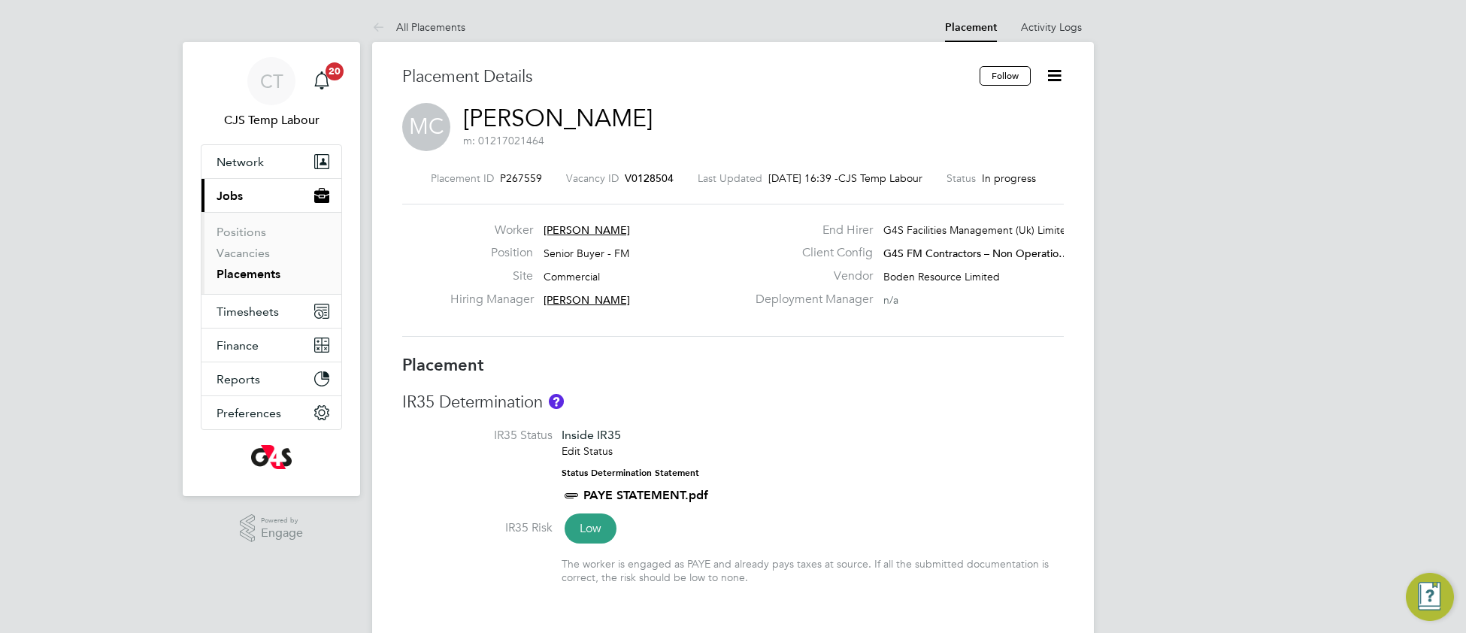
click at [929, 444] on li "IR35 Status Inside IR35 Edit Status Status Determination Statement PAYE STATEME…" at bounding box center [733, 474] width 662 height 92
type input "[PERSON_NAME]"
type input "27 Jan 2025"
type input "[DATE]"
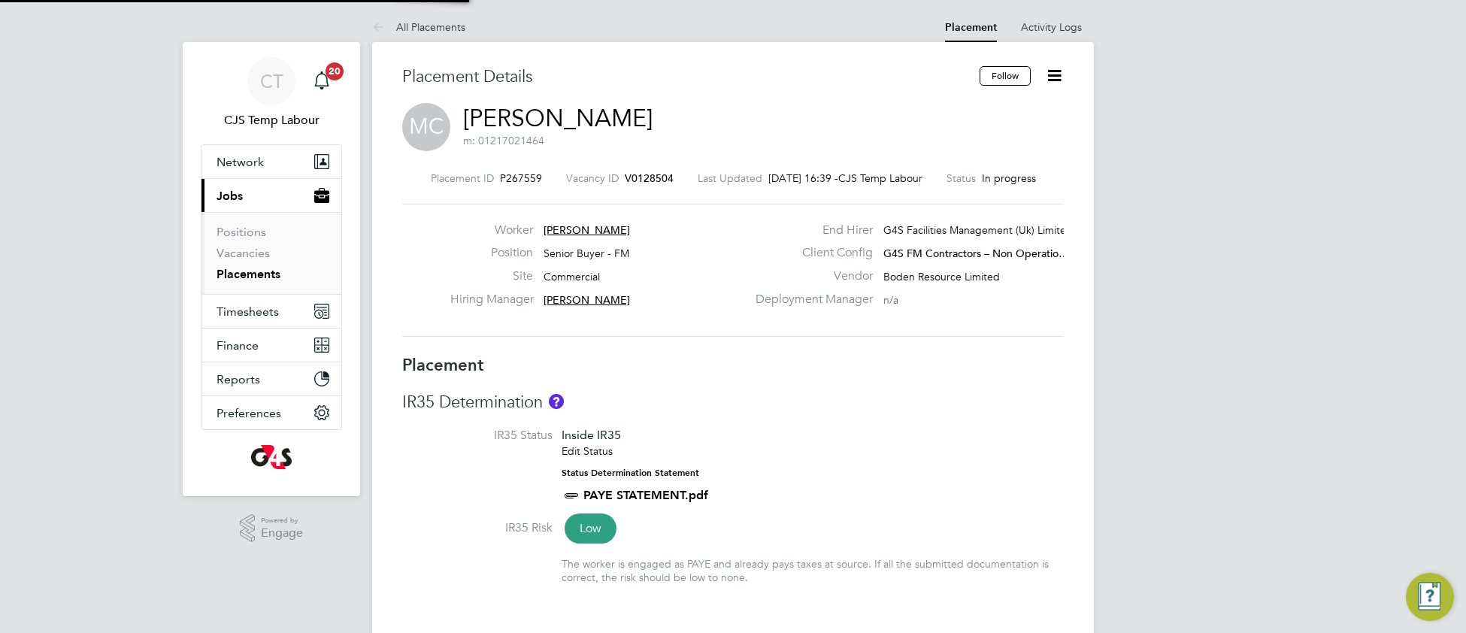
type input "08:00"
type input "18:00"
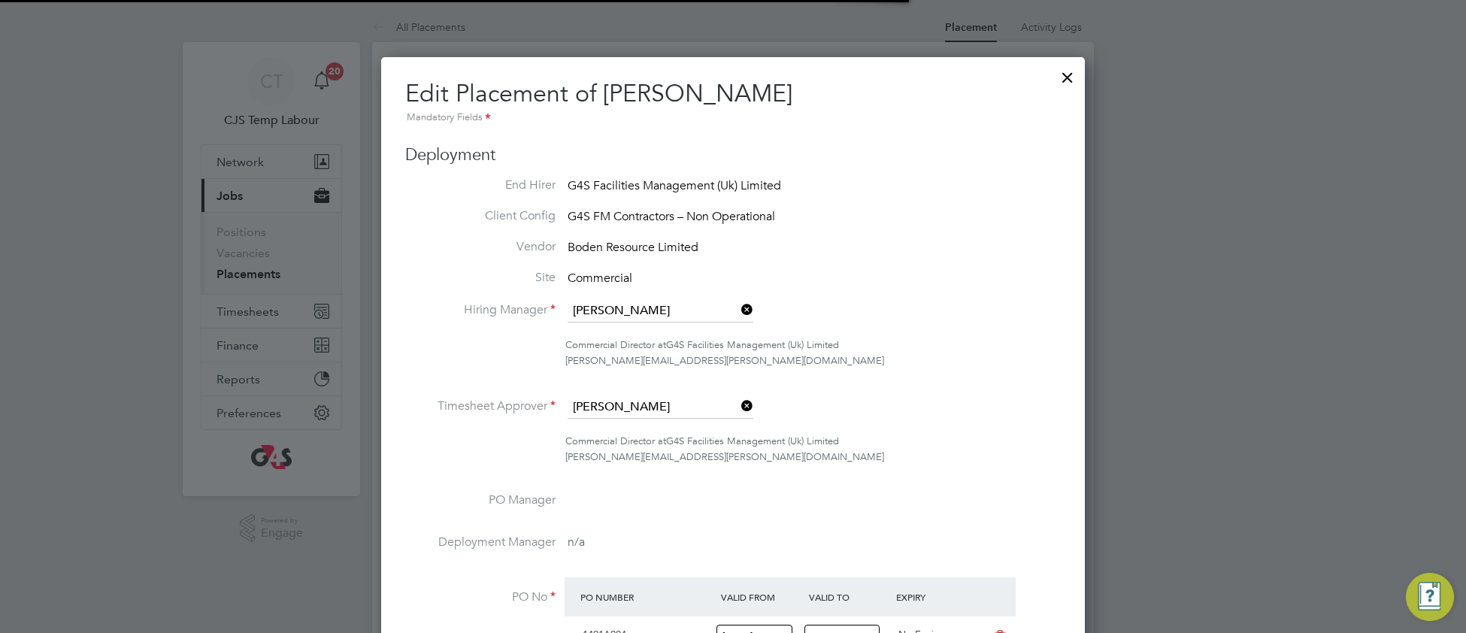
scroll to position [7, 7]
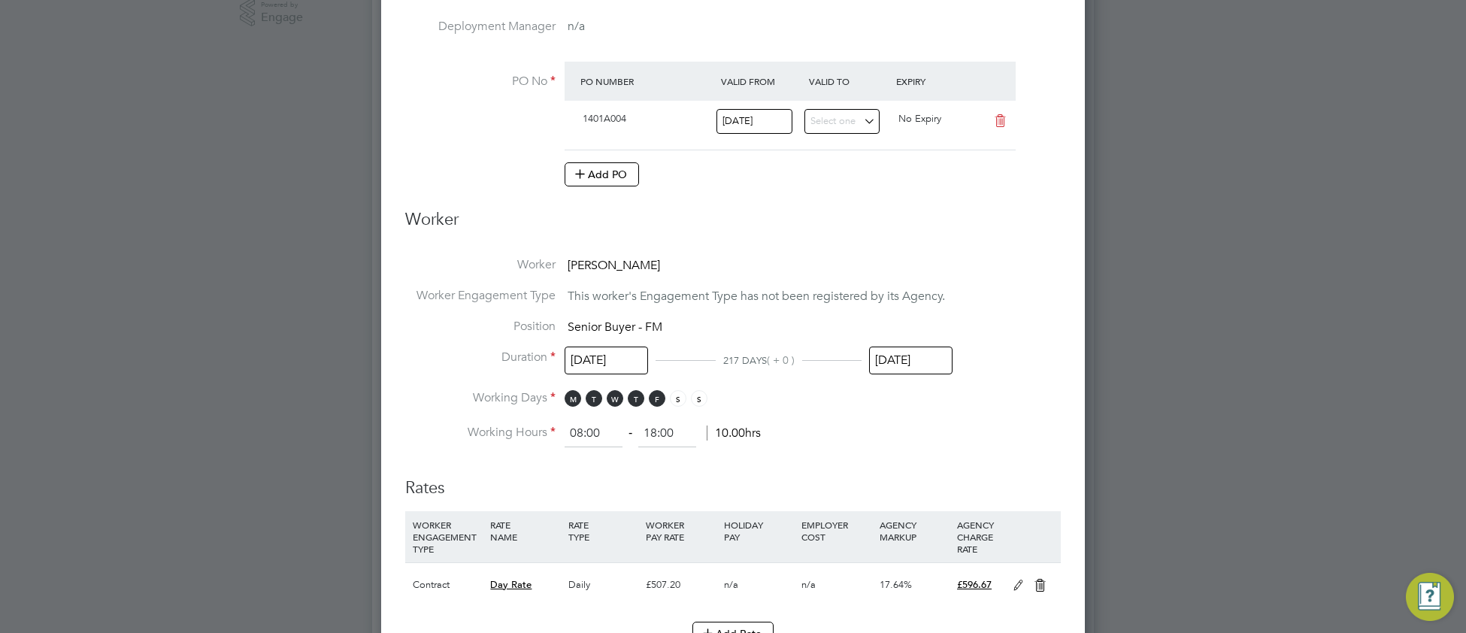
click at [911, 361] on input "[DATE]" at bounding box center [910, 361] width 83 height 28
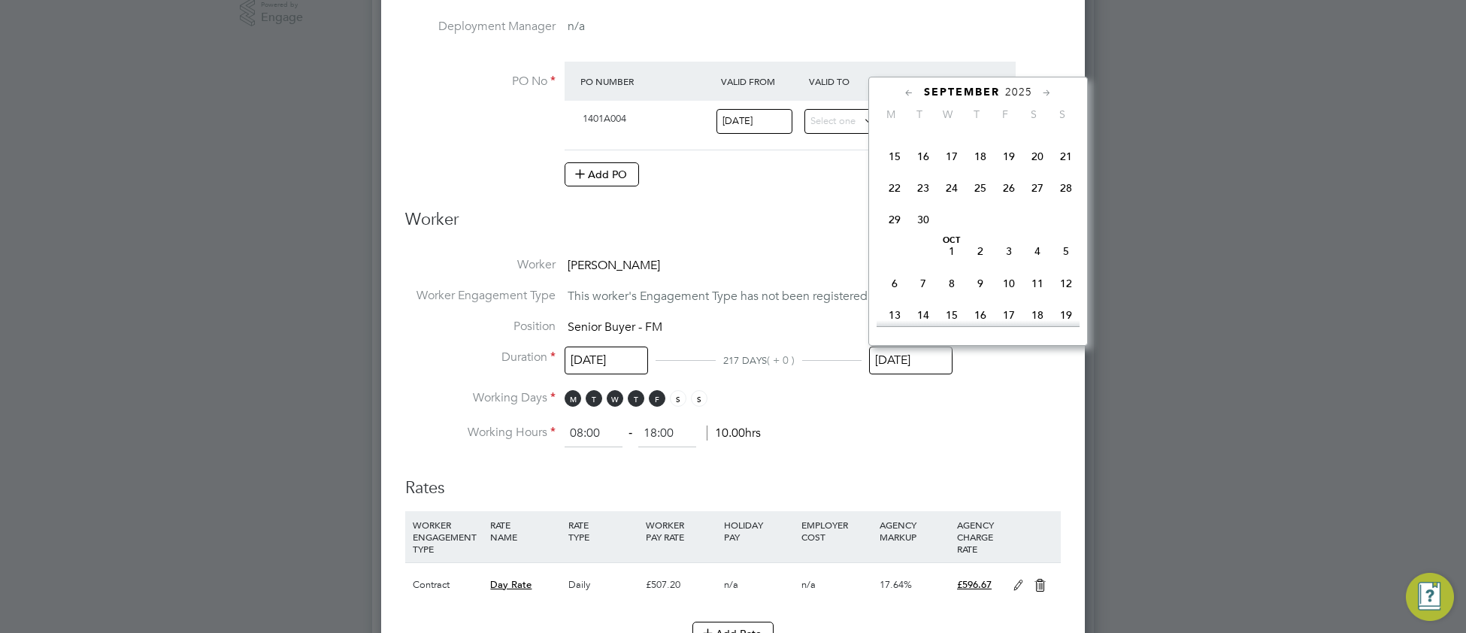
drag, startPoint x: 918, startPoint y: 242, endPoint x: 907, endPoint y: 256, distance: 18.2
click at [916, 234] on span "30" at bounding box center [923, 219] width 29 height 29
type input "[DATE]"
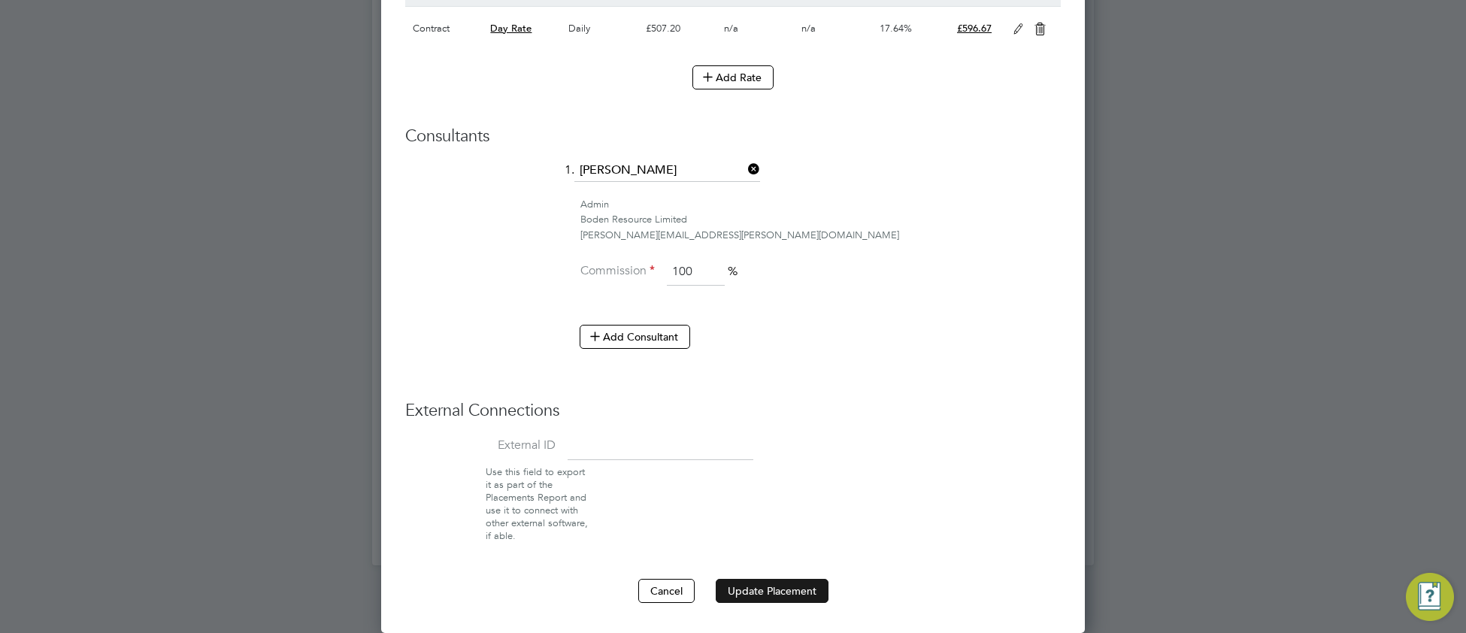
click at [780, 589] on button "Update Placement" at bounding box center [772, 591] width 113 height 24
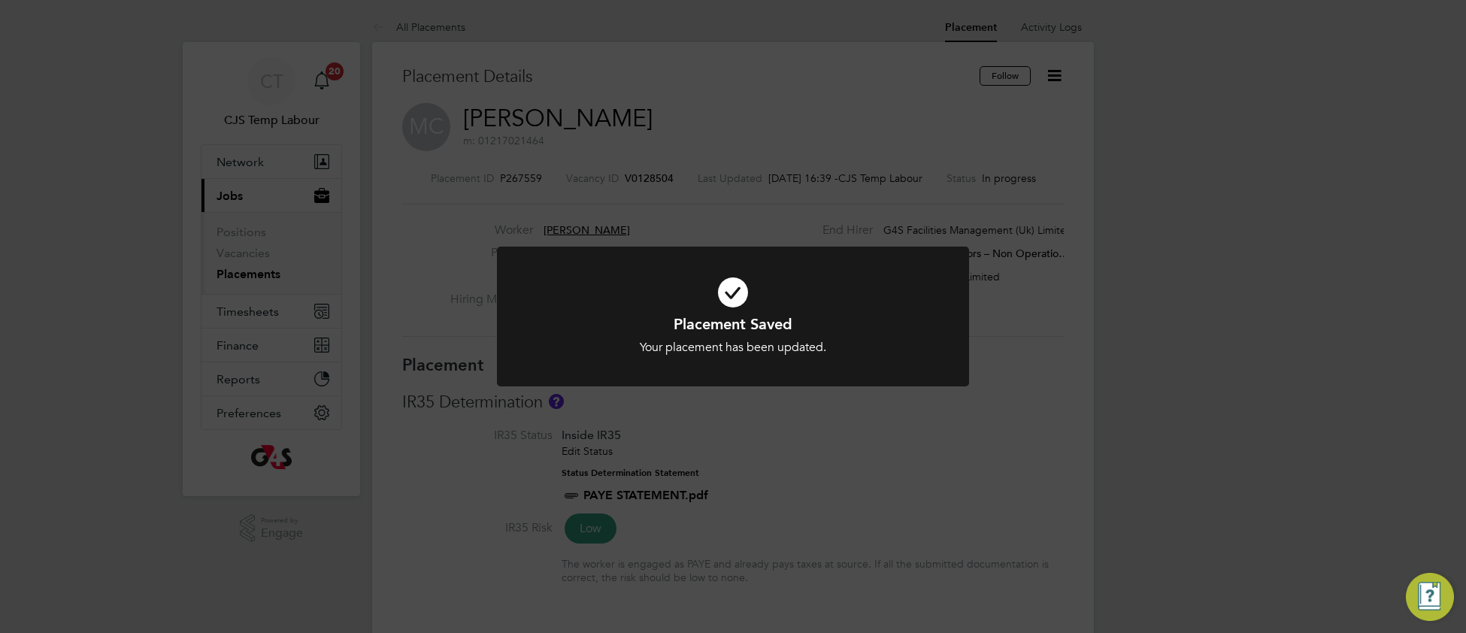
click at [594, 311] on icon at bounding box center [733, 292] width 391 height 59
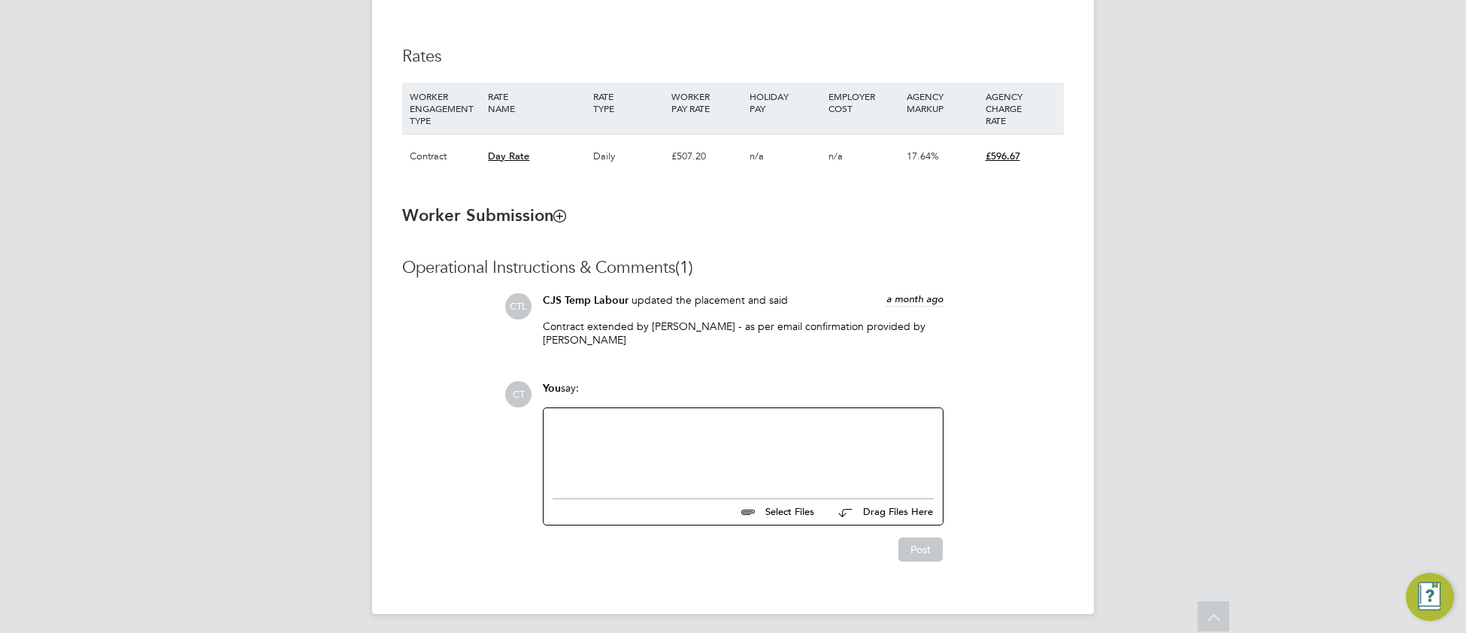
click at [625, 444] on div at bounding box center [743, 449] width 381 height 65
paste div
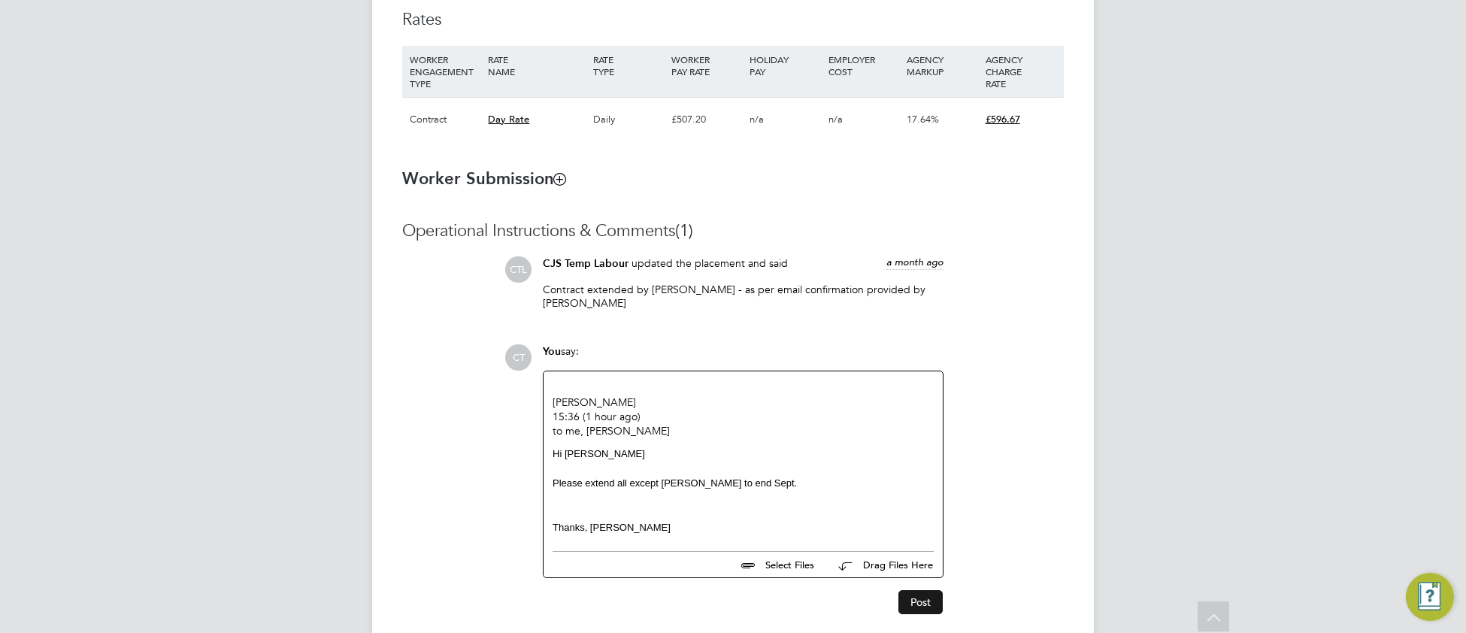
click at [914, 596] on button "Post" at bounding box center [920, 602] width 44 height 24
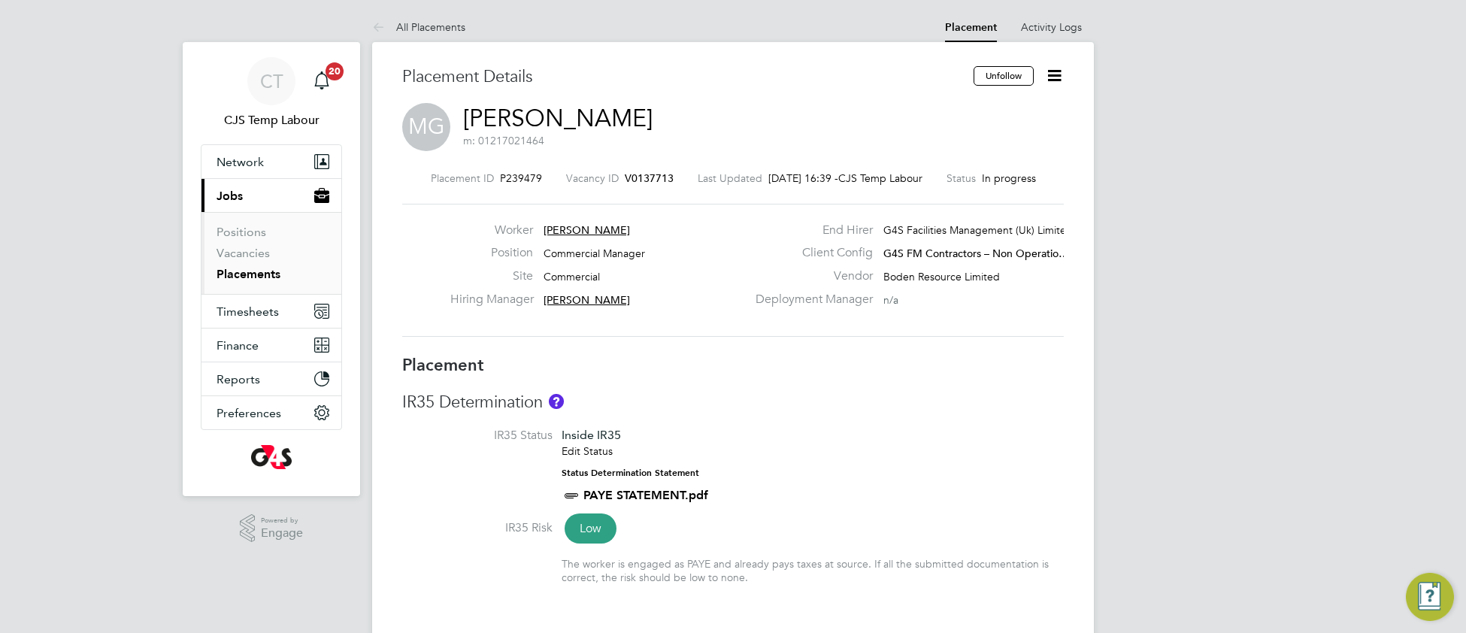
click at [848, 478] on li "IR35 Status Inside IR35 Edit Status Status Determination Statement PAYE STATEME…" at bounding box center [733, 474] width 662 height 92
type input "[PERSON_NAME]"
type input "[DATE]"
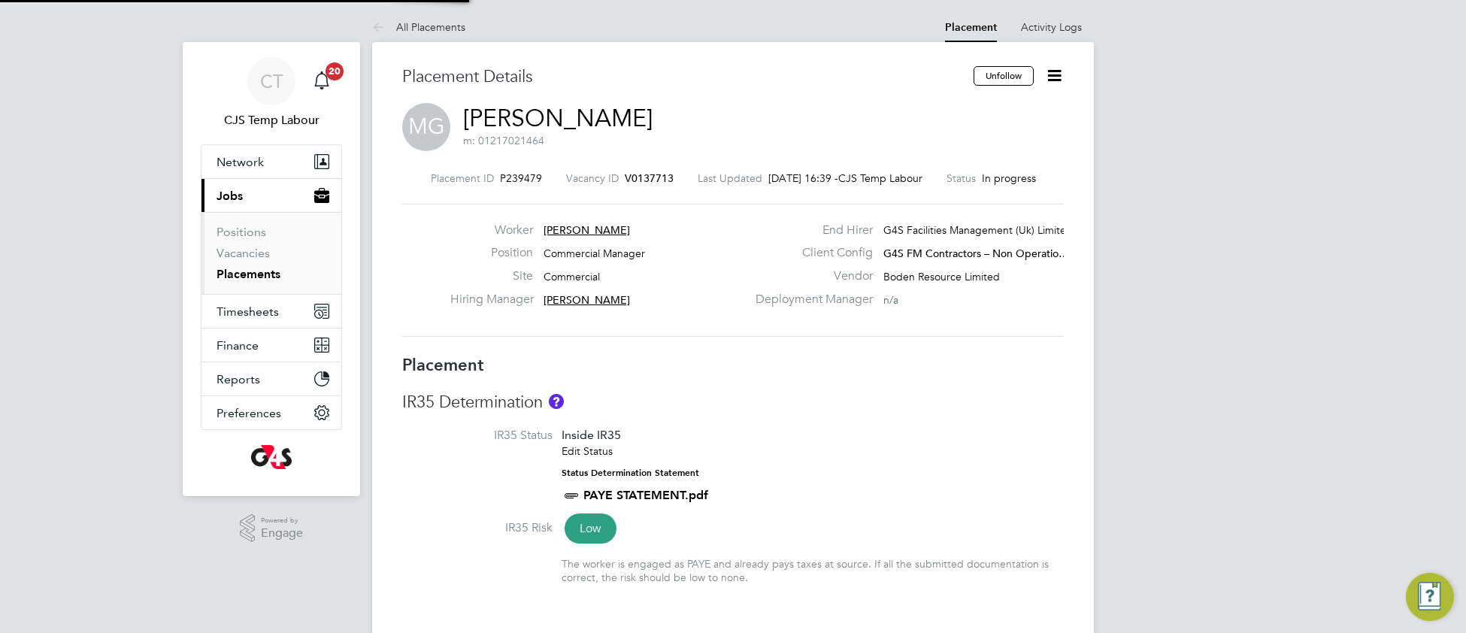
type input "08:00"
type input "18:00"
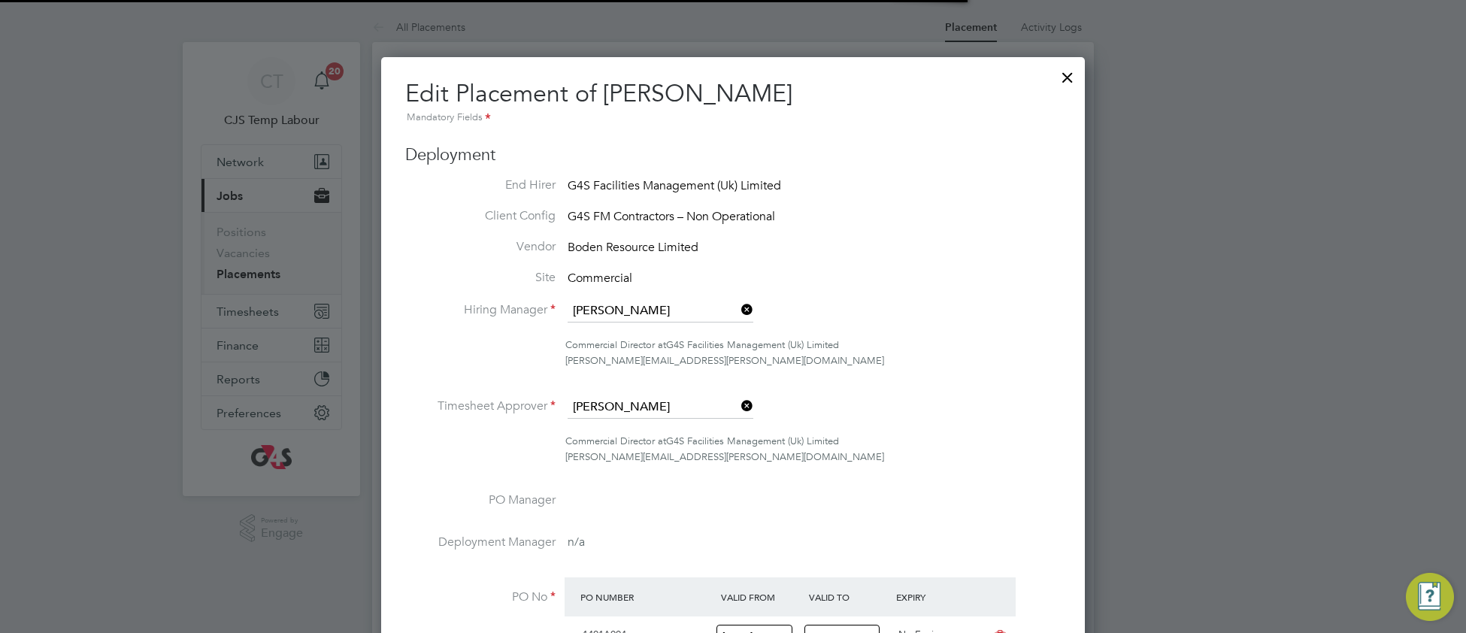
scroll to position [7, 7]
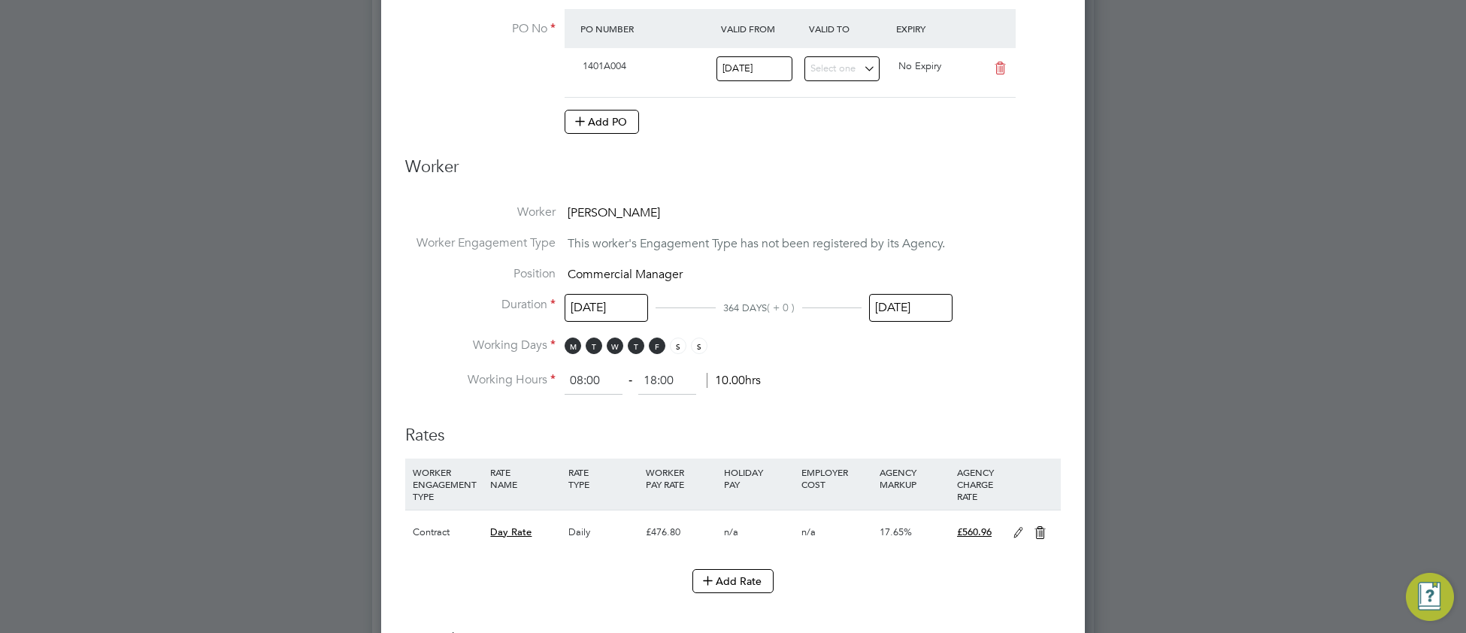
click at [913, 314] on input "[DATE]" at bounding box center [910, 308] width 83 height 28
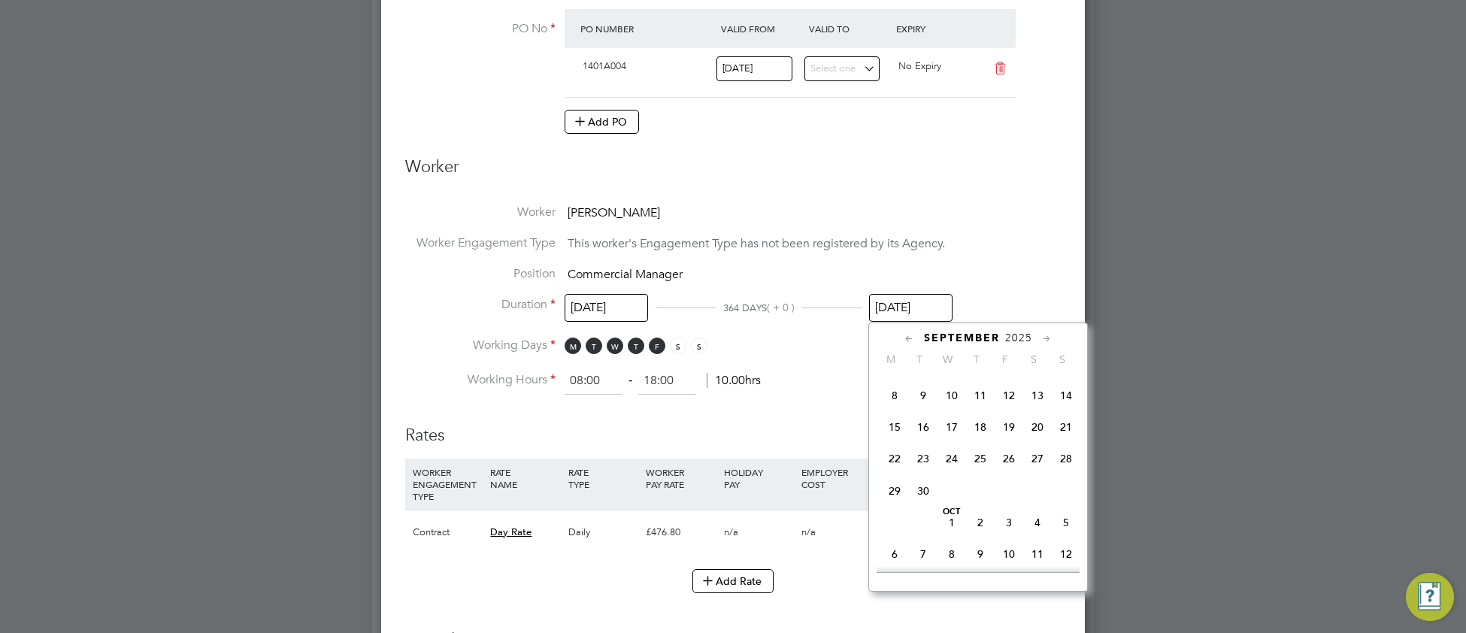
click at [928, 505] on span "30" at bounding box center [923, 491] width 29 height 29
type input "[DATE]"
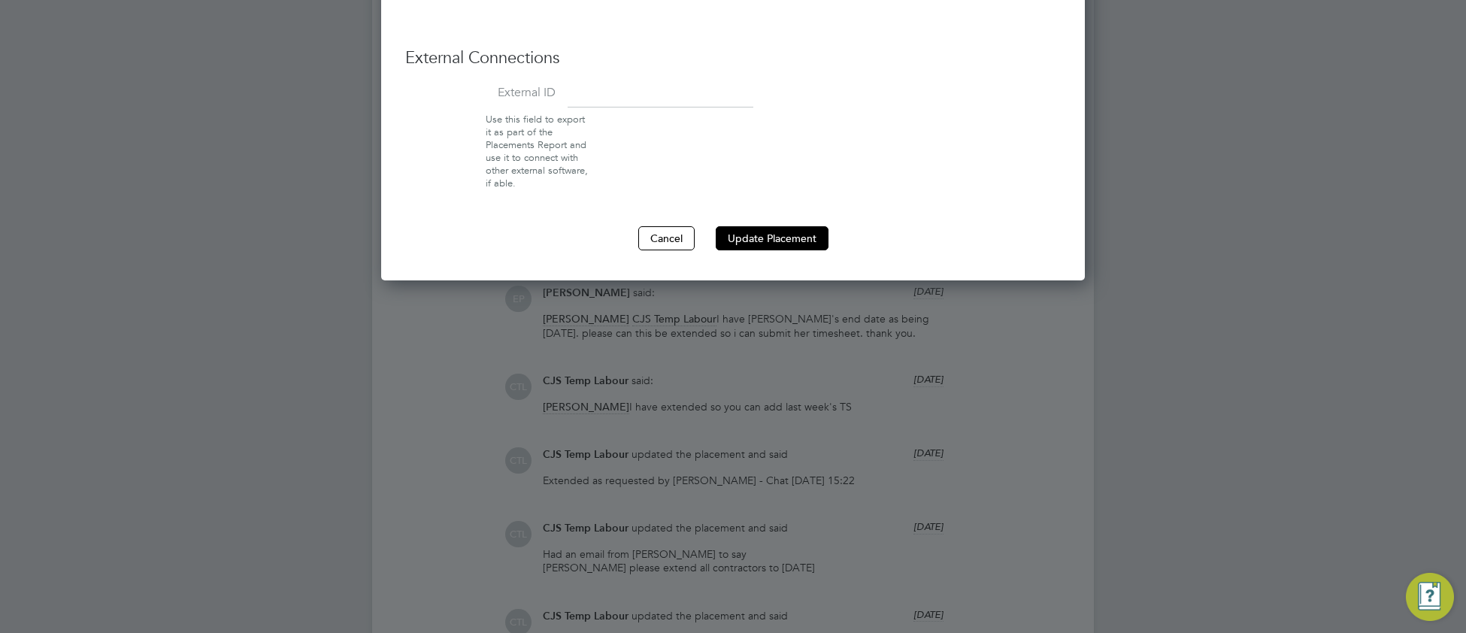
click at [808, 238] on button "Update Placement" at bounding box center [772, 238] width 113 height 24
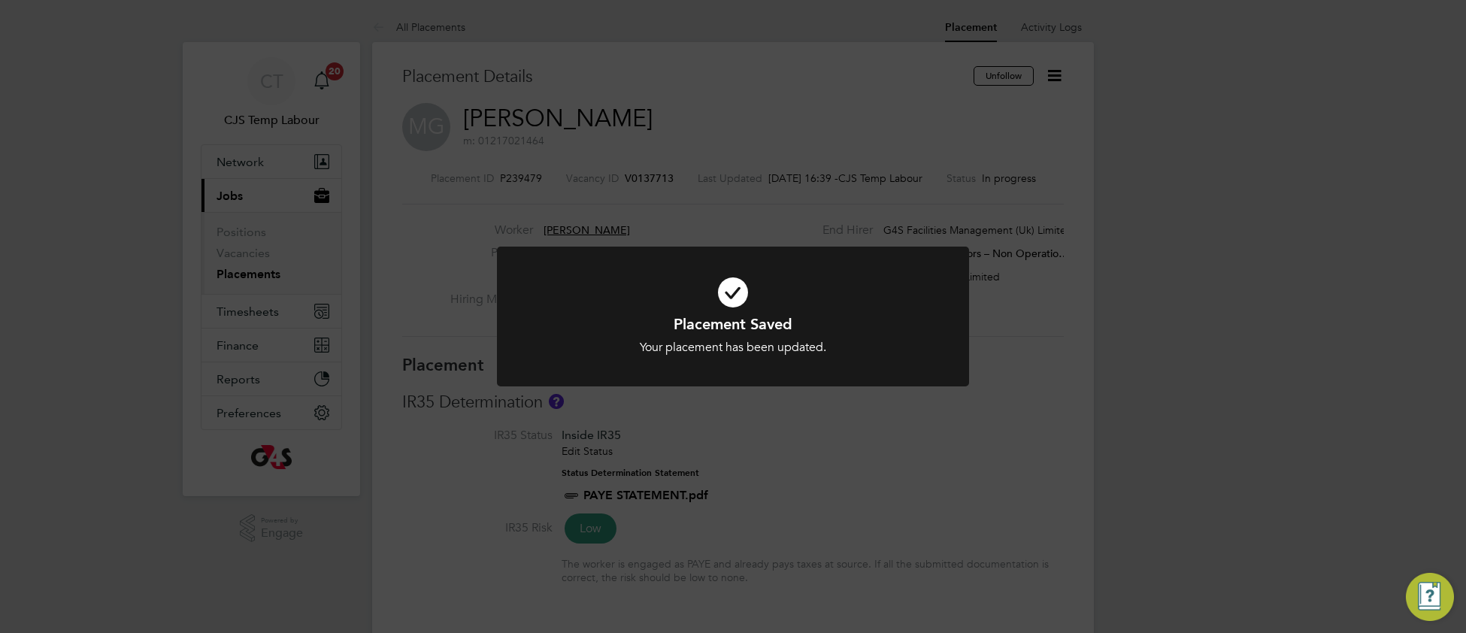
click at [867, 310] on icon at bounding box center [733, 292] width 391 height 59
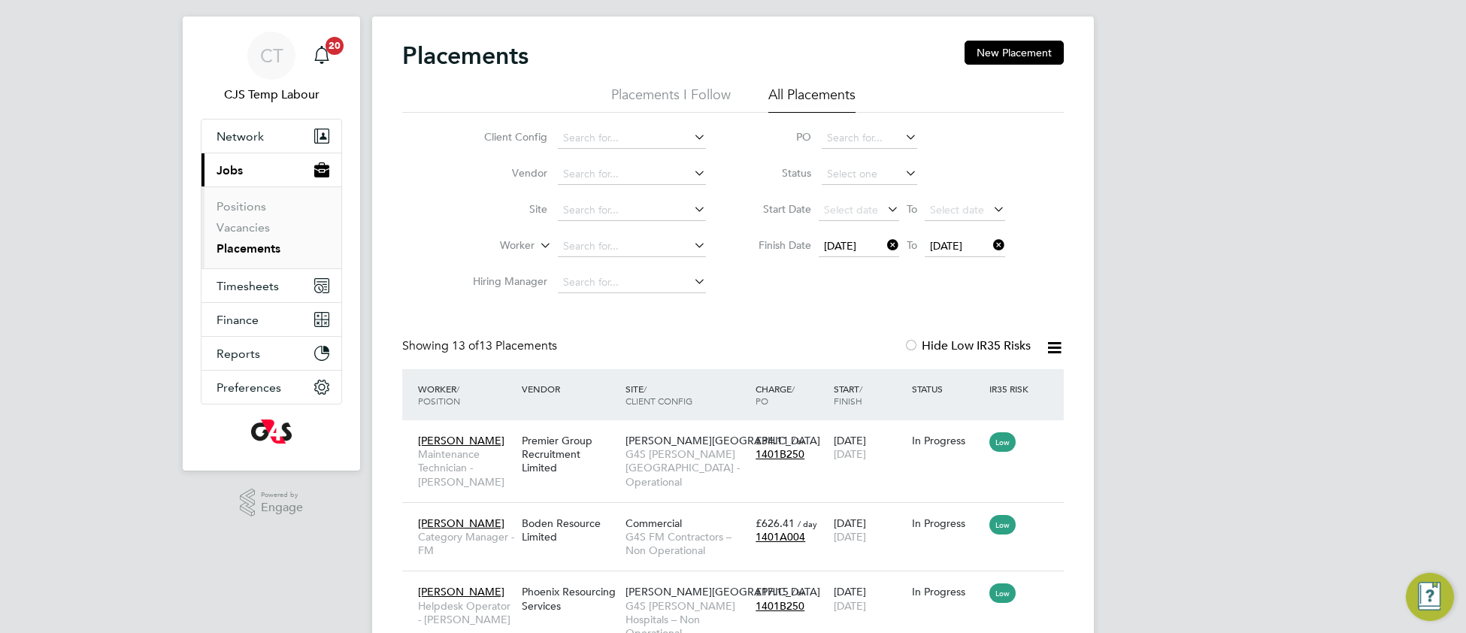
scroll to position [136, 0]
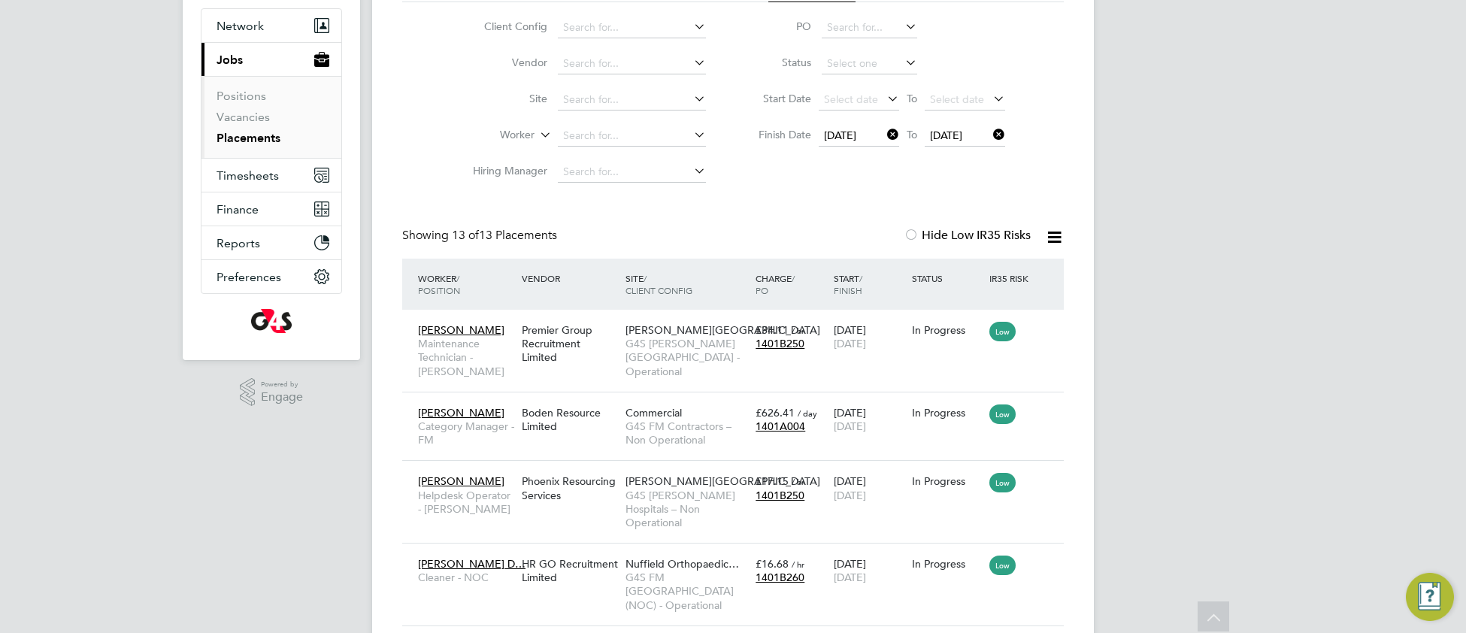
click at [884, 132] on icon at bounding box center [884, 134] width 0 height 21
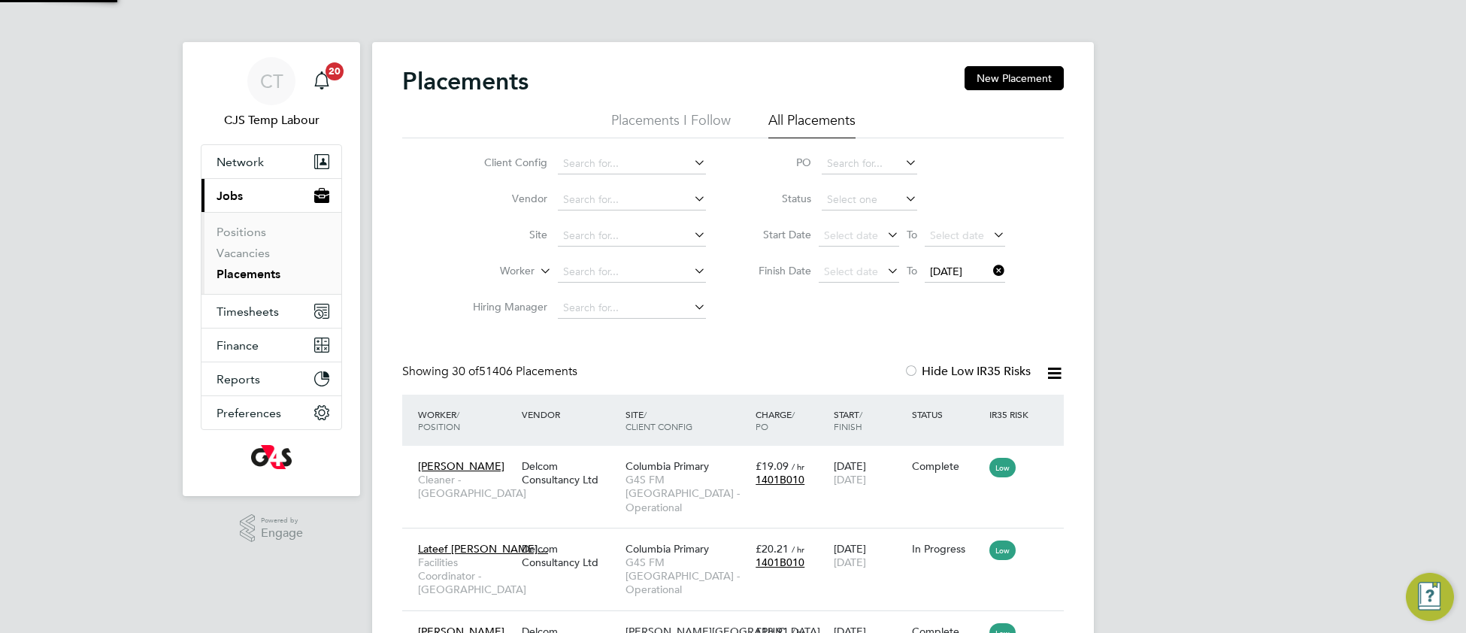
scroll to position [56, 129]
click at [990, 276] on icon at bounding box center [990, 270] width 0 height 21
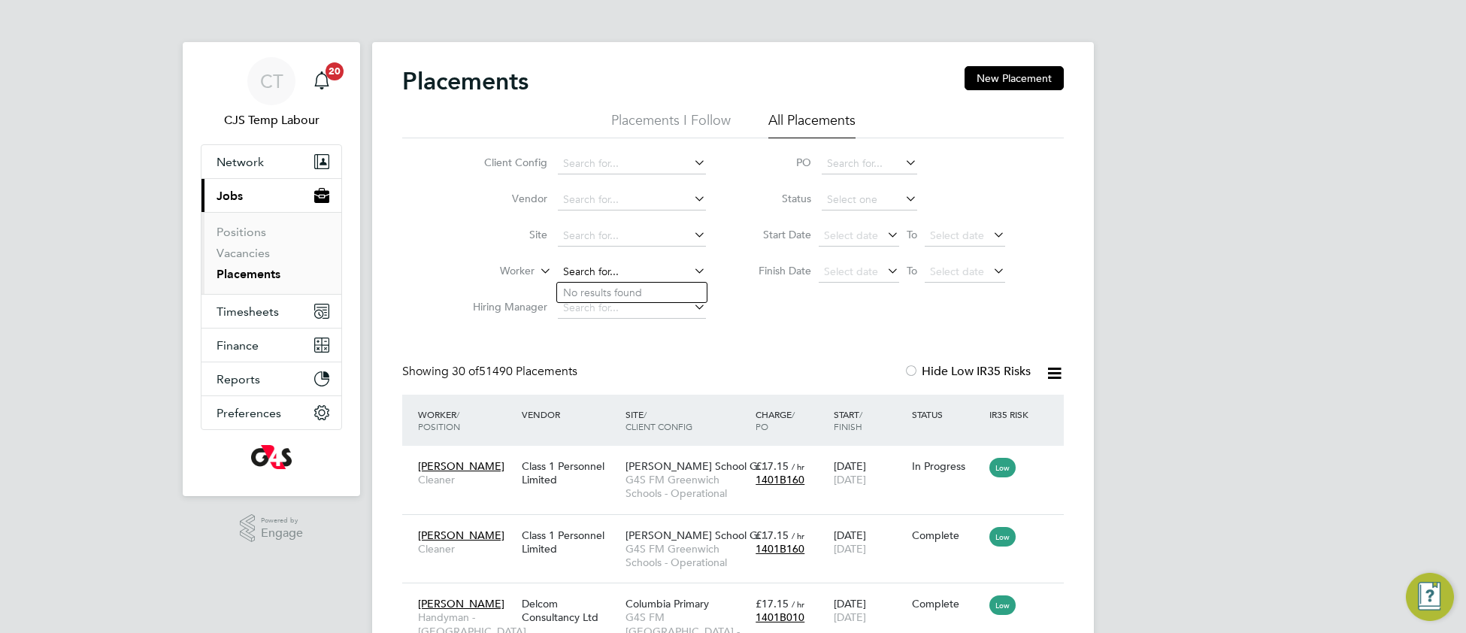
click at [603, 265] on input at bounding box center [632, 272] width 148 height 21
click at [841, 272] on span "Select date" at bounding box center [851, 272] width 54 height 14
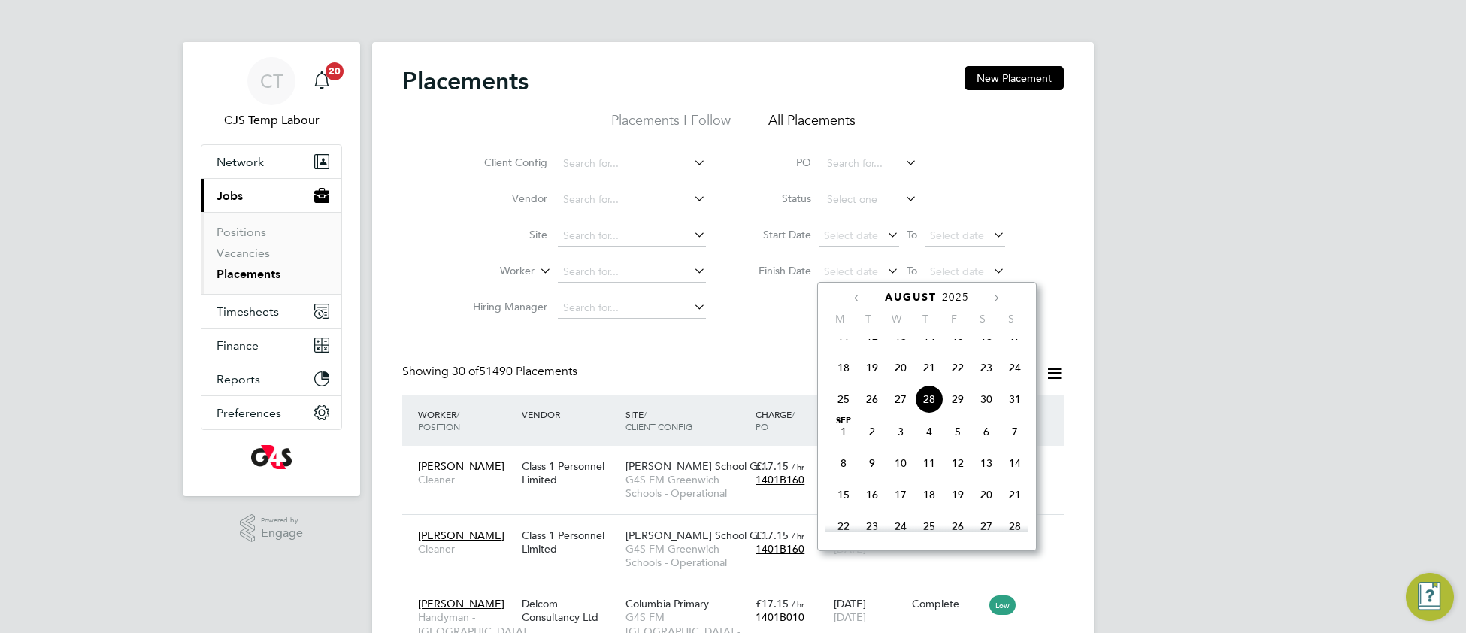
click at [1013, 413] on span "31" at bounding box center [1015, 399] width 29 height 29
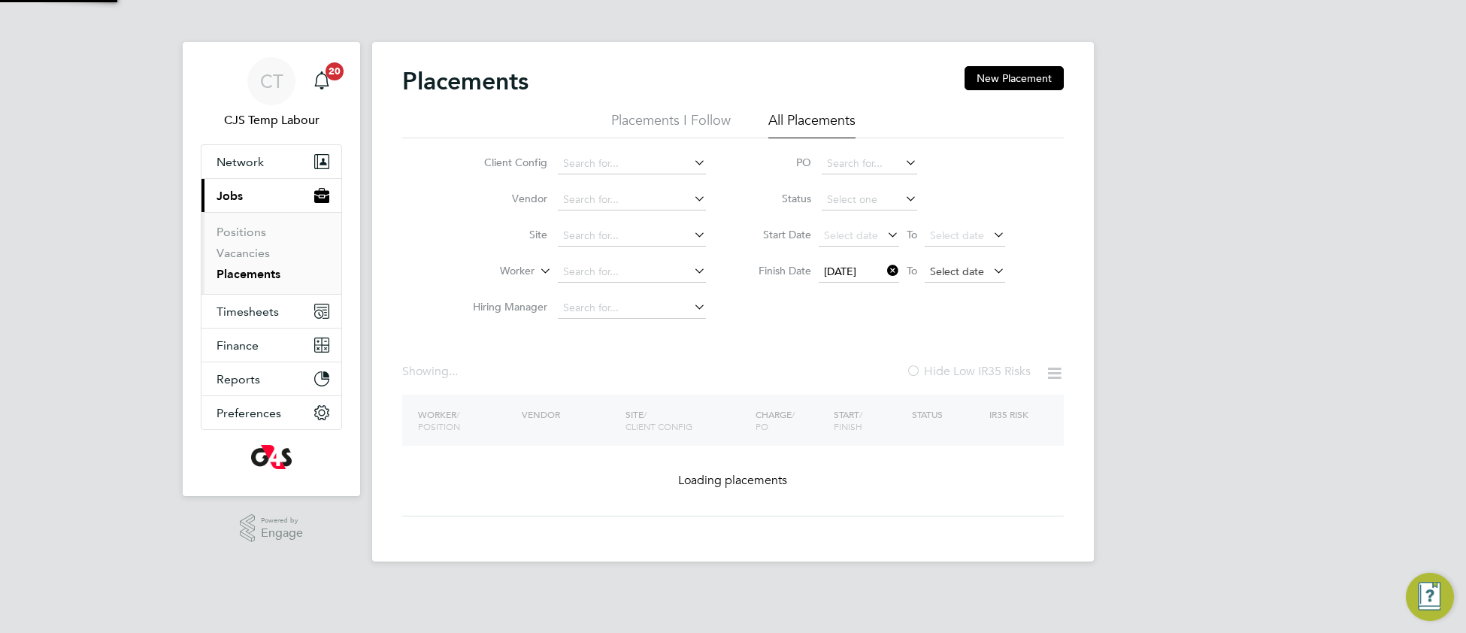
click at [944, 271] on span "Select date" at bounding box center [957, 272] width 54 height 14
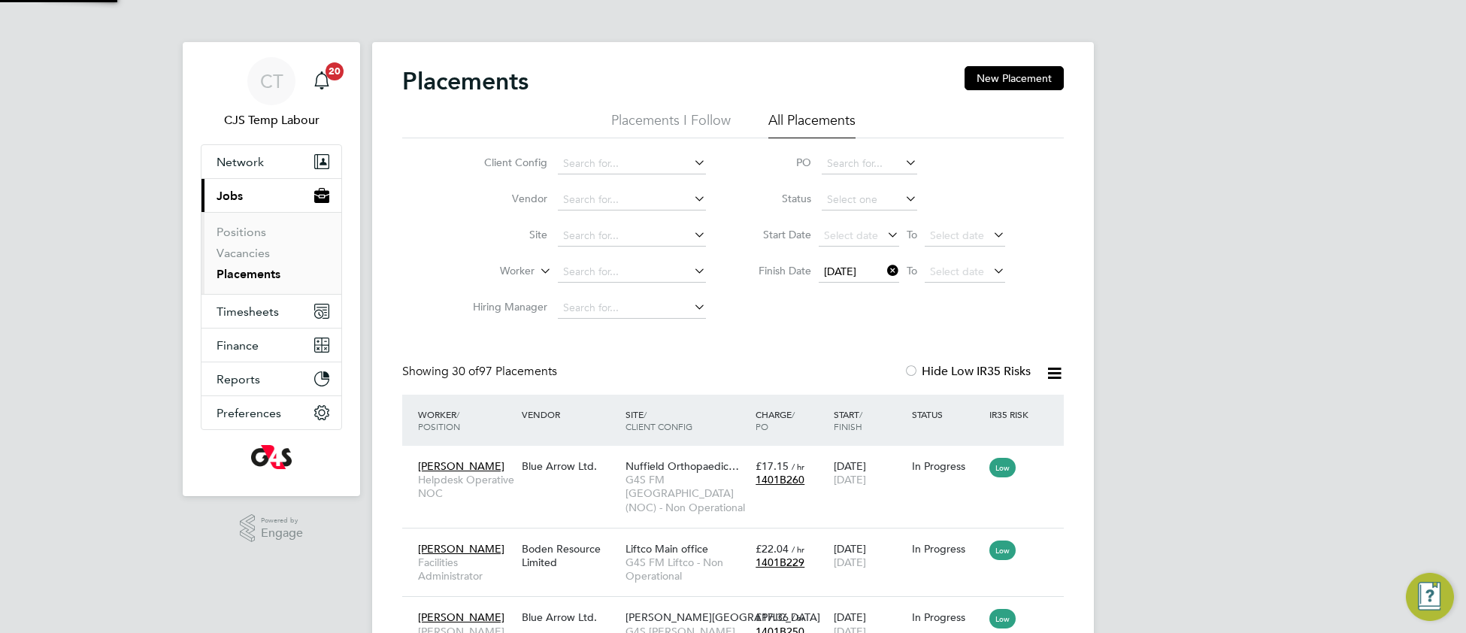
scroll to position [7, 7]
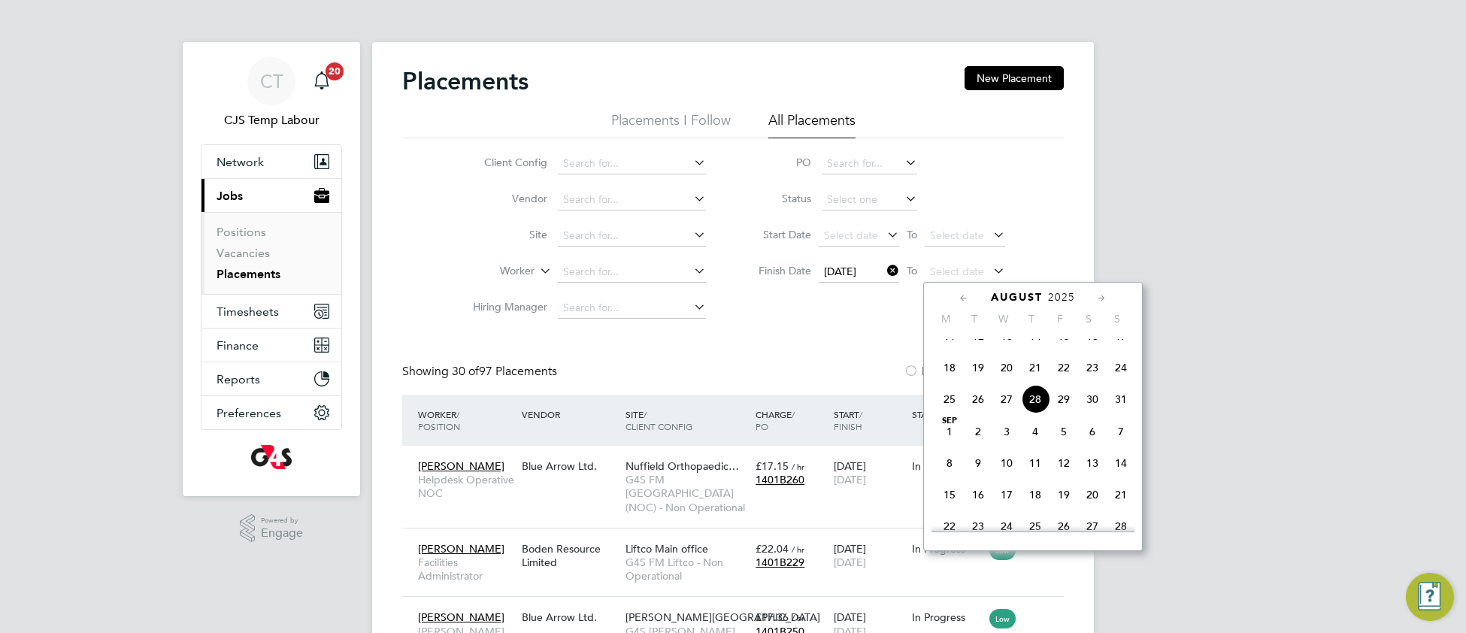
click at [1125, 413] on span "31" at bounding box center [1121, 399] width 29 height 29
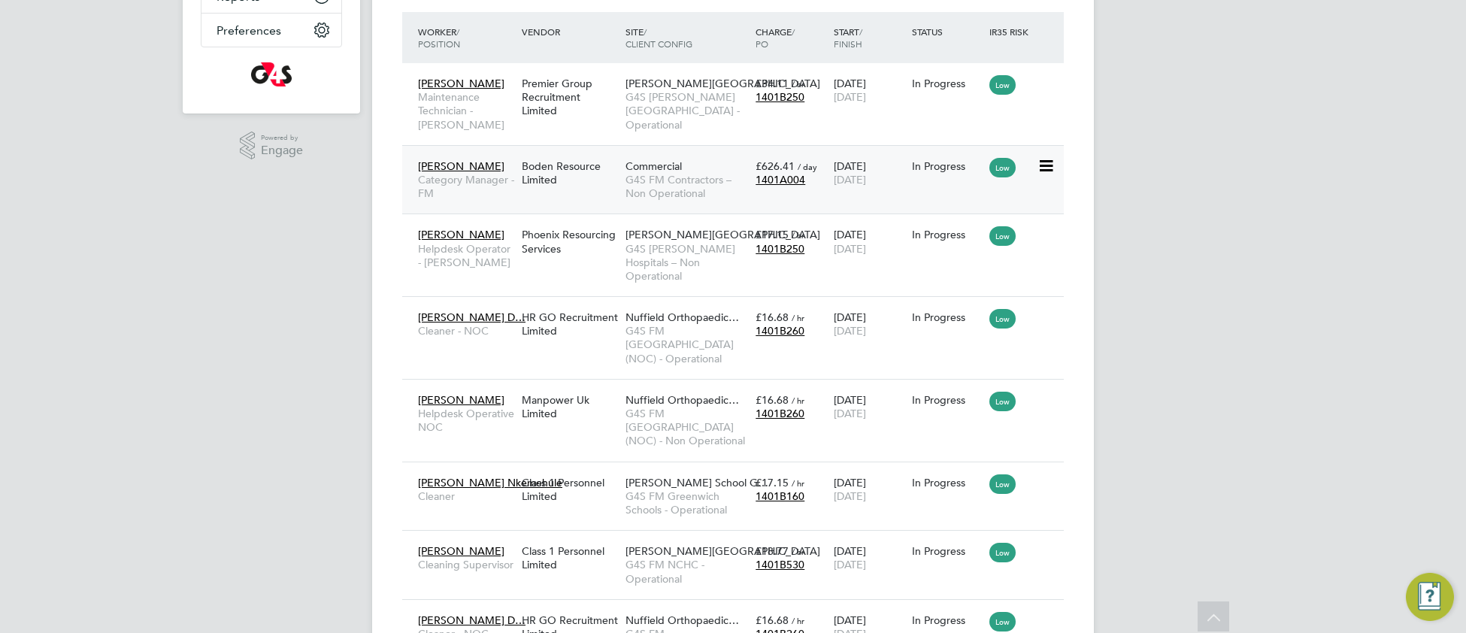
click at [659, 180] on span "G4S FM Contractors – Non Operational" at bounding box center [687, 186] width 123 height 27
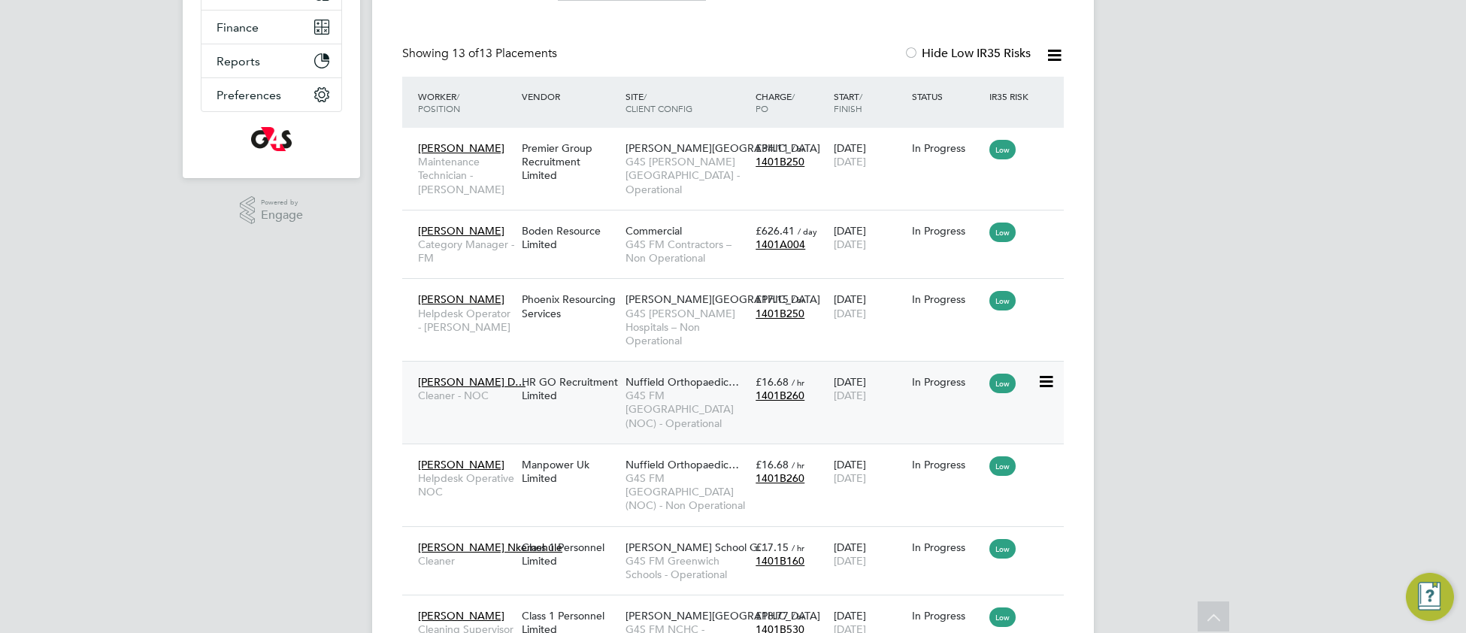
scroll to position [343, 0]
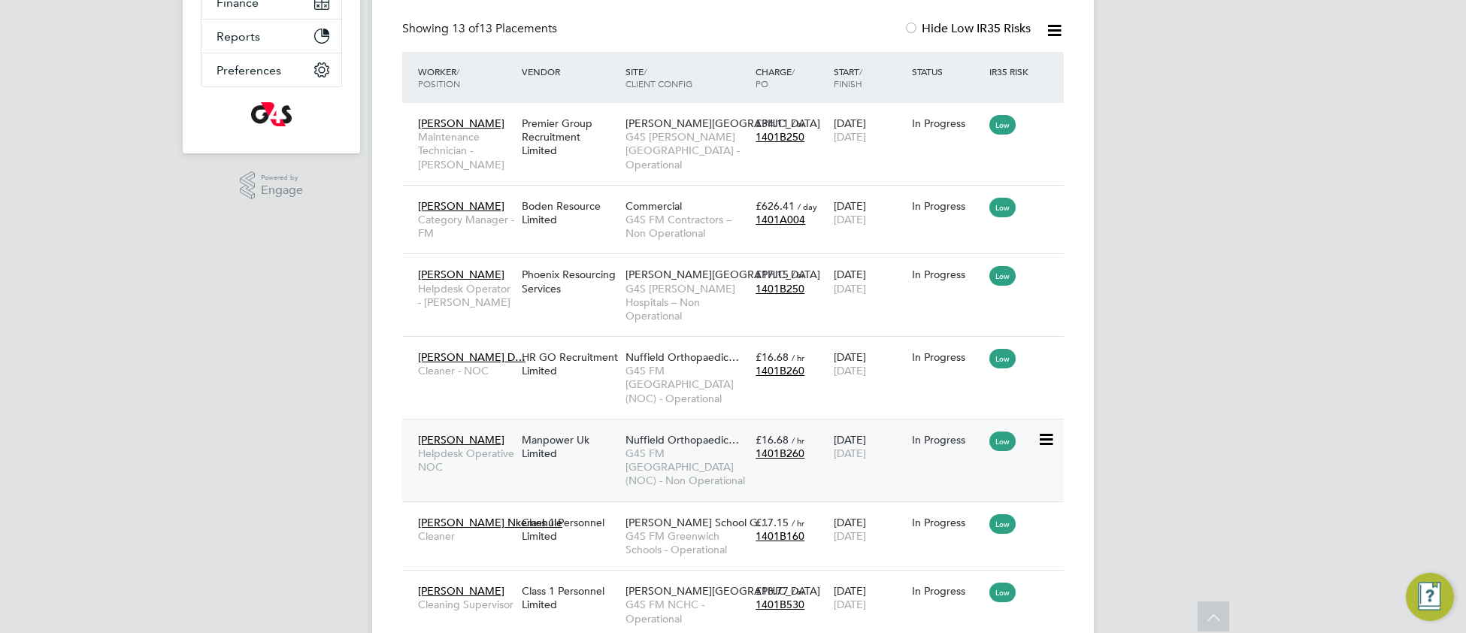
click at [657, 447] on span "G4S FM Oxford (NOC) - Non Operational" at bounding box center [687, 467] width 123 height 41
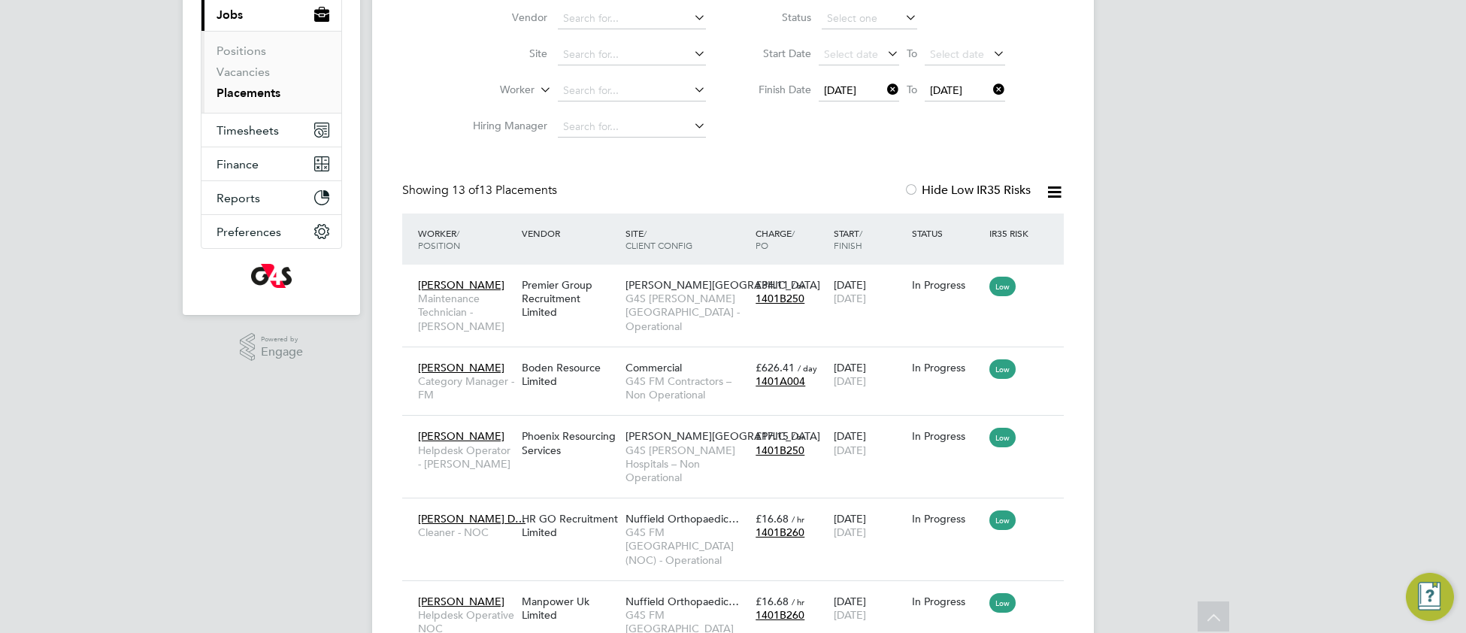
scroll to position [0, 0]
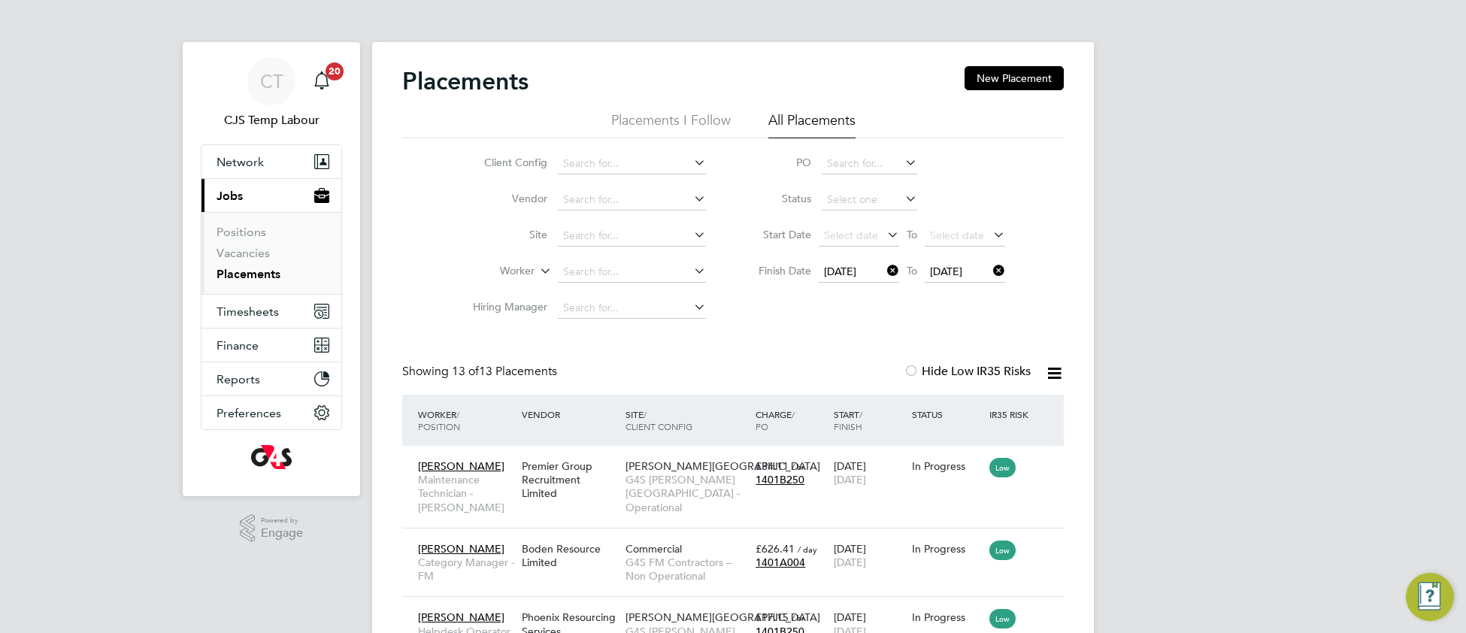
click at [884, 270] on icon at bounding box center [884, 270] width 0 height 21
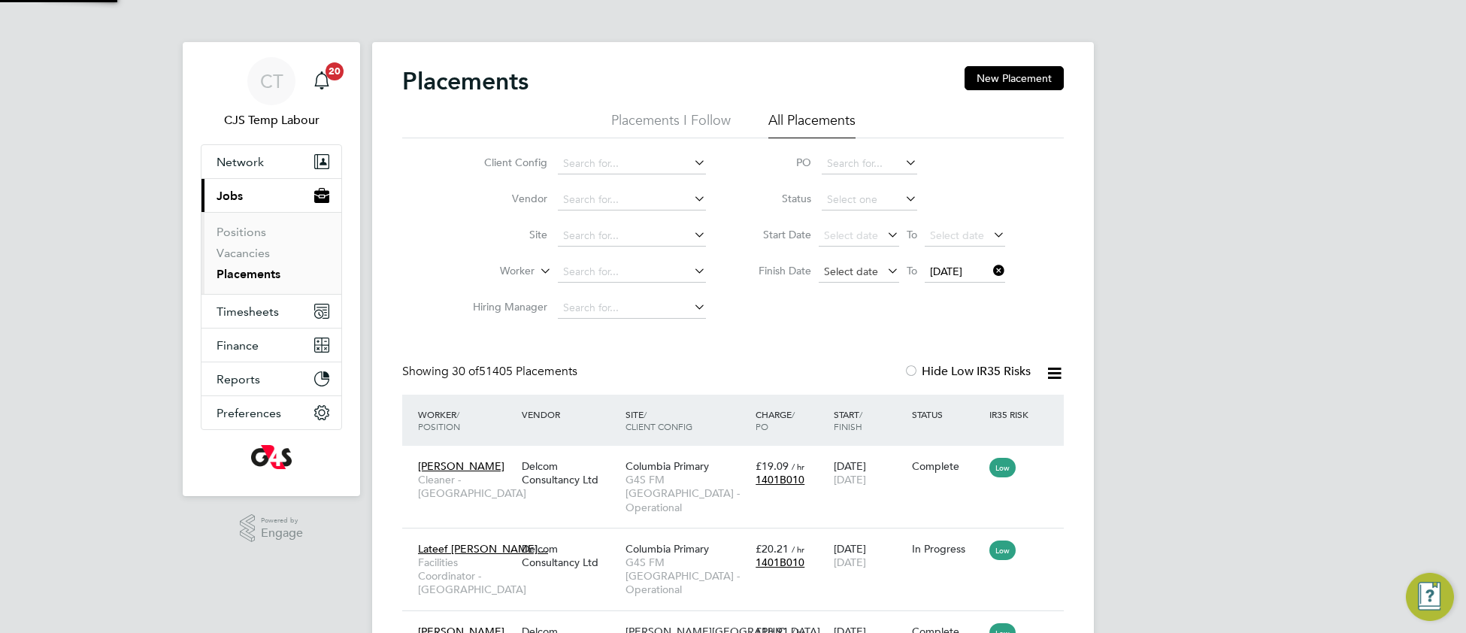
scroll to position [56, 129]
click at [842, 275] on span "Select date" at bounding box center [851, 272] width 54 height 14
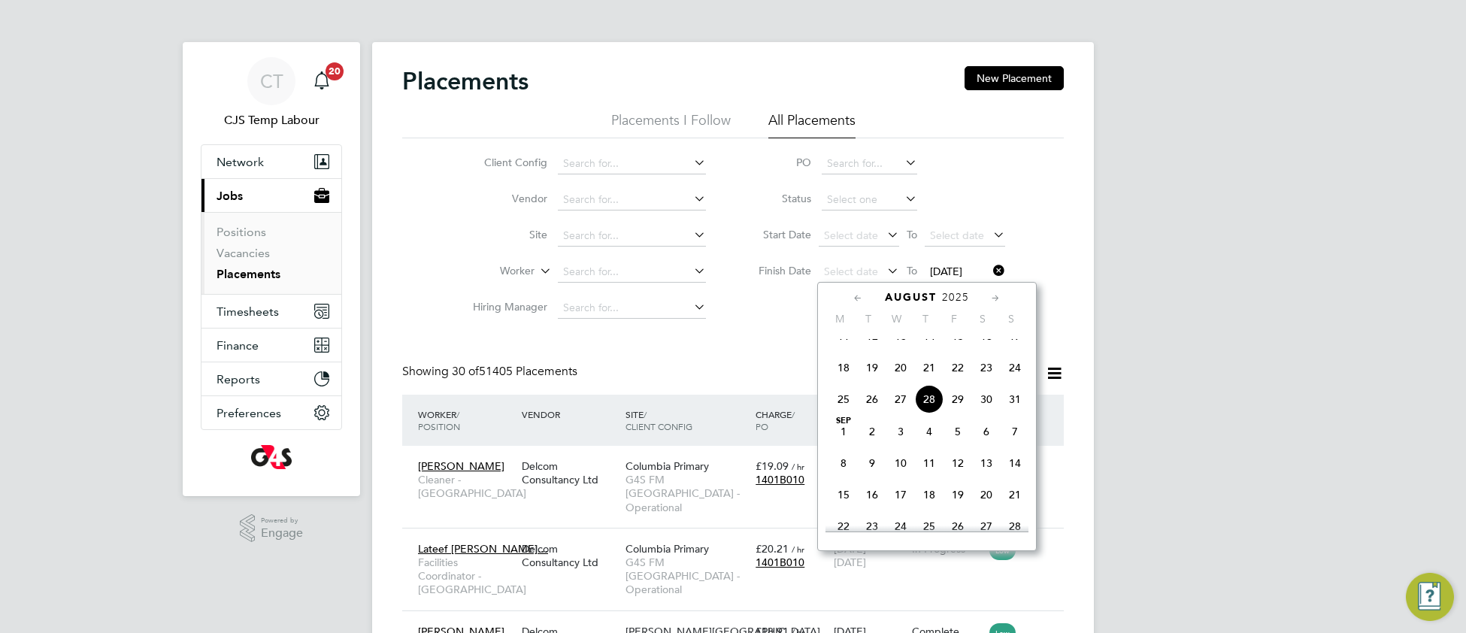
click at [844, 413] on span "25" at bounding box center [843, 399] width 29 height 29
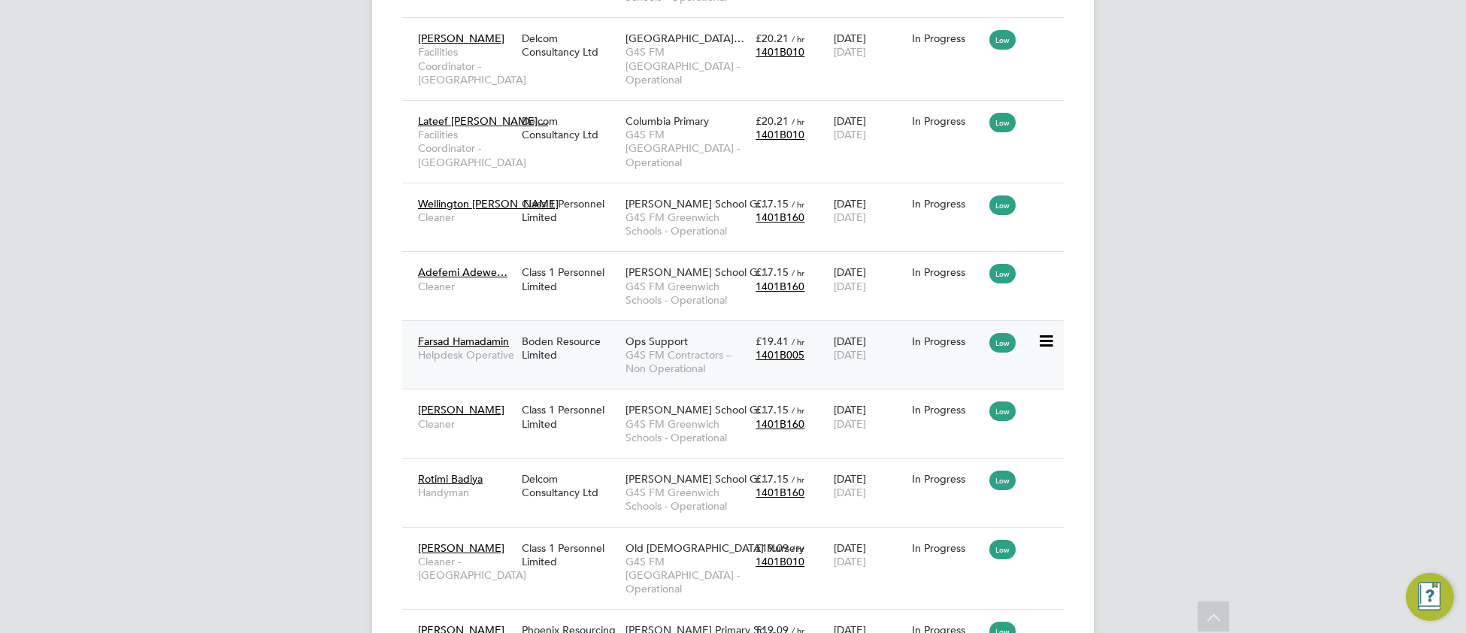
click at [680, 375] on span "G4S FM Contractors – Non Operational" at bounding box center [687, 361] width 123 height 27
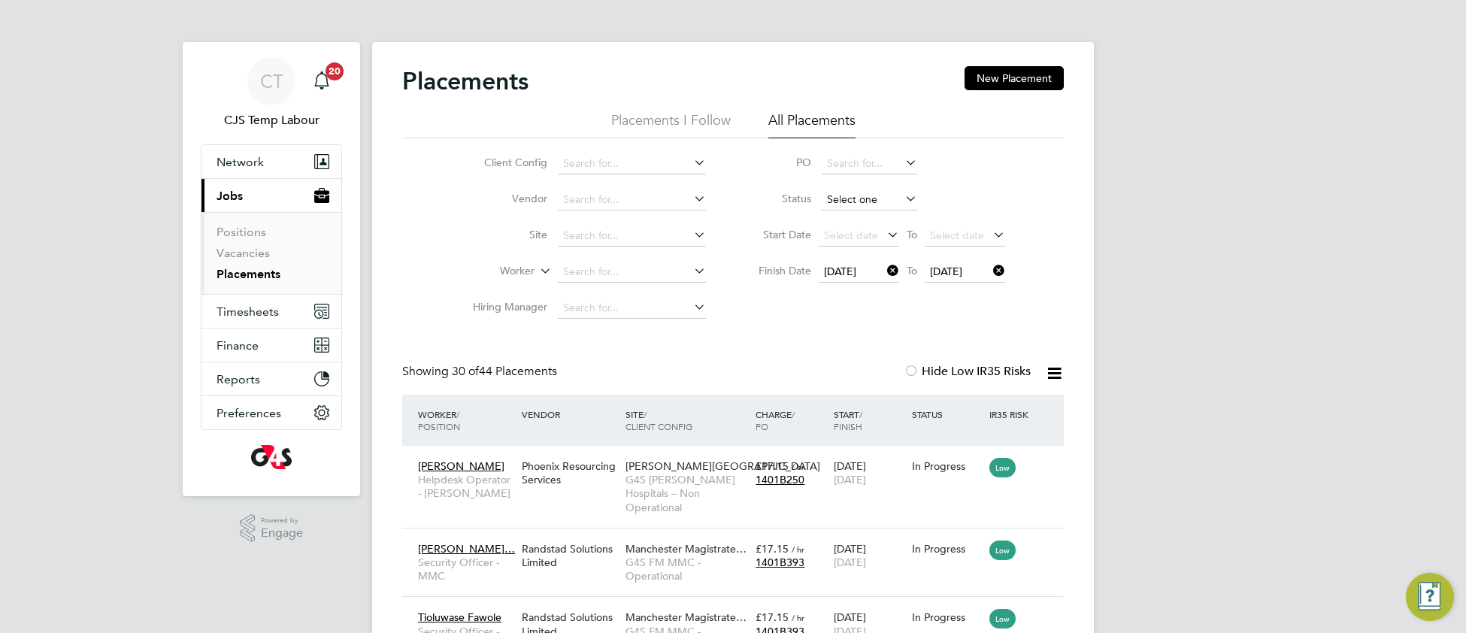
click at [855, 197] on input at bounding box center [869, 199] width 95 height 21
click at [857, 220] on li "Active" at bounding box center [869, 221] width 97 height 20
type input "Active"
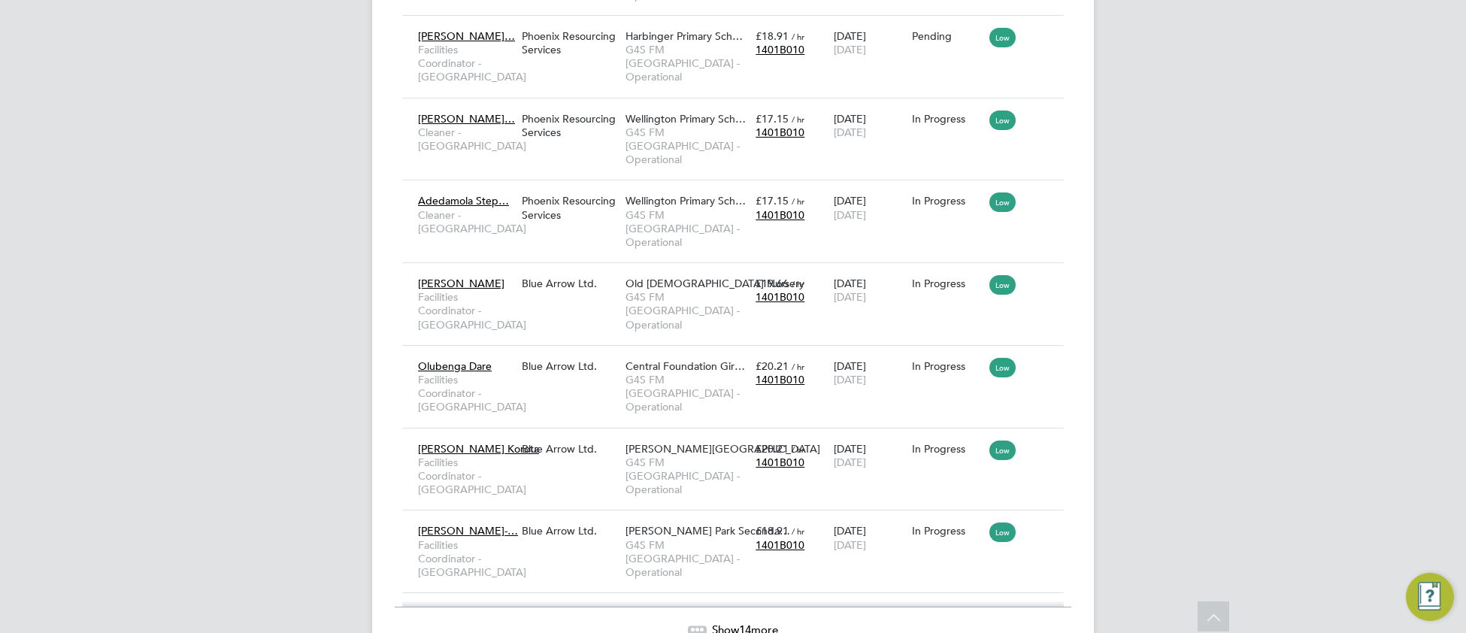
click at [695, 626] on icon at bounding box center [697, 628] width 5 height 5
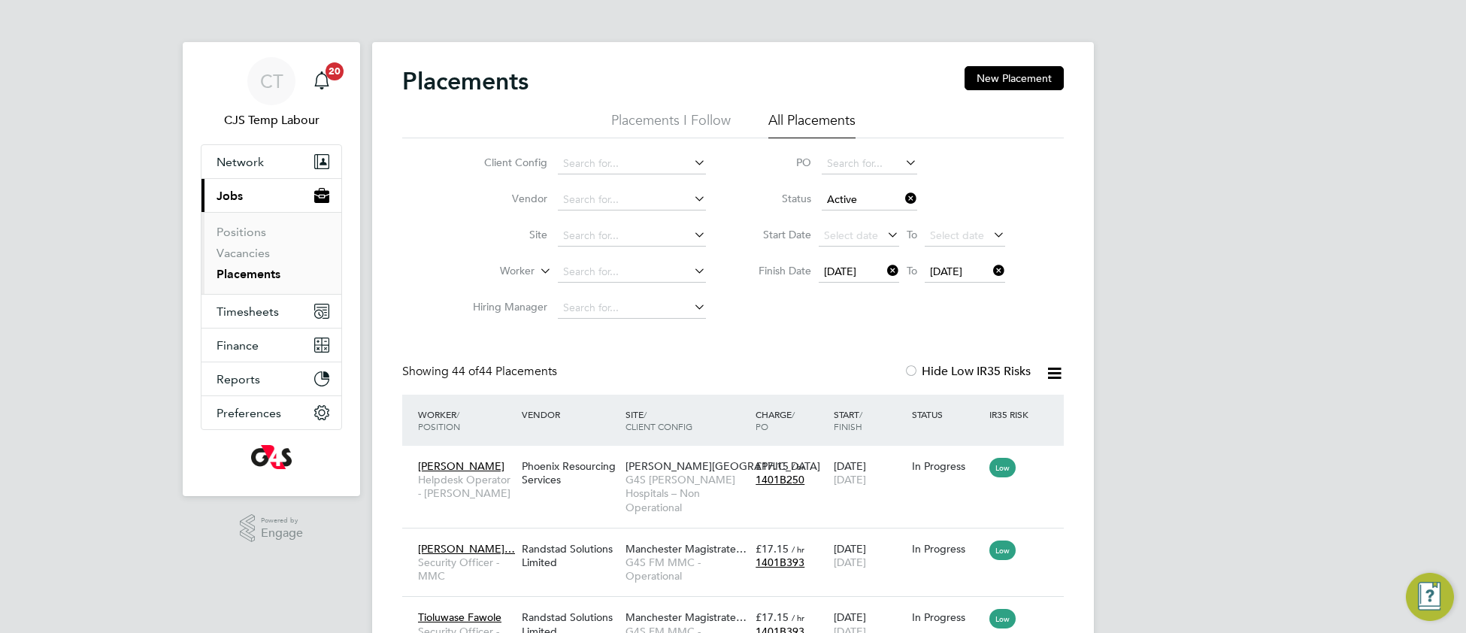
click at [1056, 378] on icon at bounding box center [1054, 373] width 19 height 19
click at [1004, 413] on li "Download Placements Report" at bounding box center [980, 408] width 160 height 21
drag, startPoint x: 895, startPoint y: 268, endPoint x: 912, endPoint y: 279, distance: 20.2
click at [884, 268] on icon at bounding box center [884, 270] width 0 height 21
click at [990, 268] on icon at bounding box center [990, 270] width 0 height 21
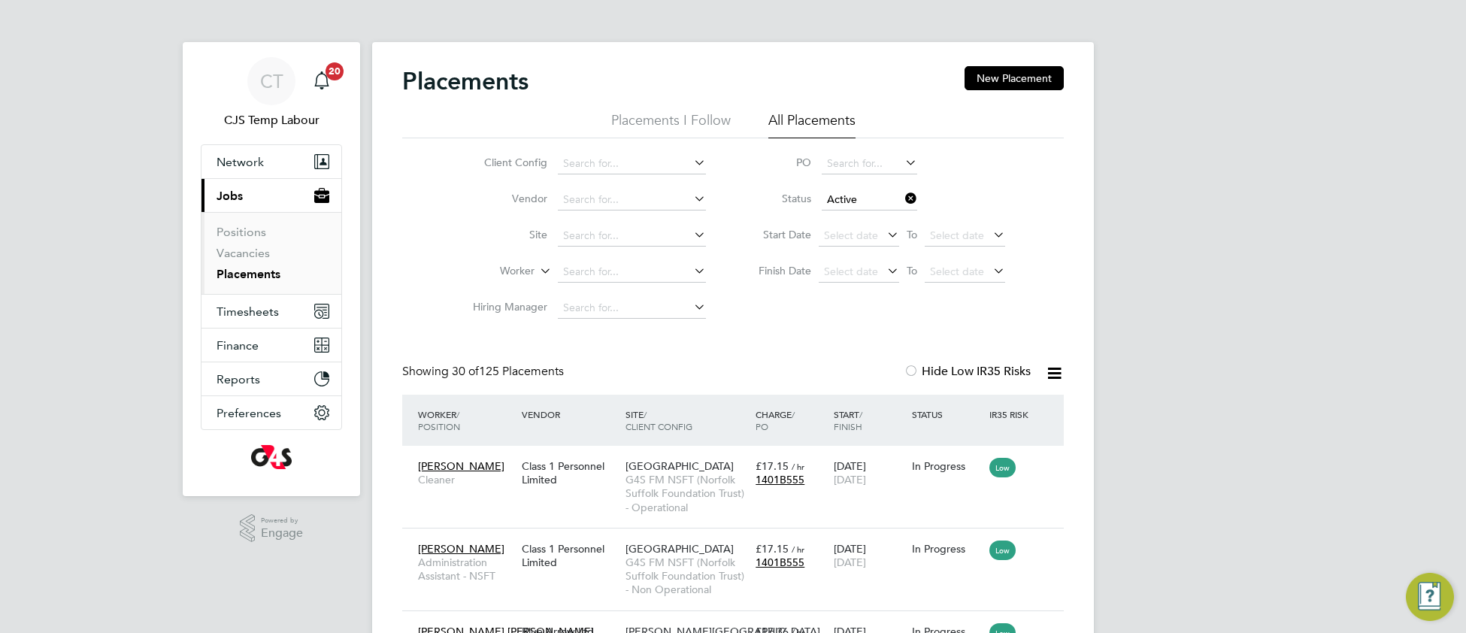
scroll to position [69, 129]
click at [642, 490] on span "G4S FM NSFT (Norfolk Suffolk Foundation Trust) - Operational" at bounding box center [687, 493] width 123 height 41
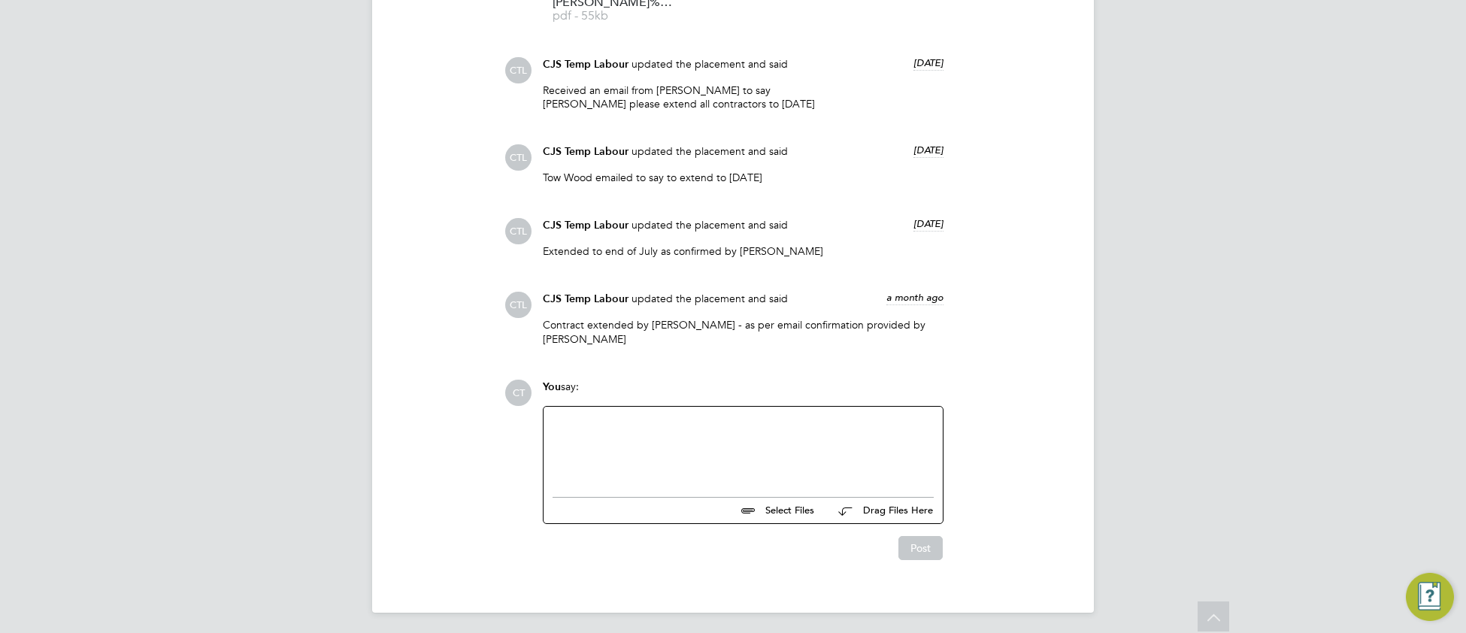
click at [576, 430] on div at bounding box center [743, 448] width 381 height 65
paste div
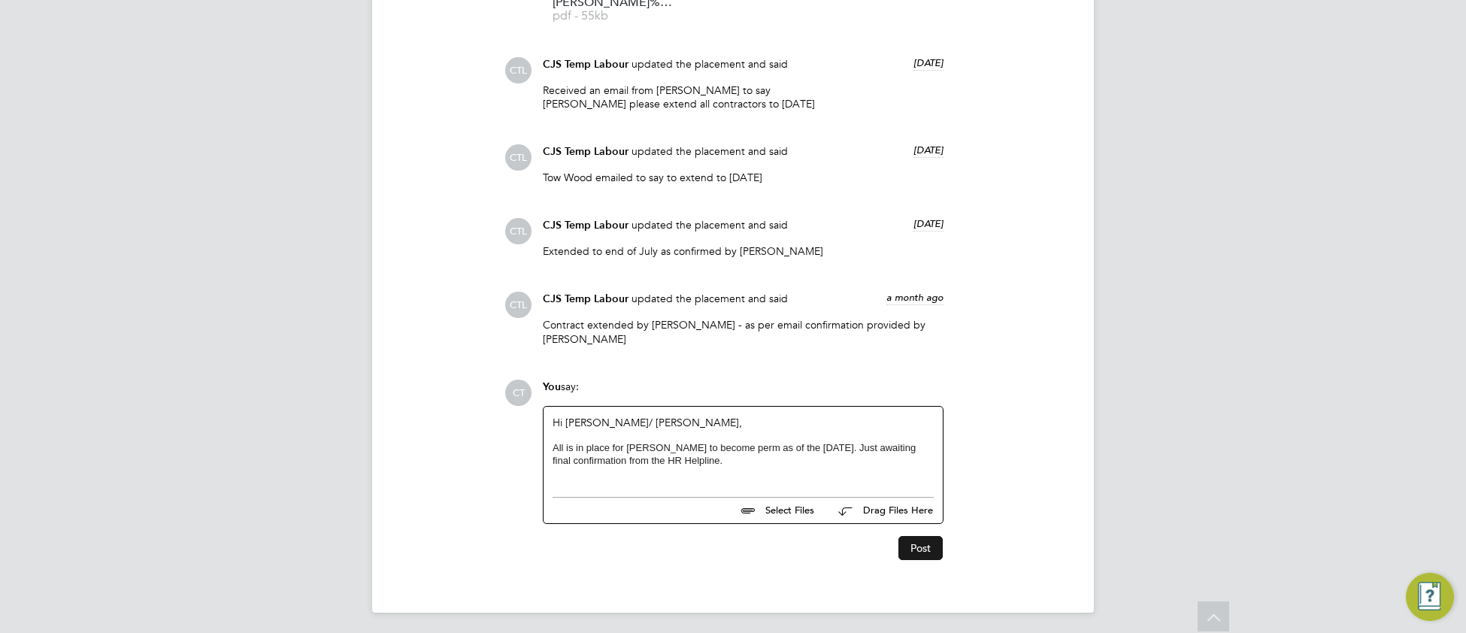
click at [928, 548] on button "Post" at bounding box center [920, 548] width 44 height 24
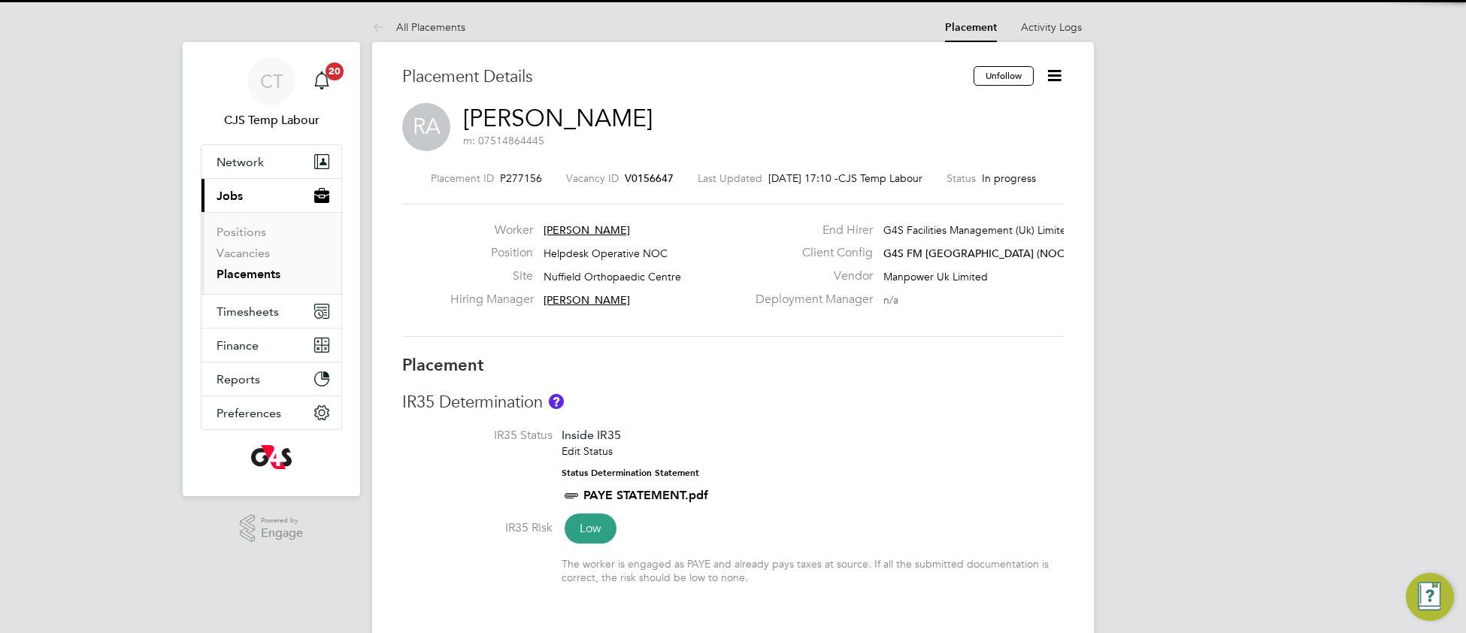
click at [948, 480] on li "IR35 Status Inside IR35 Edit Status Status Determination Statement PAYE STATEME…" at bounding box center [733, 474] width 662 height 92
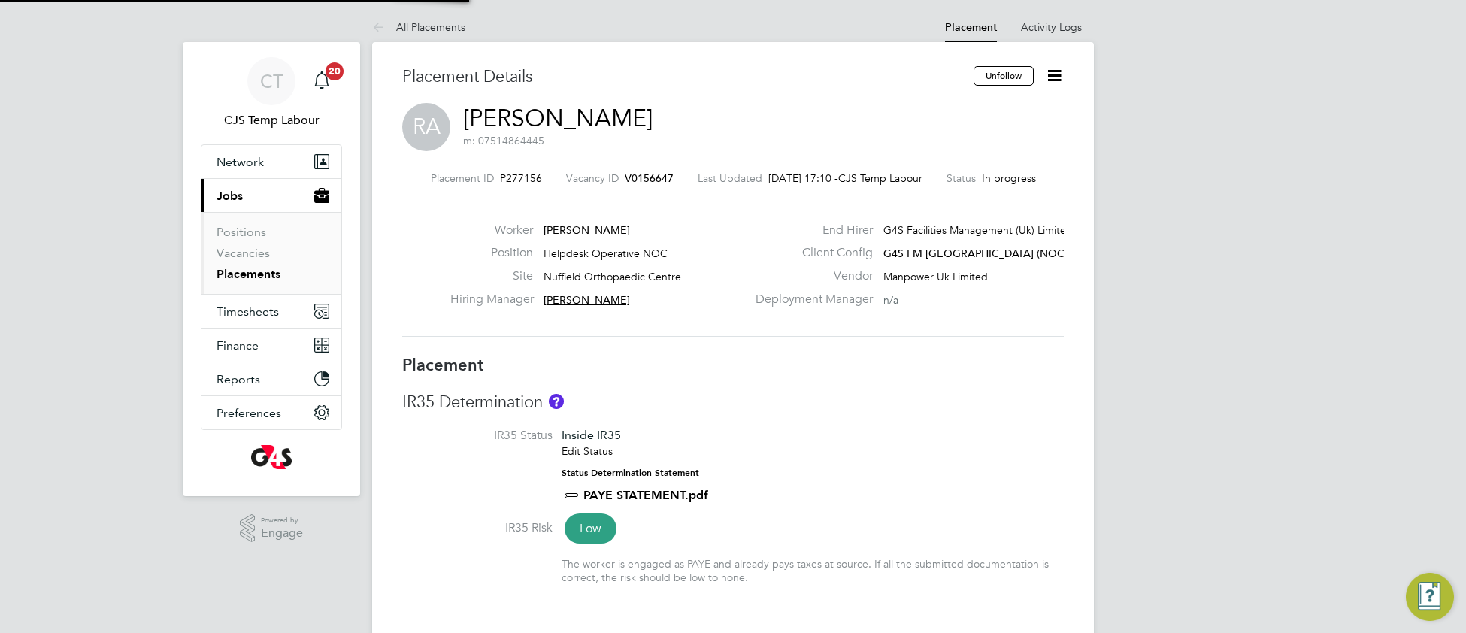
type input "James Ferguson"
type input "Chyrie Anderson"
type input "13 Mar 2025"
type input "[DATE]"
type input "07:30"
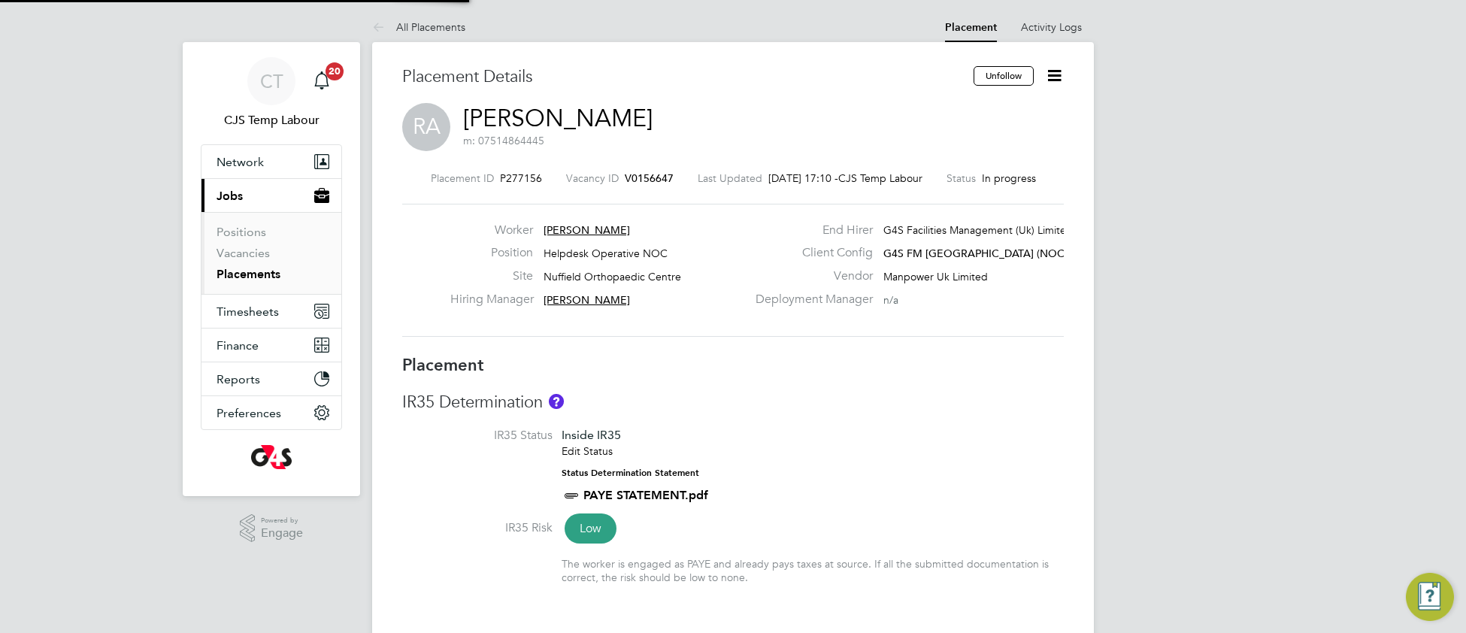
type input "16:00"
type input "T289824"
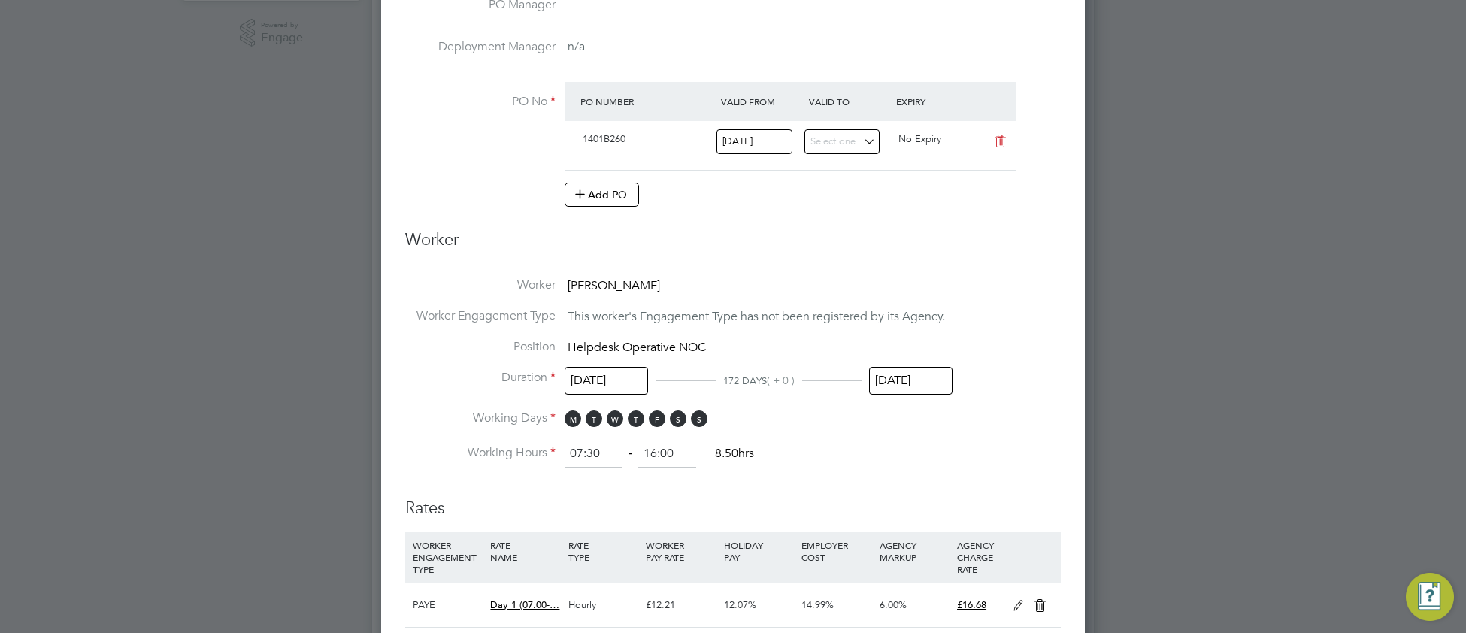
click at [896, 384] on input "[DATE]" at bounding box center [910, 381] width 83 height 28
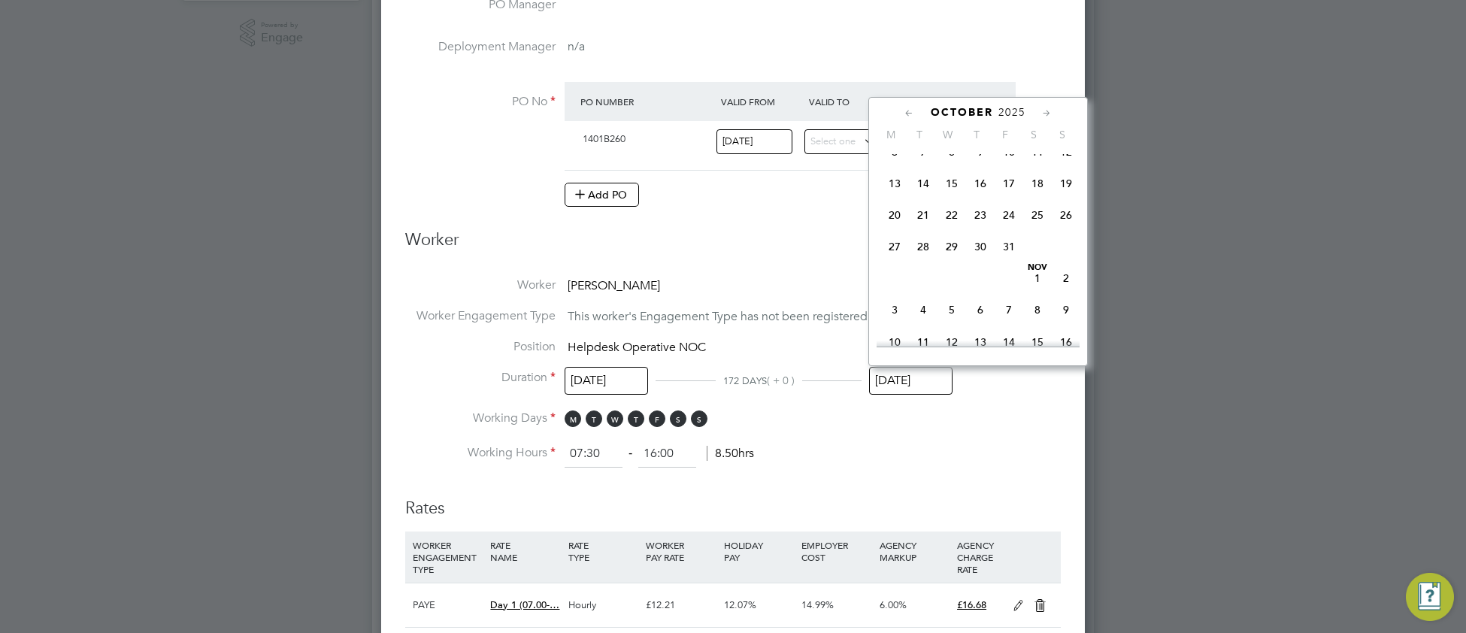
click at [1007, 261] on span "31" at bounding box center [1009, 246] width 29 height 29
type input "[DATE]"
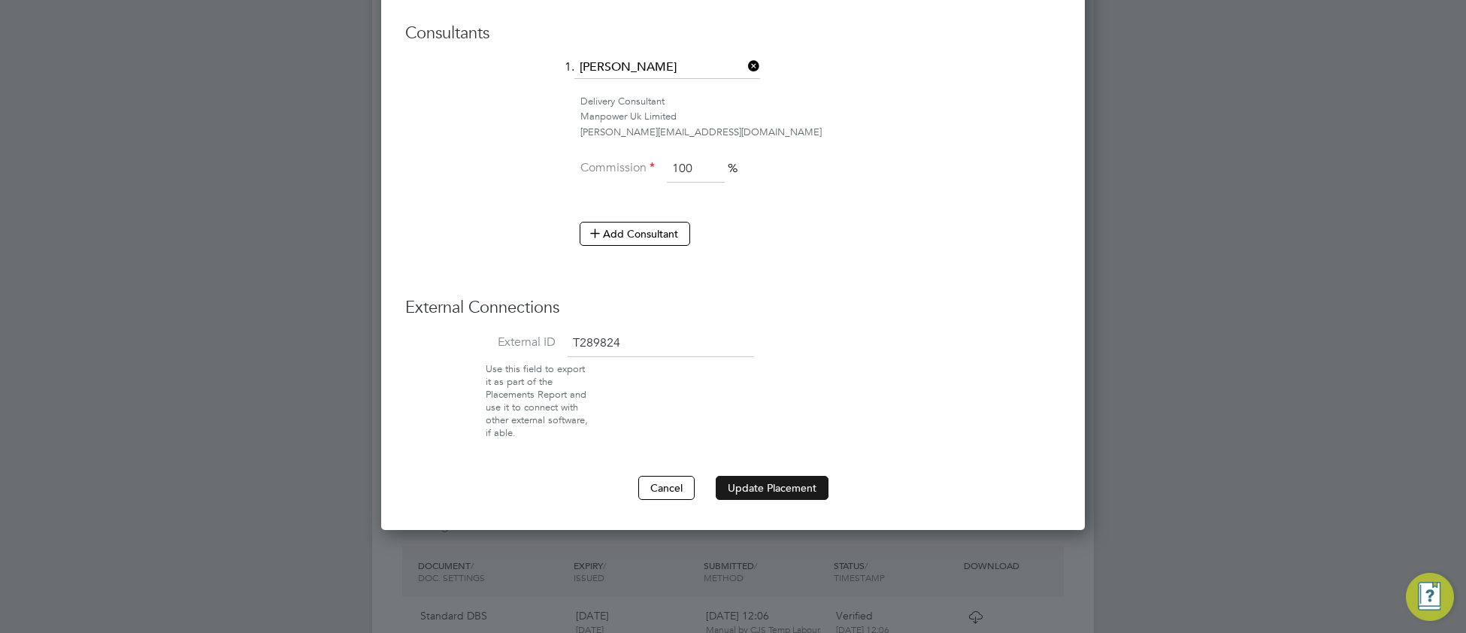
click at [804, 490] on button "Update Placement" at bounding box center [772, 488] width 113 height 24
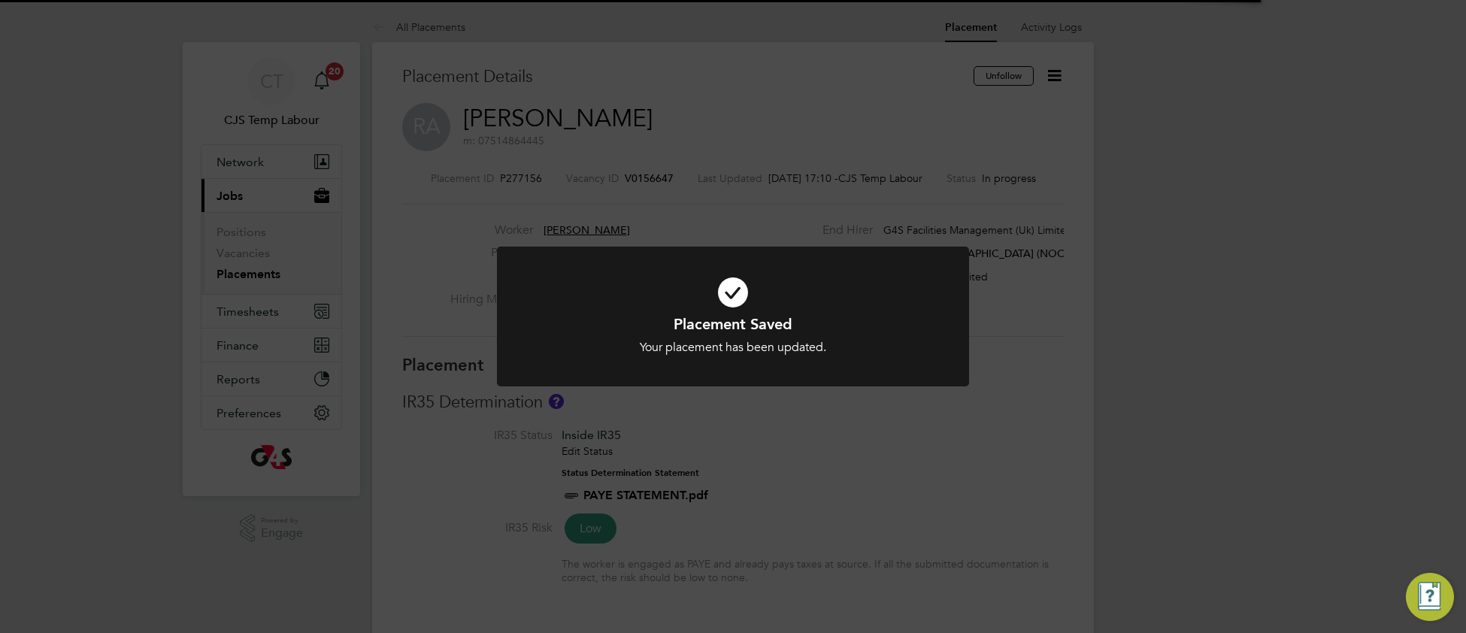
click at [577, 325] on h1 "Placement Saved" at bounding box center [733, 324] width 391 height 20
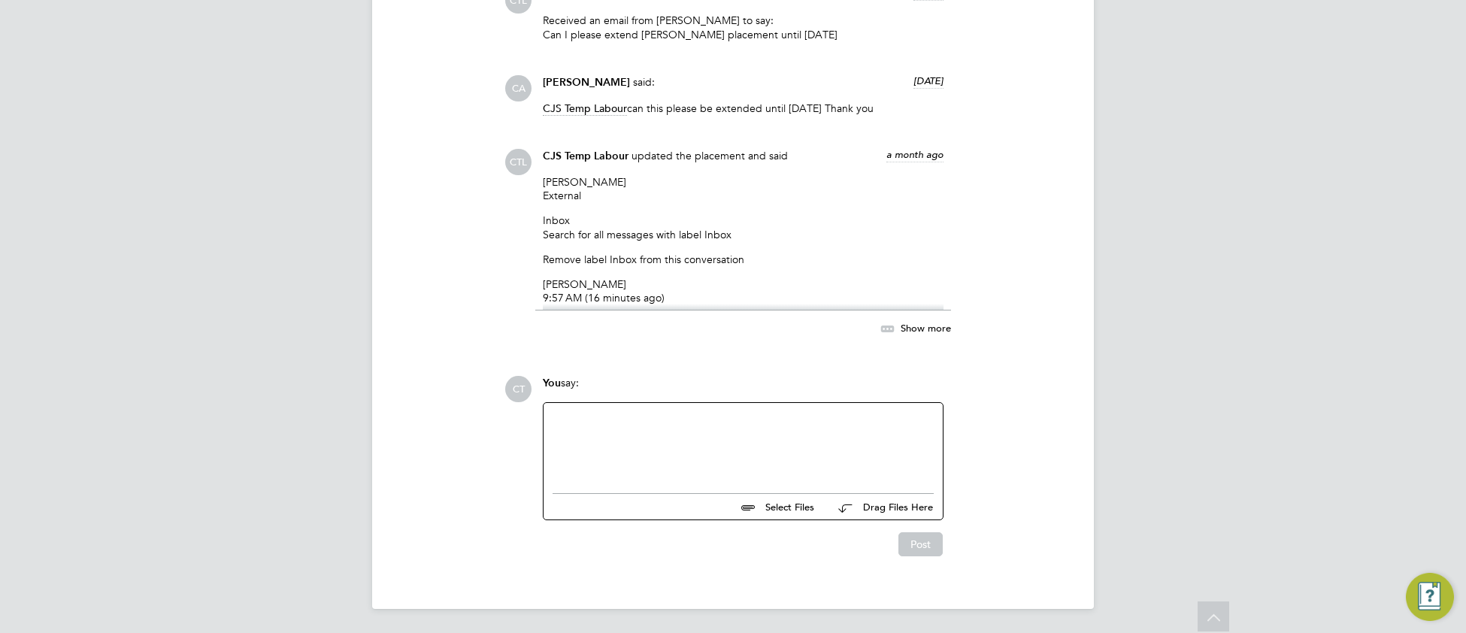
click at [570, 426] on div at bounding box center [743, 444] width 381 height 65
paste div
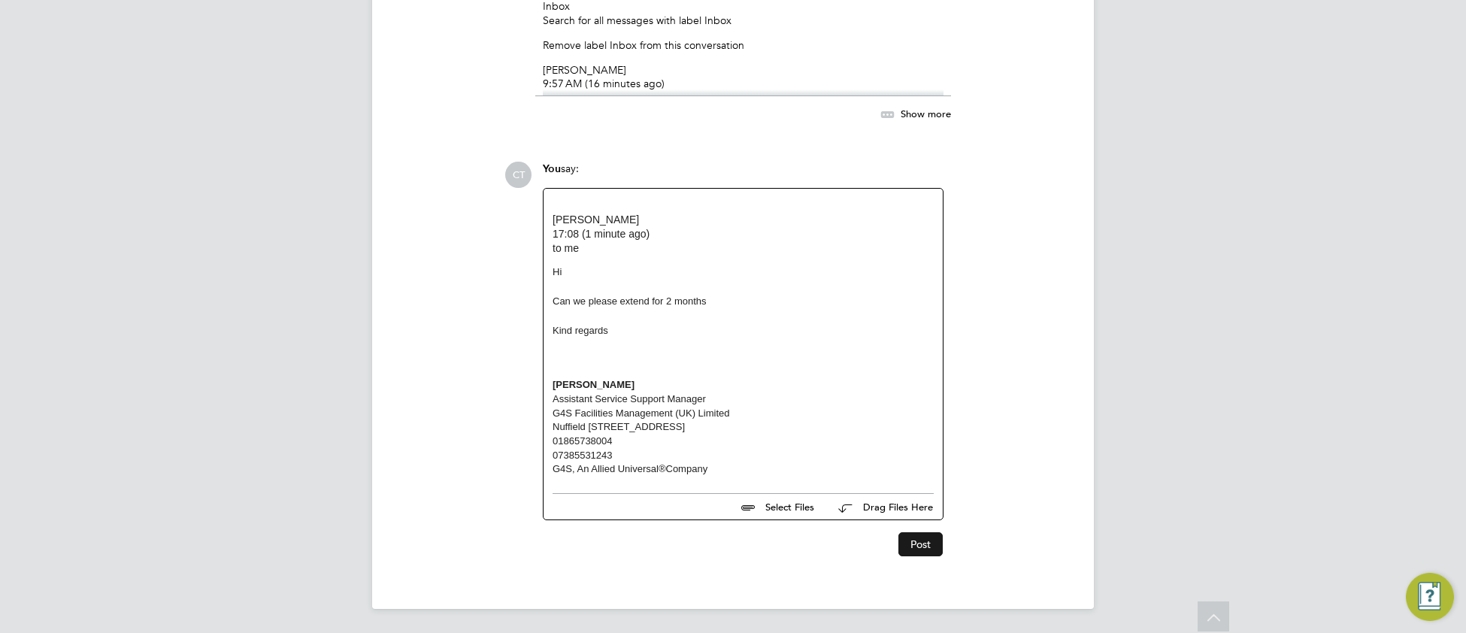
click at [919, 542] on button "Post" at bounding box center [920, 544] width 44 height 24
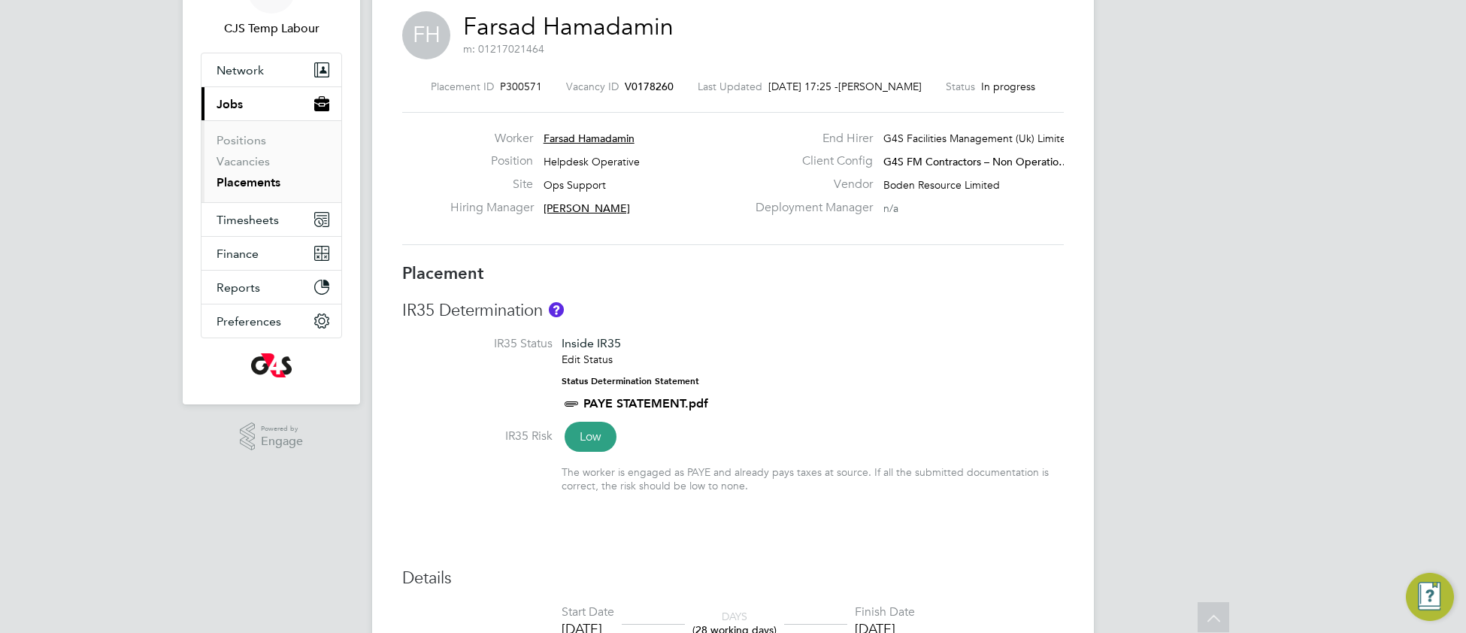
scroll to position [1, 0]
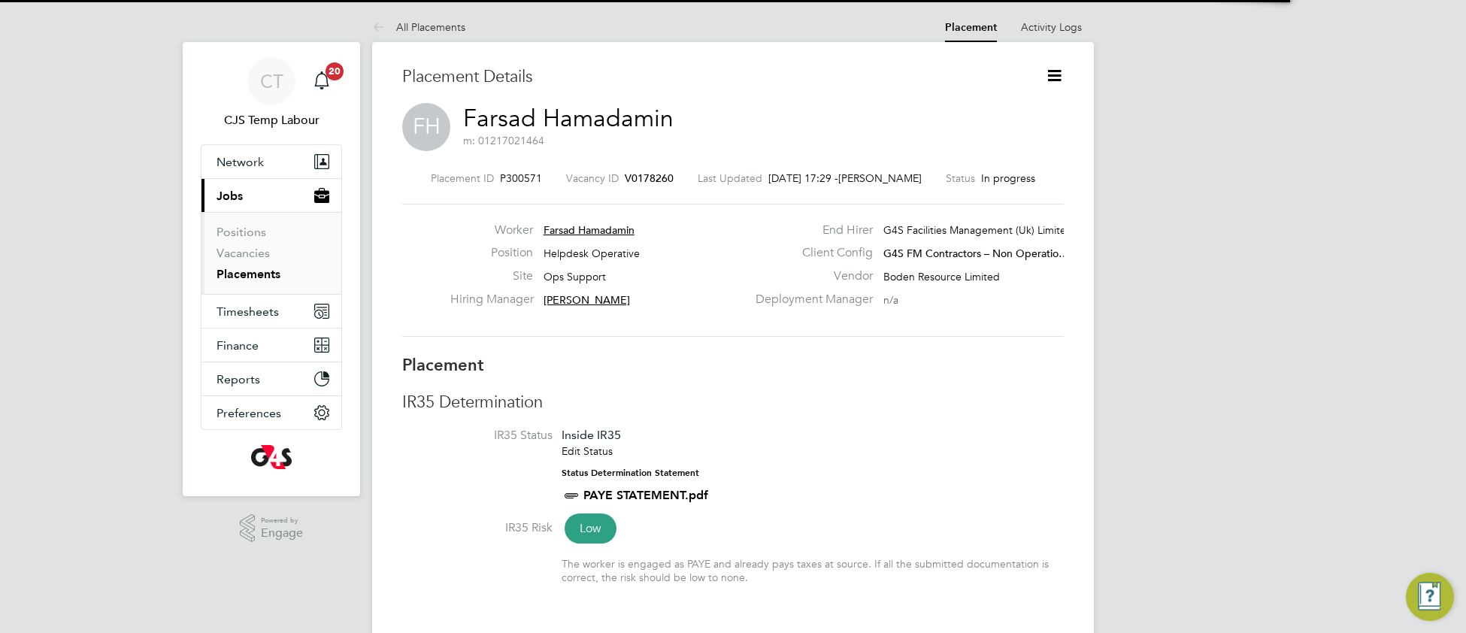
scroll to position [7, 7]
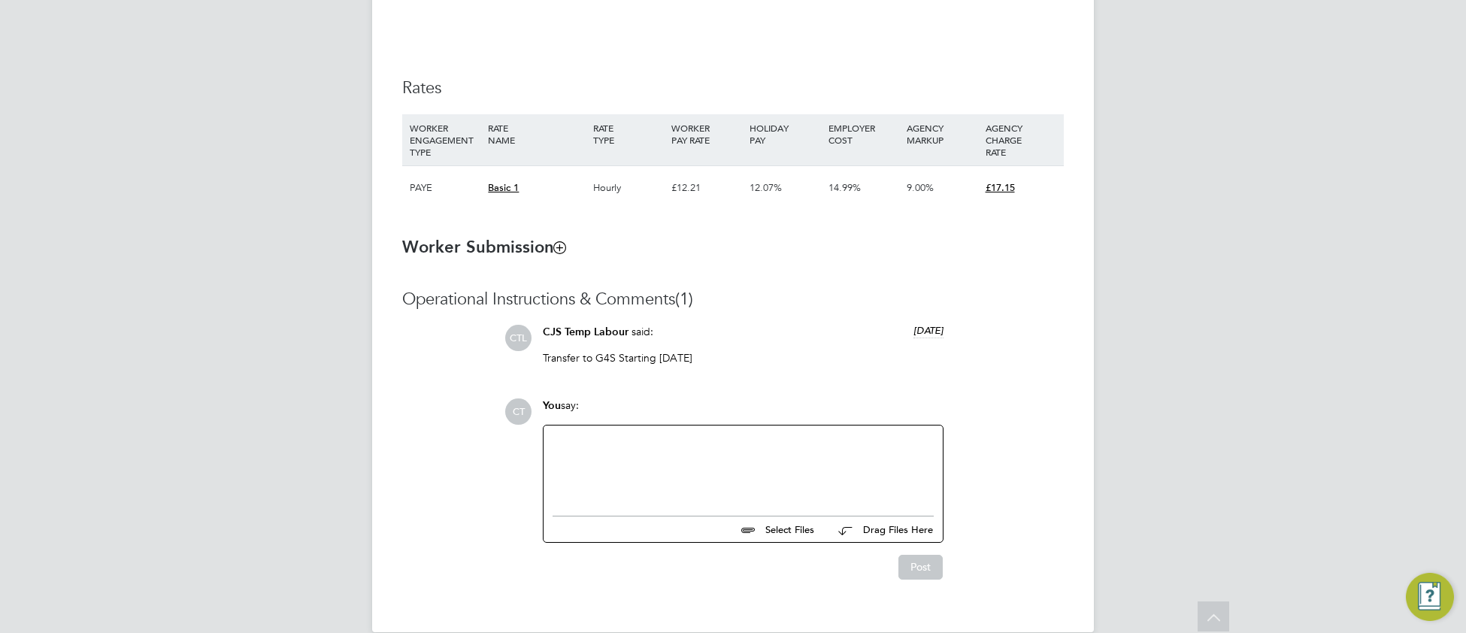
scroll to position [1016, 0]
